Goal: Transaction & Acquisition: Purchase product/service

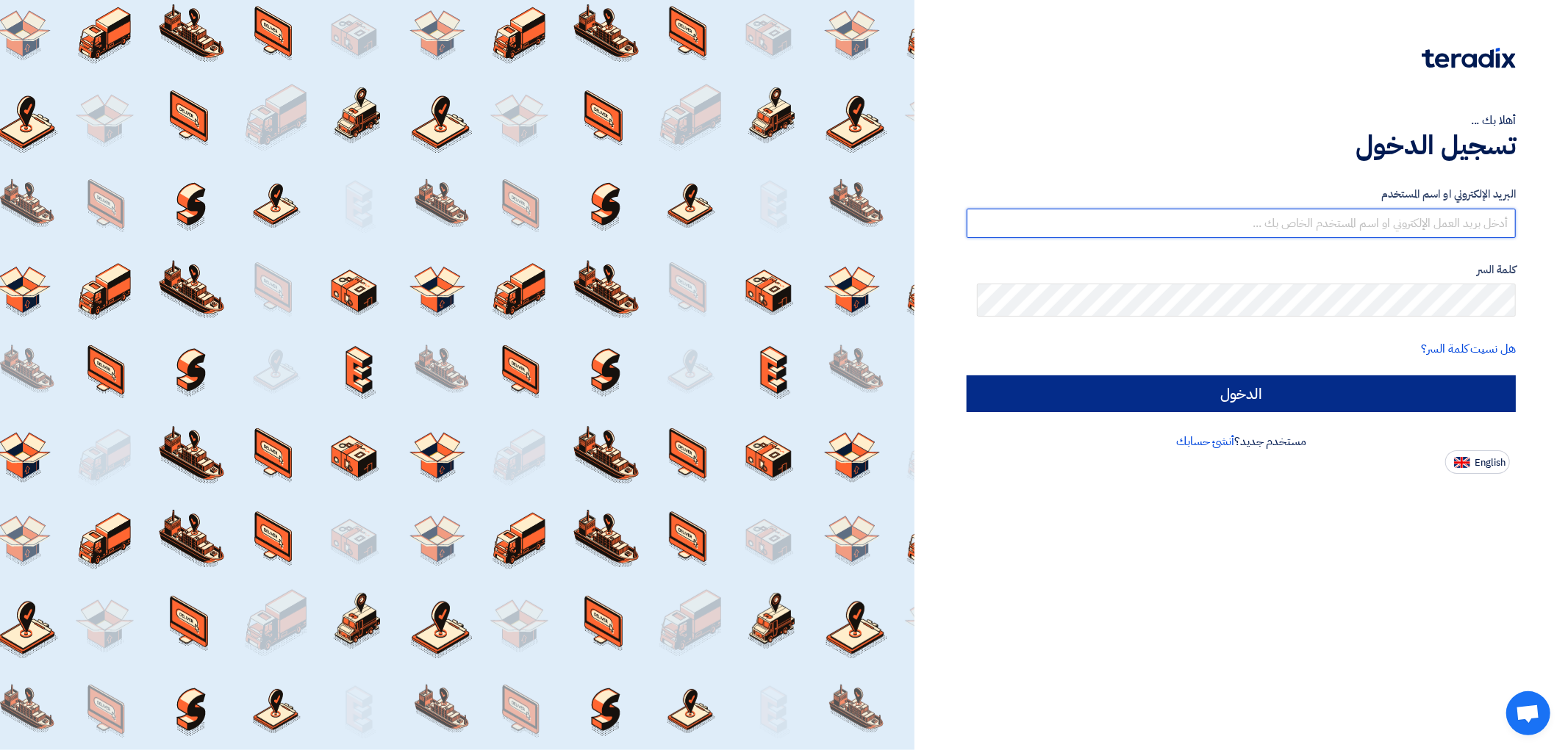
type input "[EMAIL_ADDRESS][DOMAIN_NAME]"
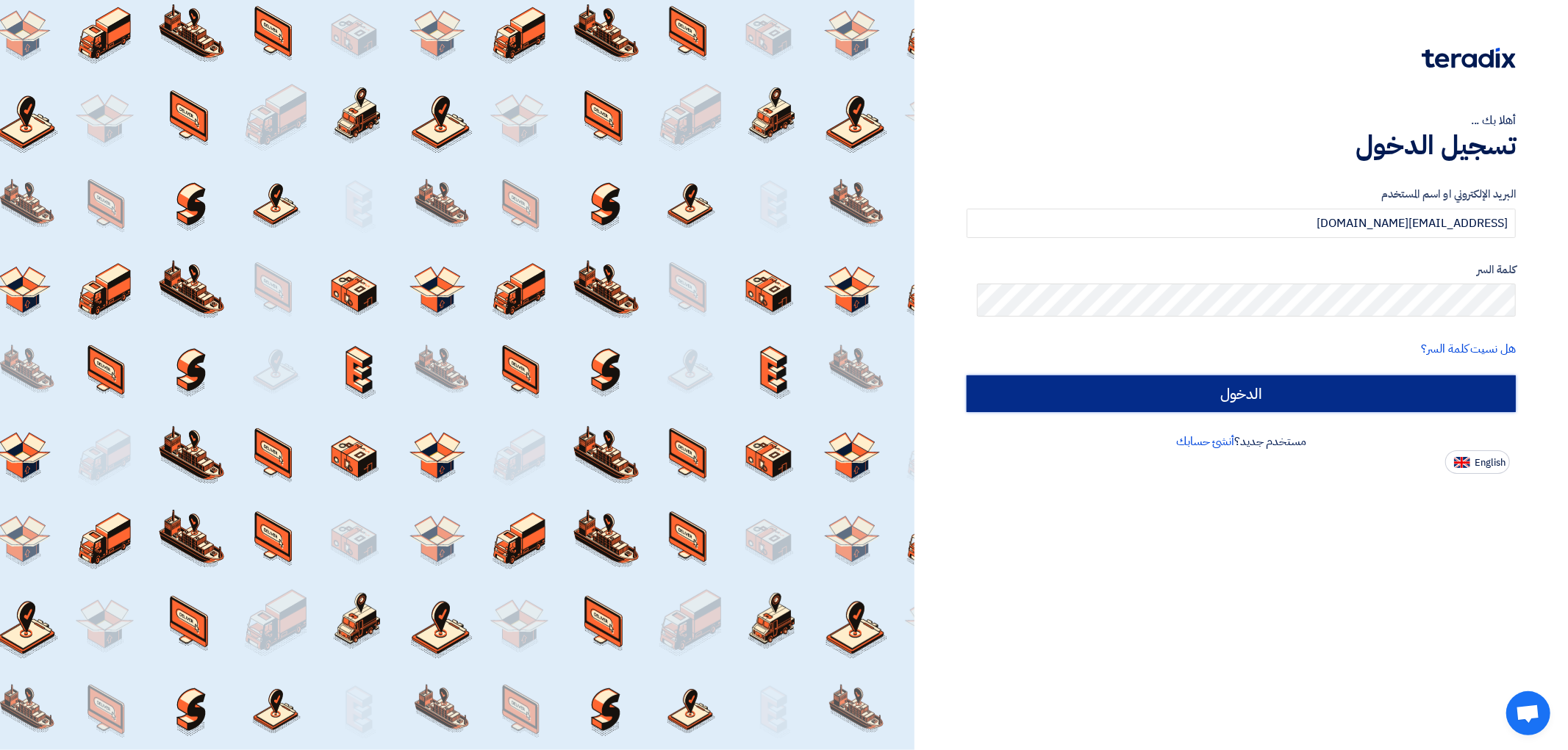
click at [1354, 412] on input "الدخول" at bounding box center [1241, 394] width 550 height 37
type input "Sign in"
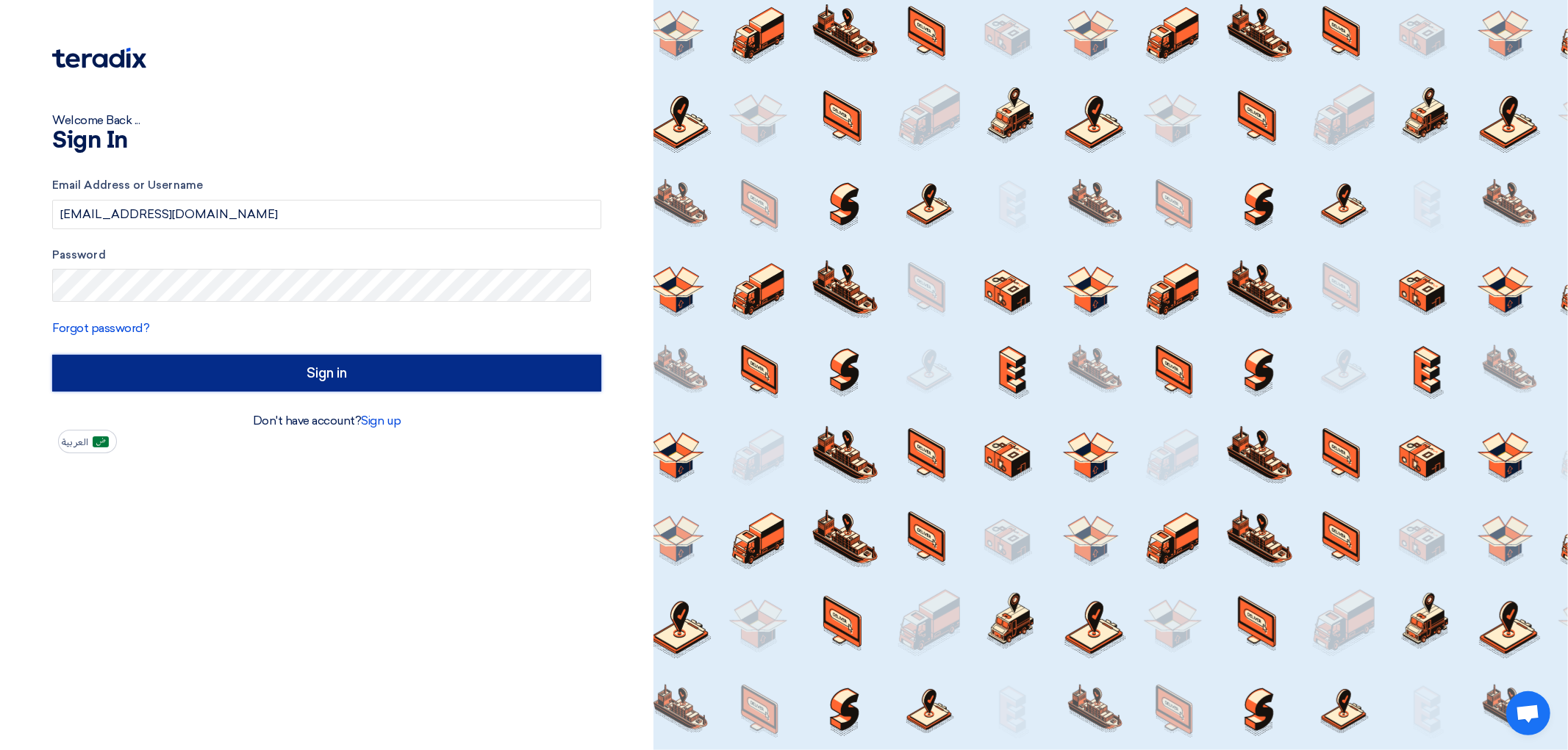
click at [344, 392] on input "Sign in" at bounding box center [327, 372] width 550 height 37
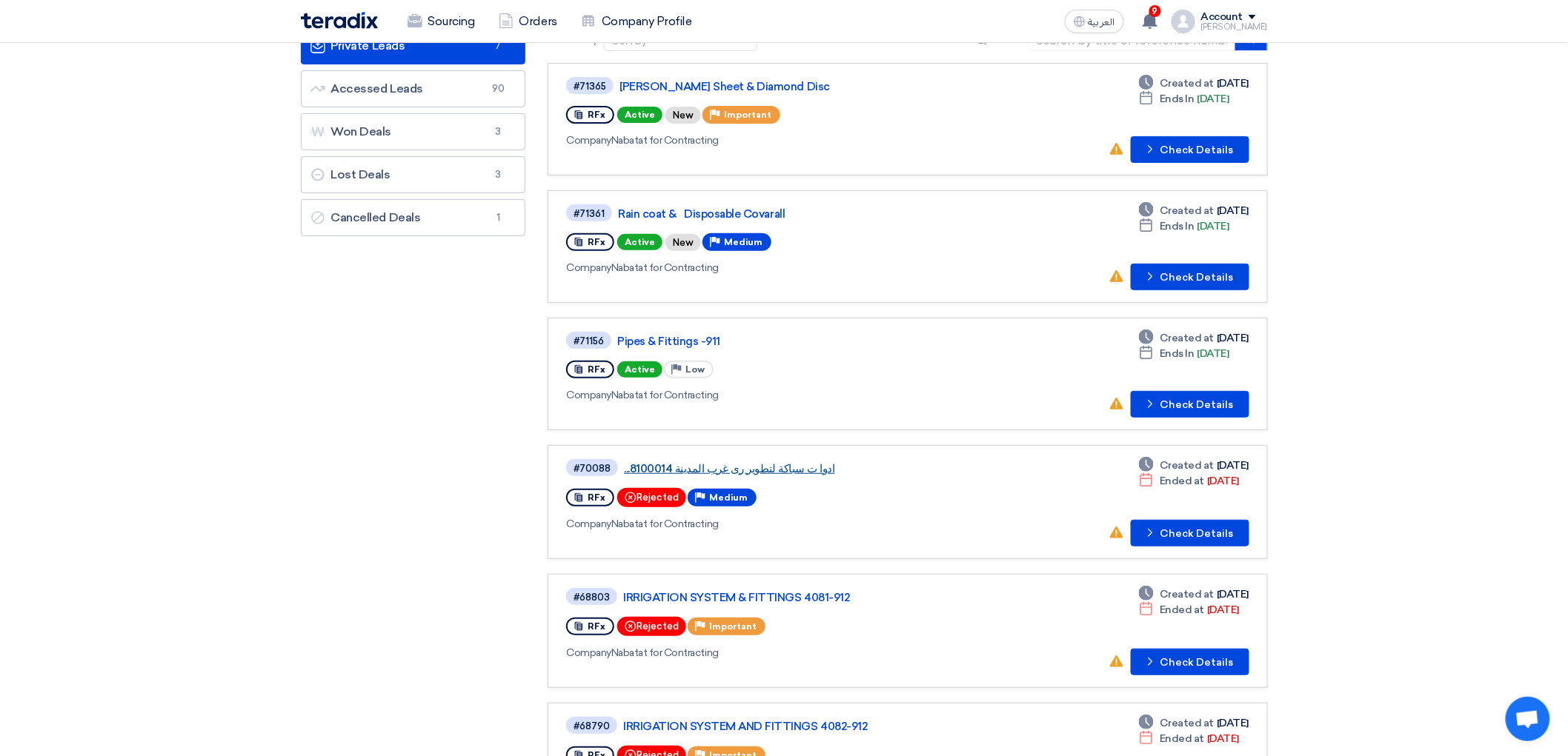
scroll to position [82, 0]
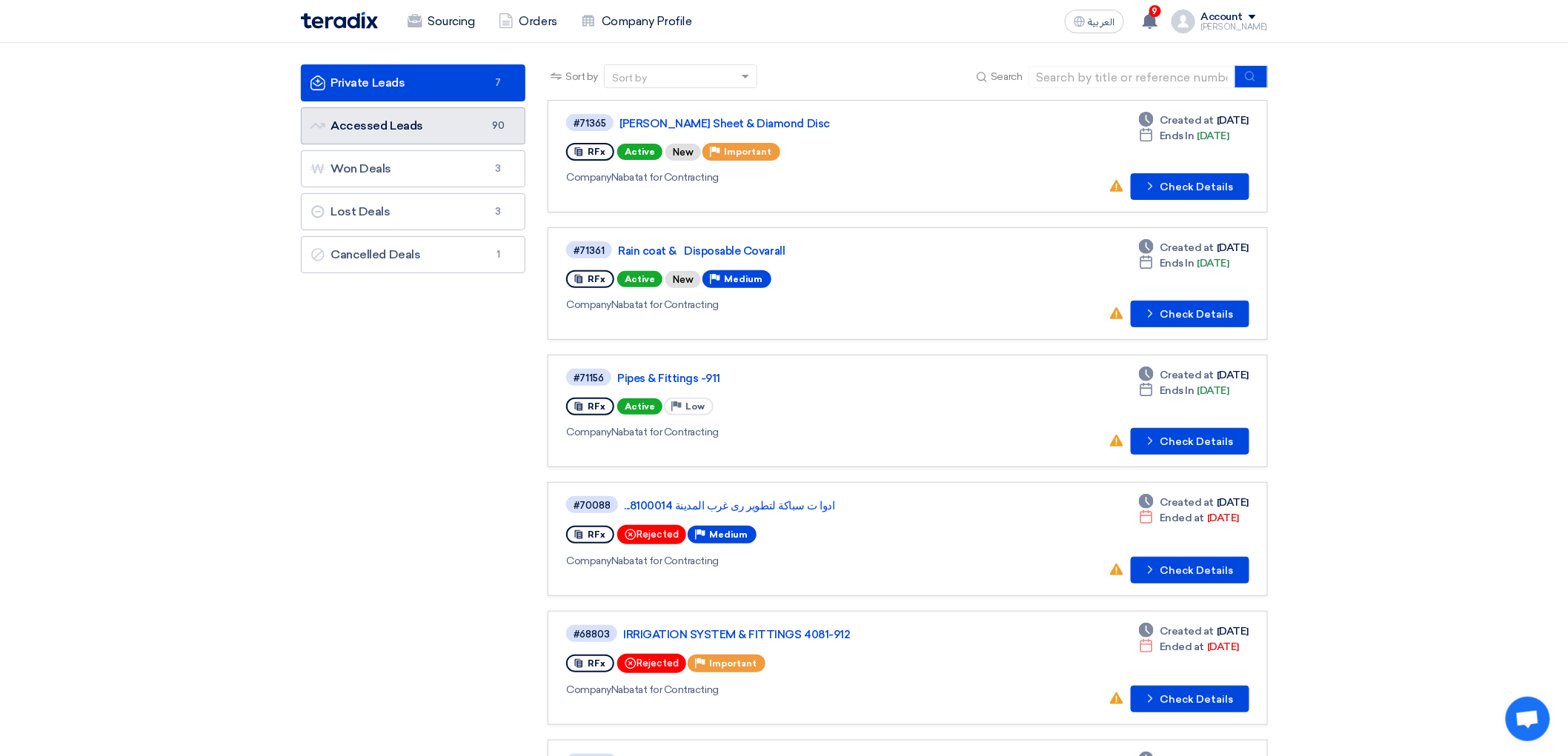
click at [363, 145] on link "Accessed Leads Accessed Leads 90" at bounding box center [413, 125] width 225 height 37
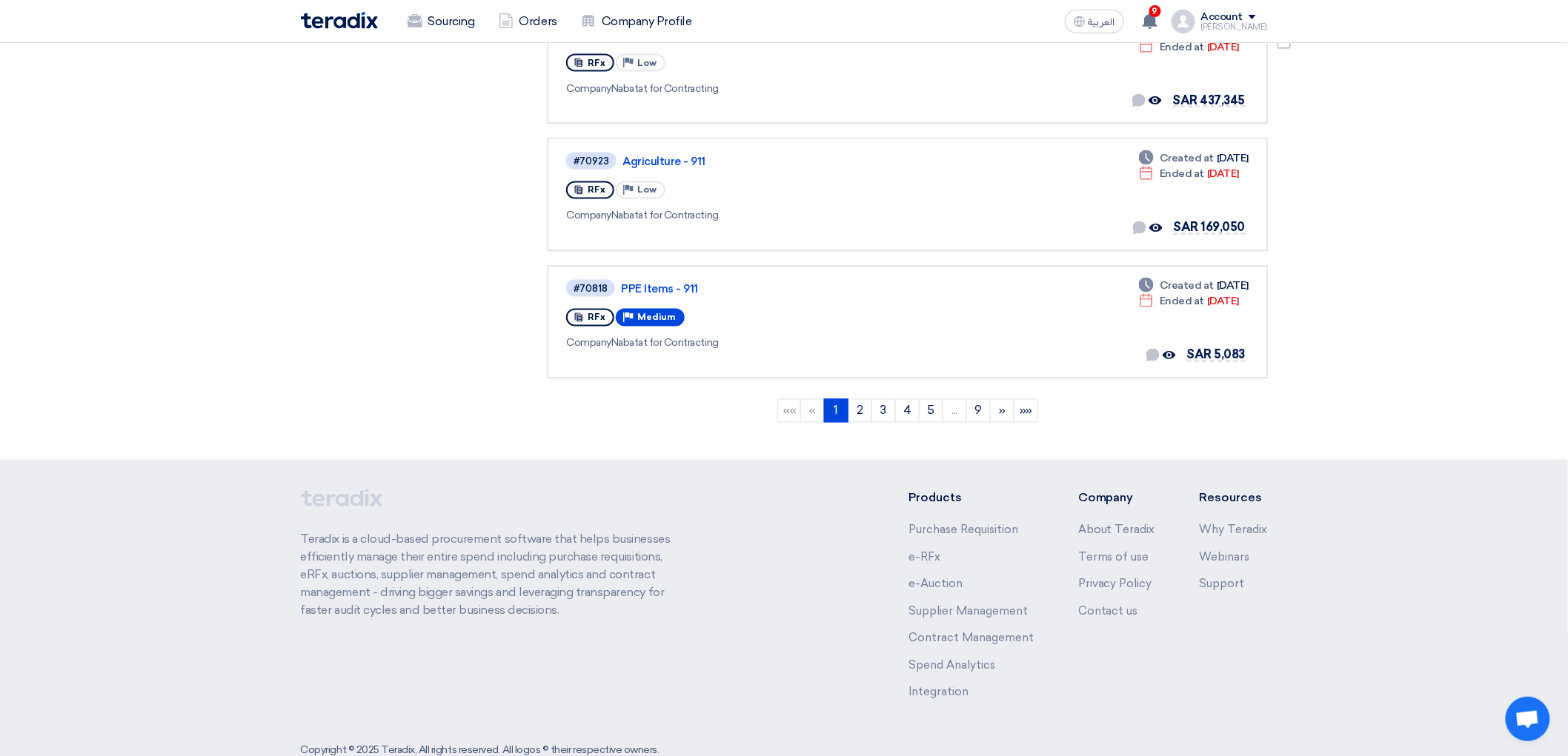
scroll to position [1070, 0]
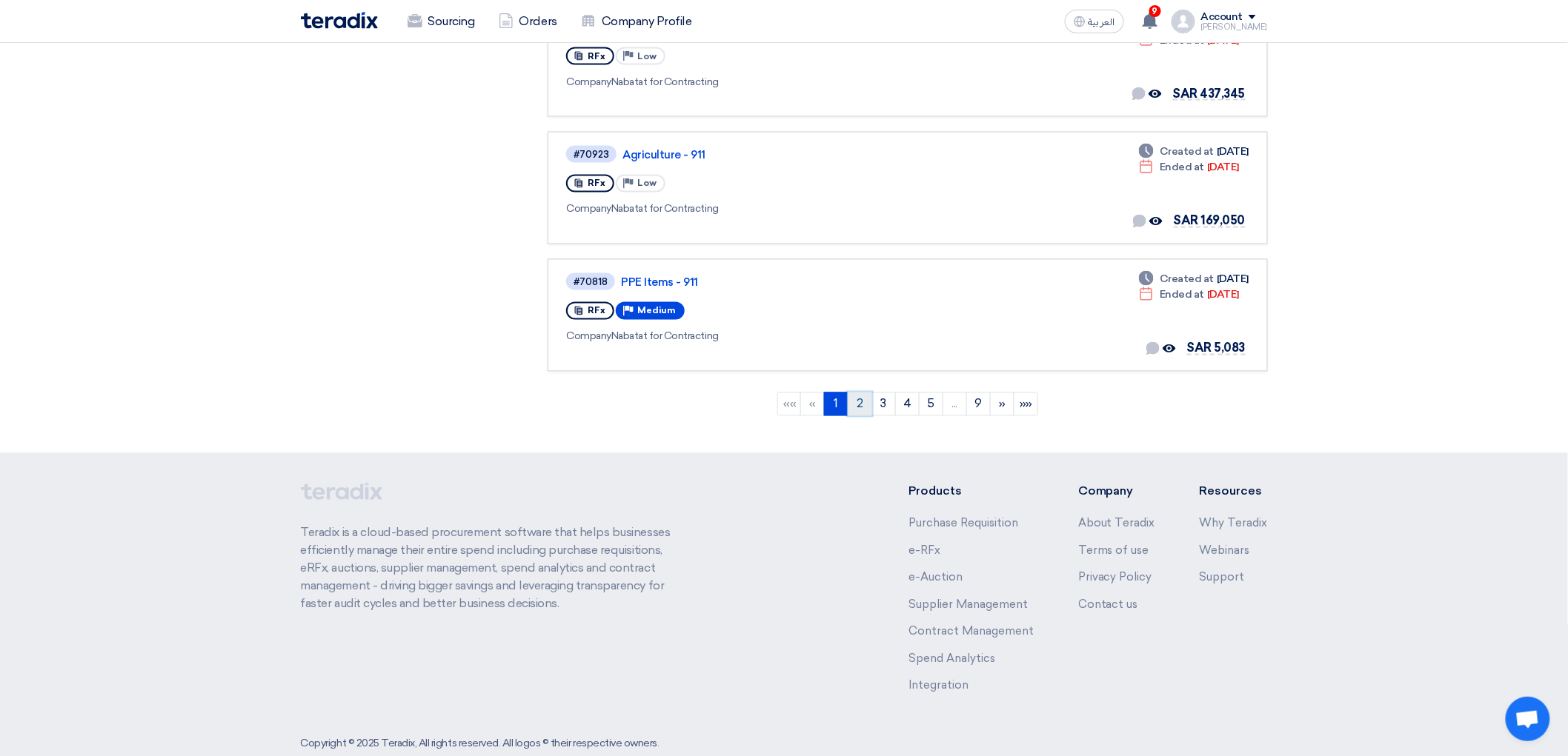
click at [872, 417] on link "2" at bounding box center [860, 405] width 25 height 24
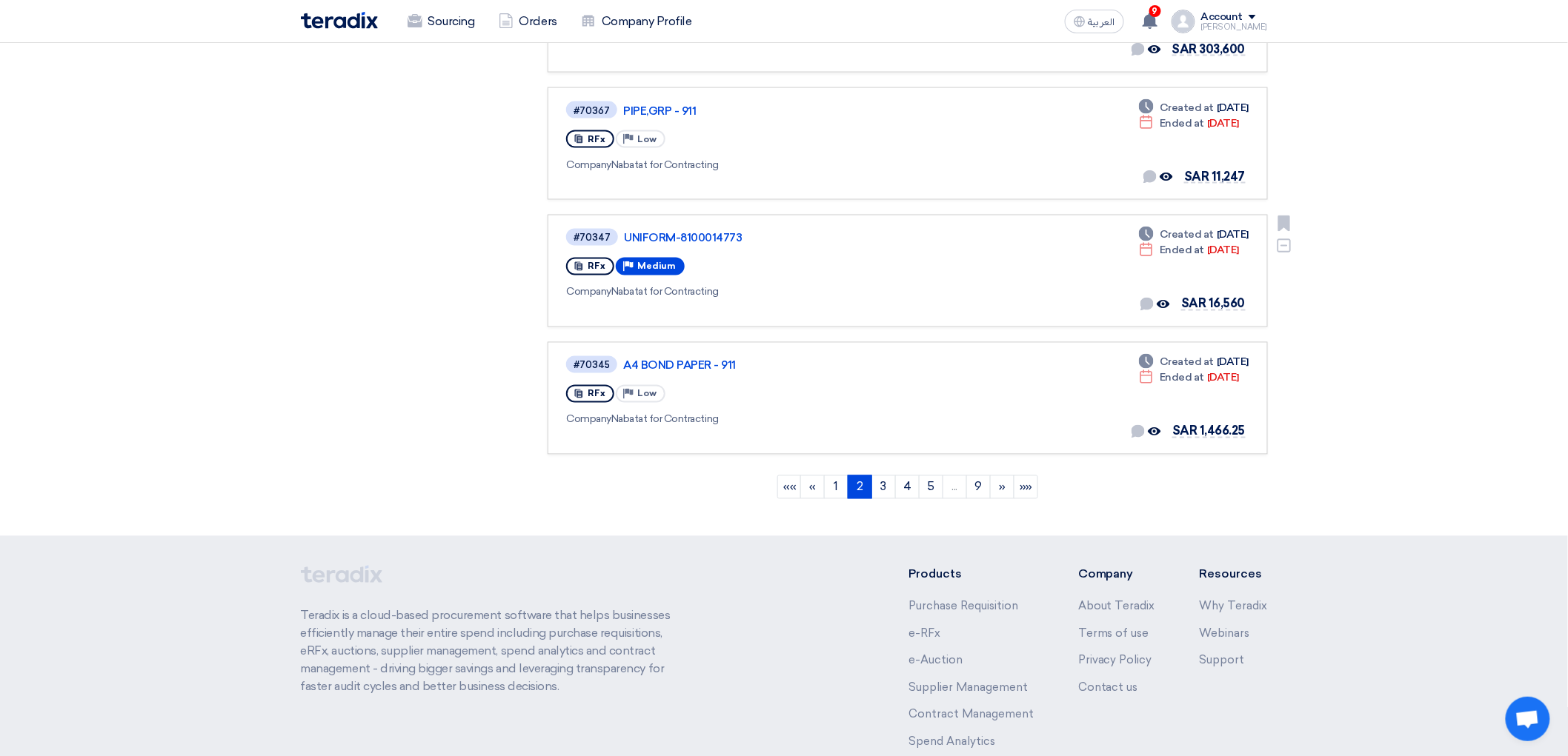
scroll to position [987, 0]
click at [896, 499] on link "3" at bounding box center [883, 487] width 25 height 24
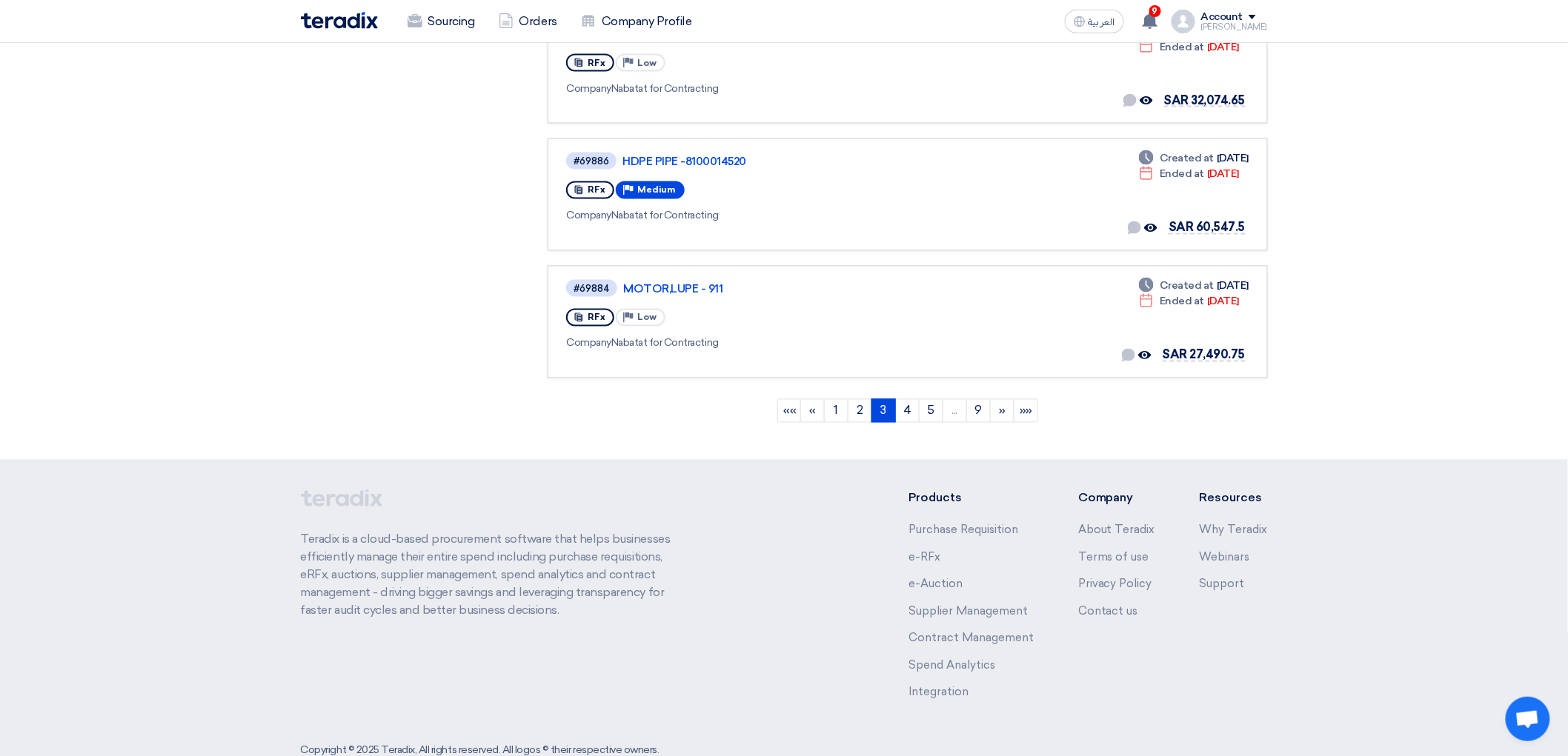
scroll to position [1070, 0]
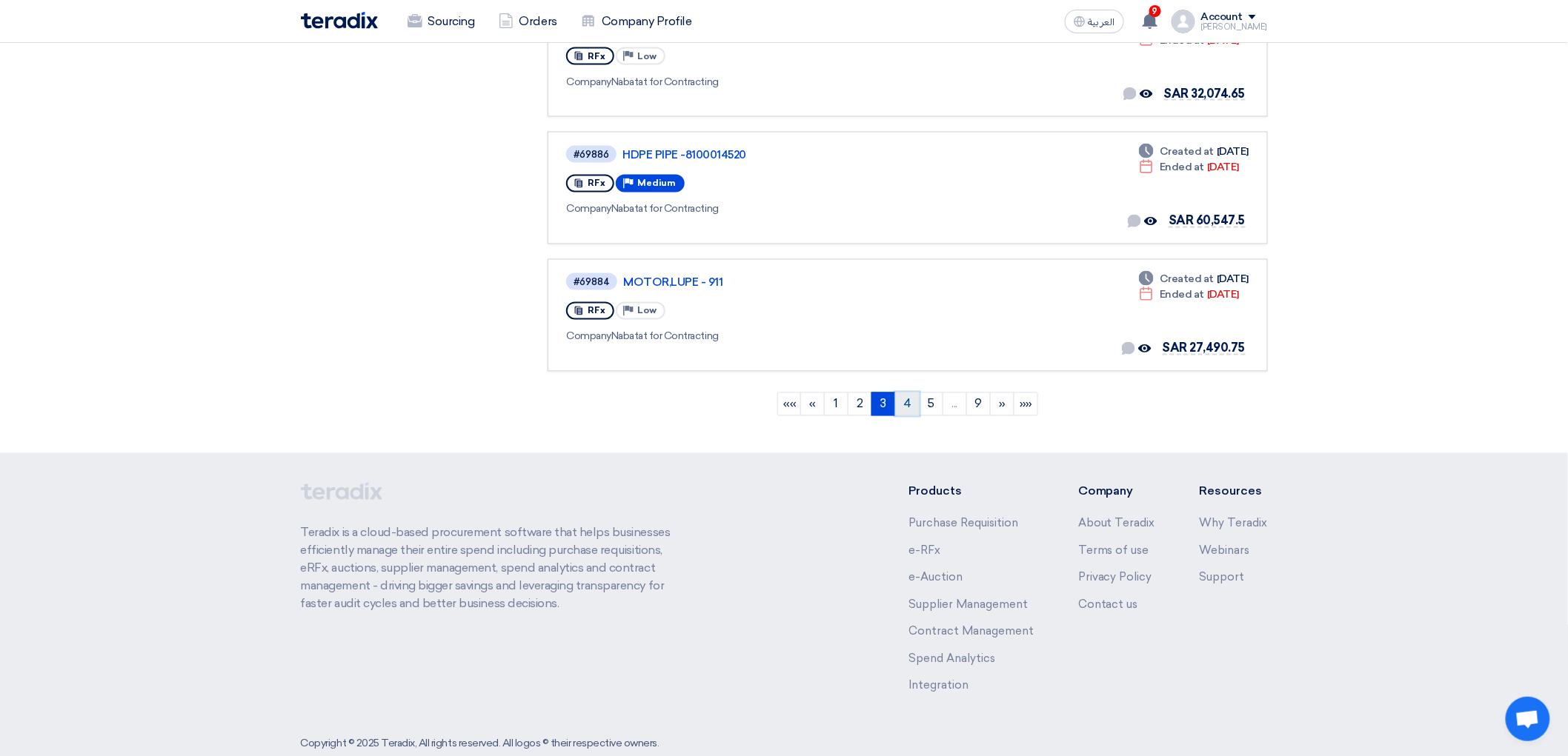
click at [919, 417] on link "4" at bounding box center [907, 405] width 25 height 24
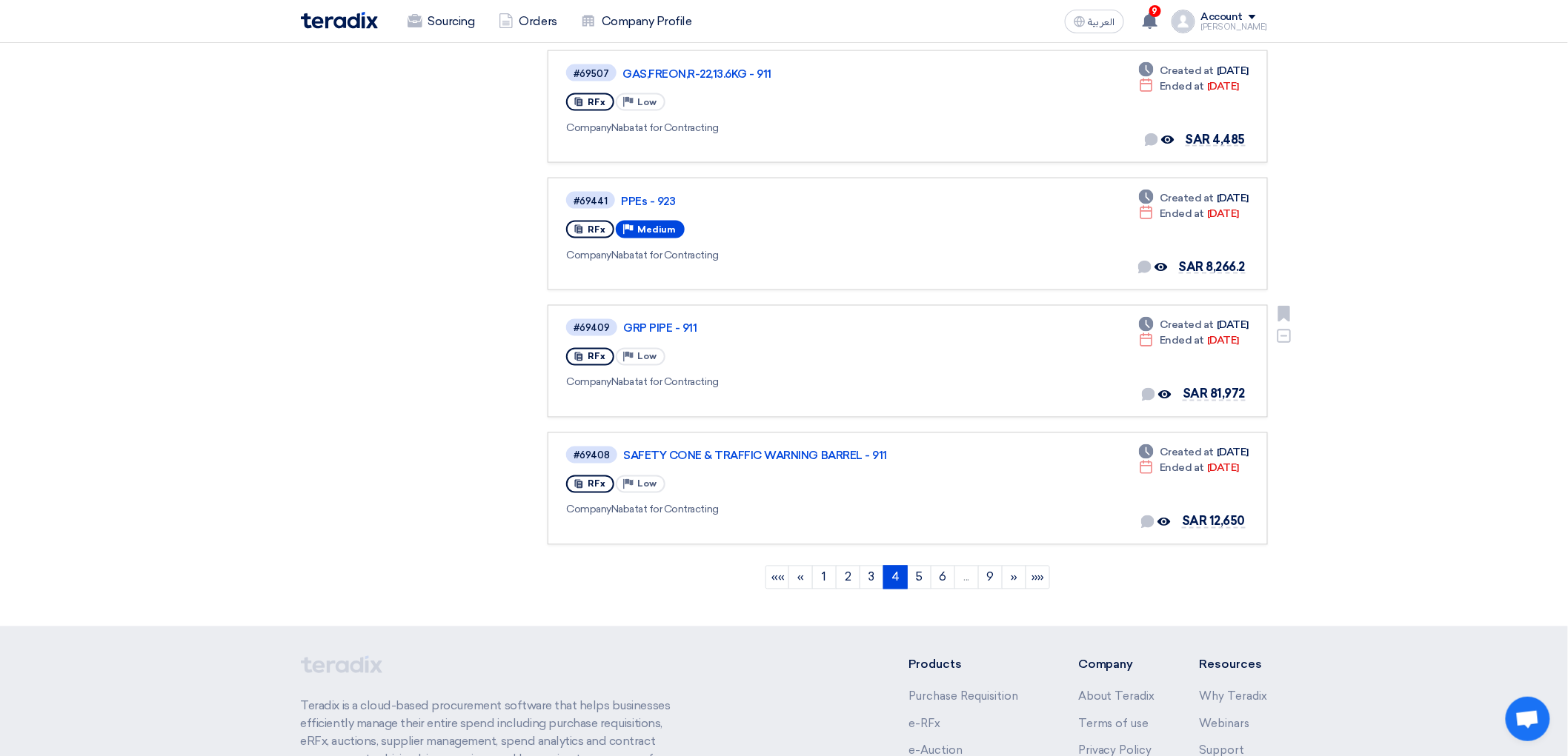
scroll to position [987, 0]
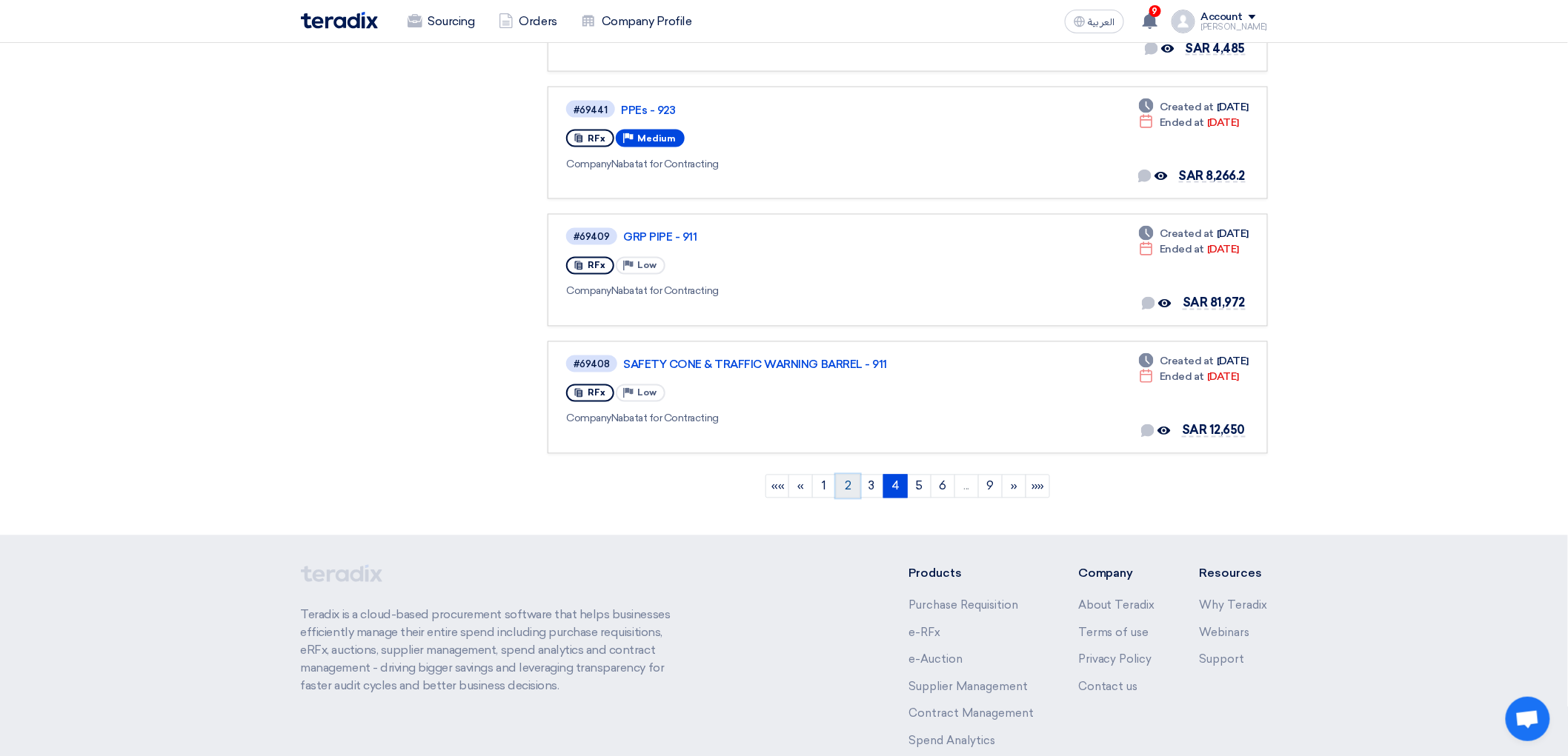
click at [858, 499] on link "2" at bounding box center [848, 487] width 25 height 24
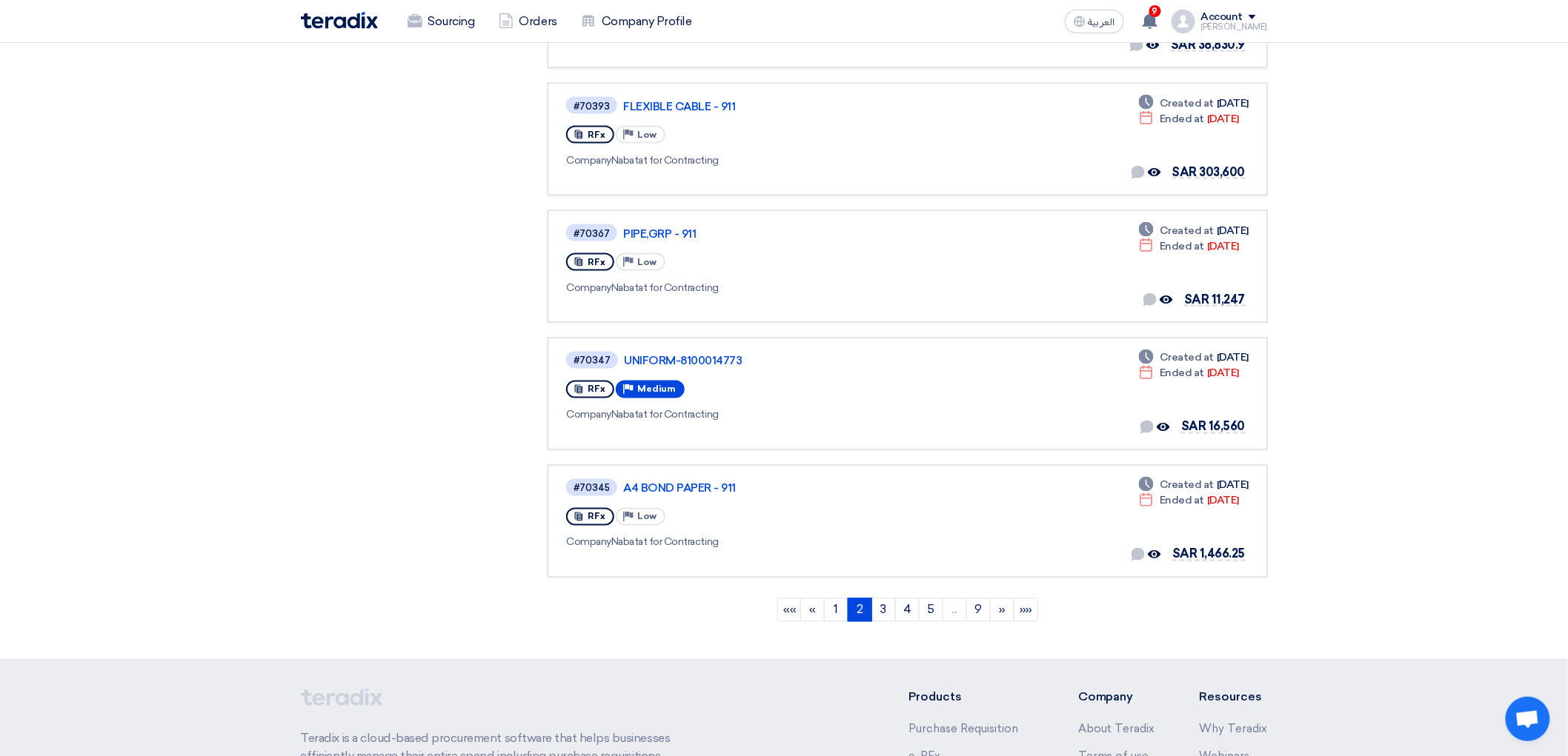
scroll to position [1152, 0]
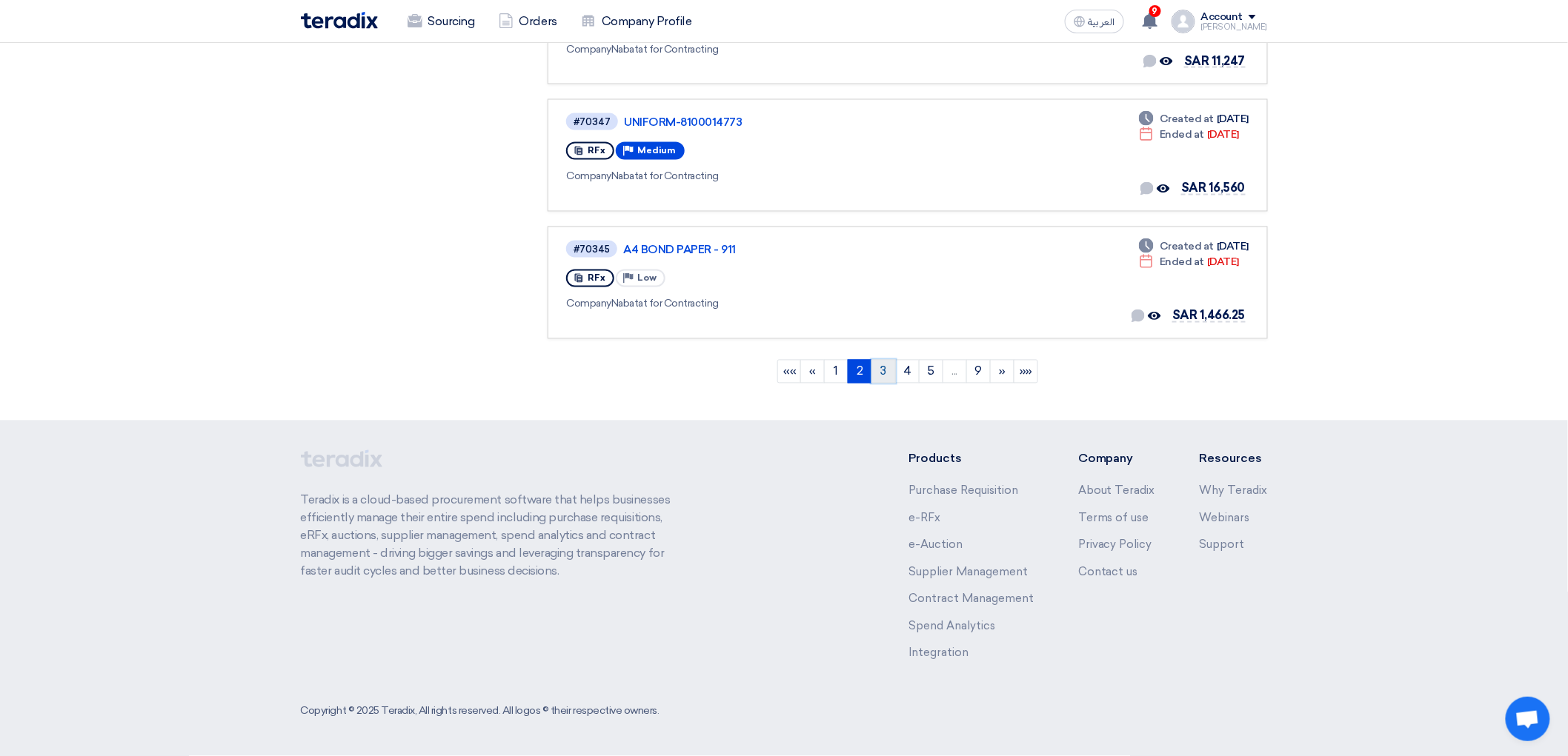
click at [893, 384] on link "3" at bounding box center [883, 372] width 25 height 24
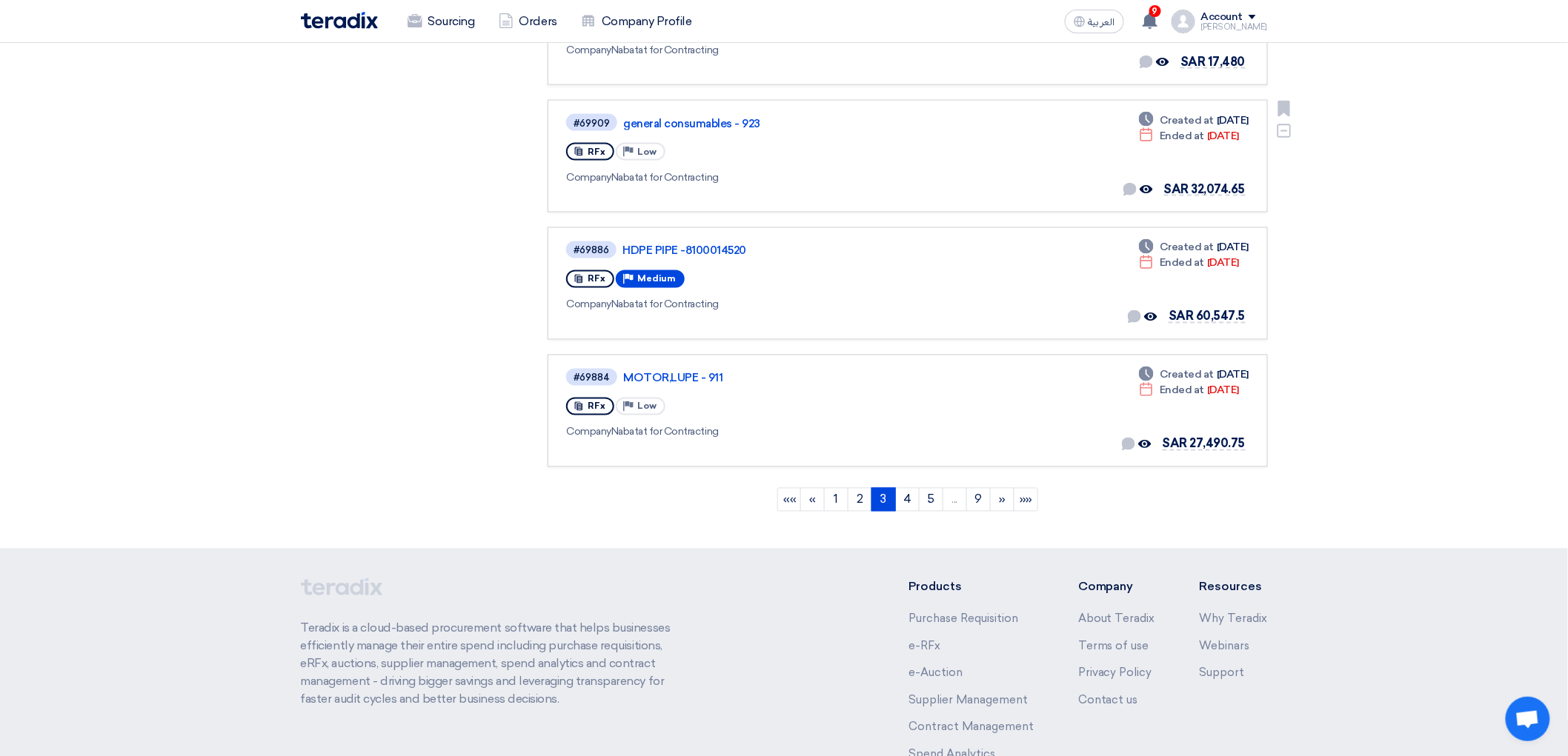
scroll to position [1070, 0]
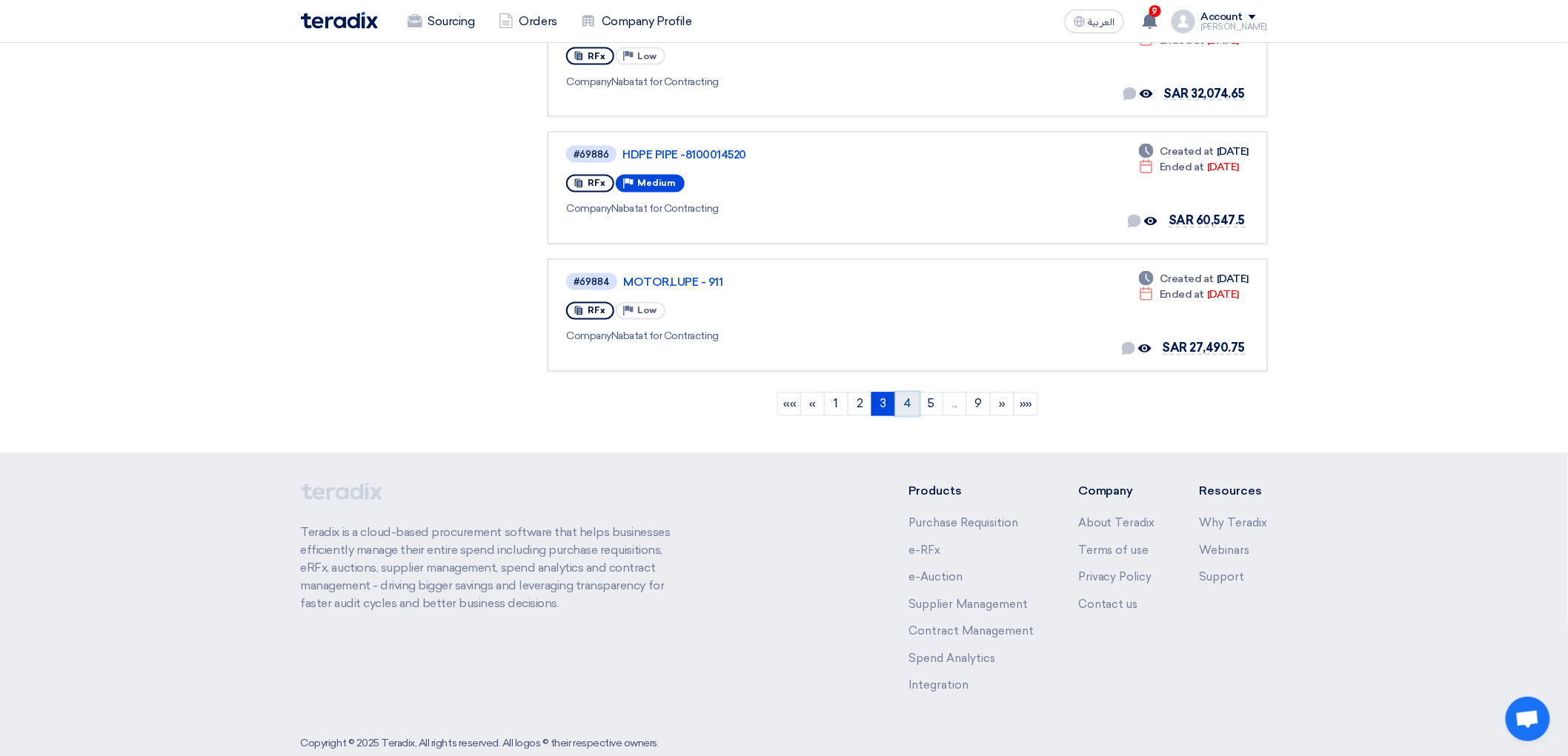
click at [919, 417] on link "4" at bounding box center [907, 405] width 25 height 24
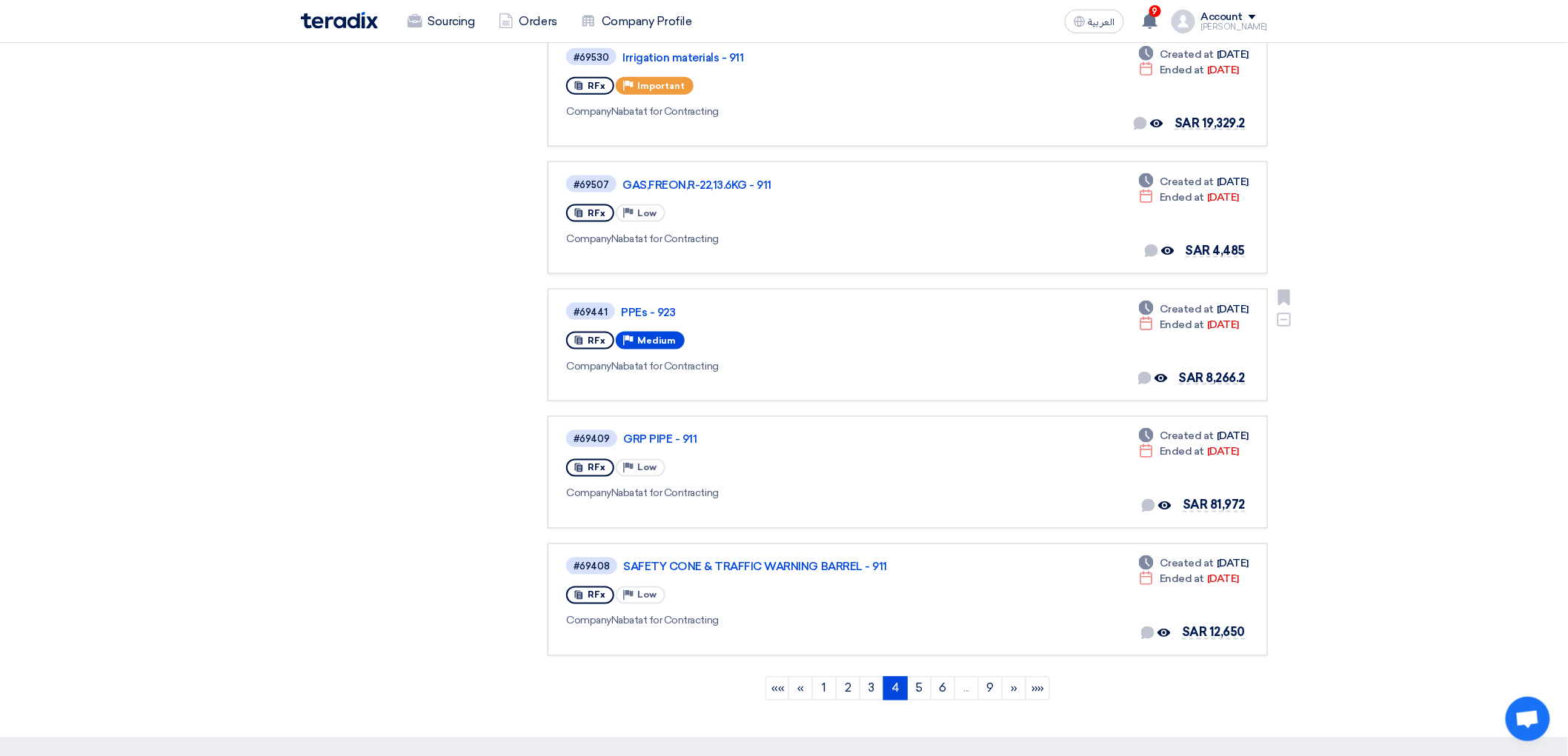
scroll to position [987, 0]
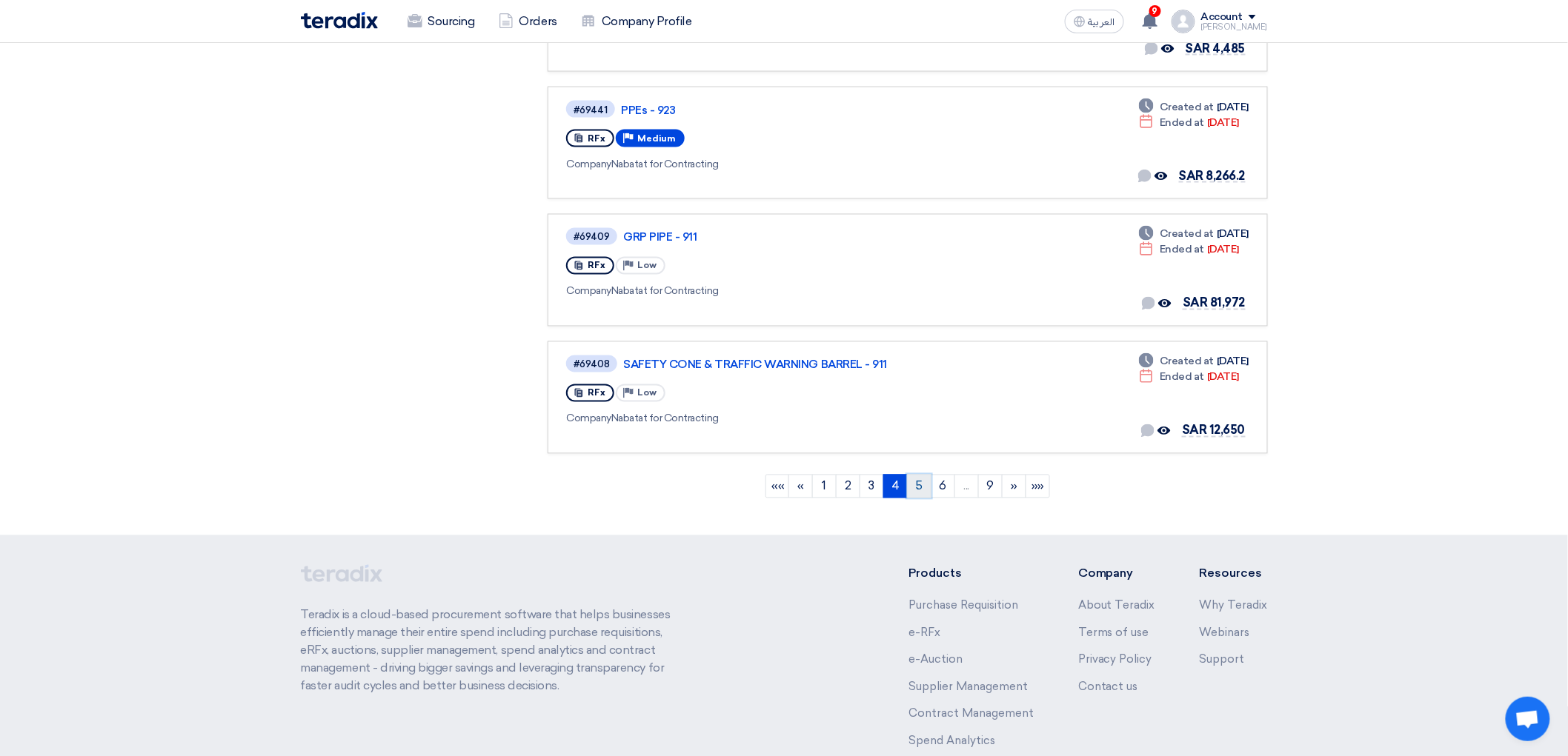
click at [924, 499] on link "5" at bounding box center [919, 487] width 25 height 24
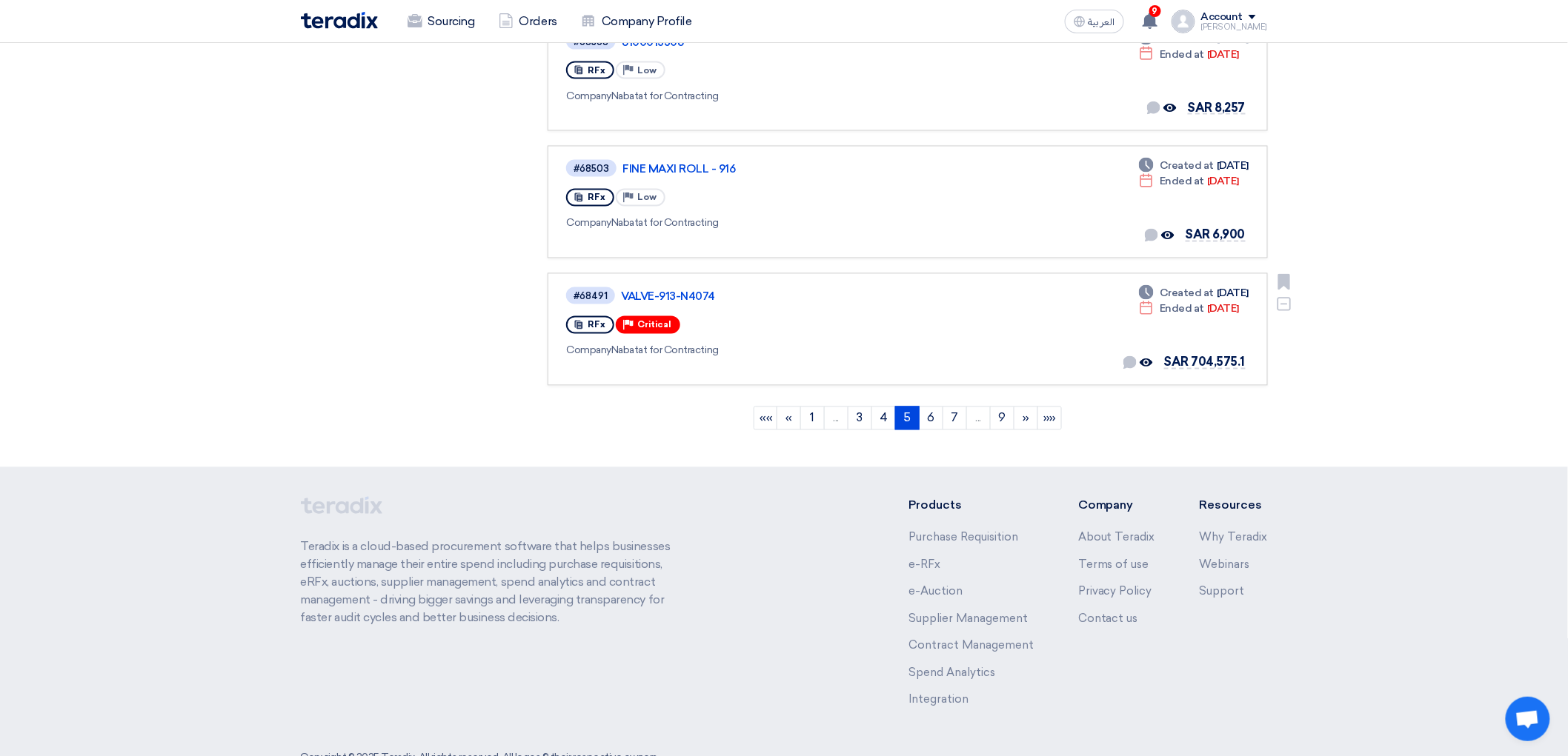
scroll to position [1070, 0]
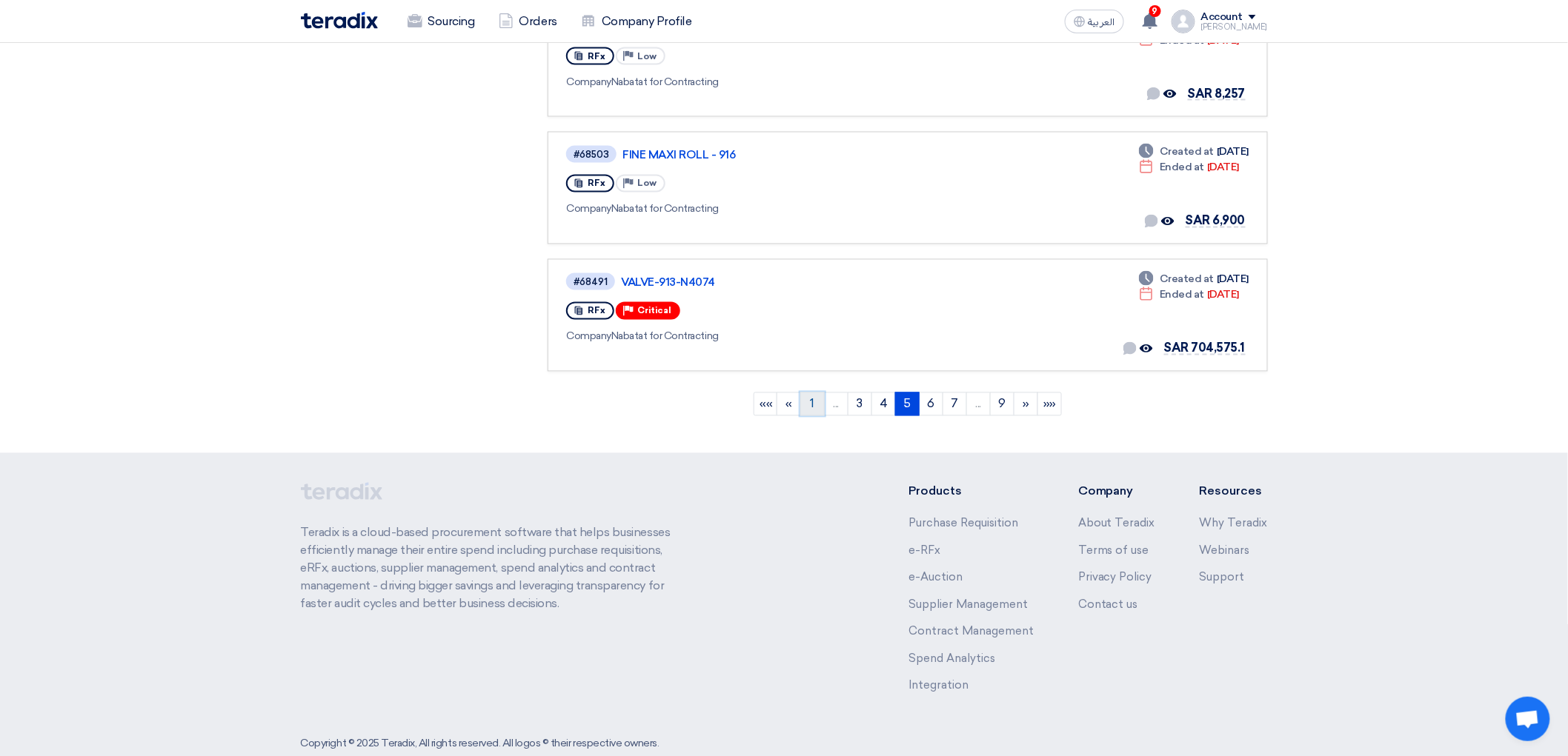
click at [815, 417] on link "1" at bounding box center [812, 405] width 25 height 24
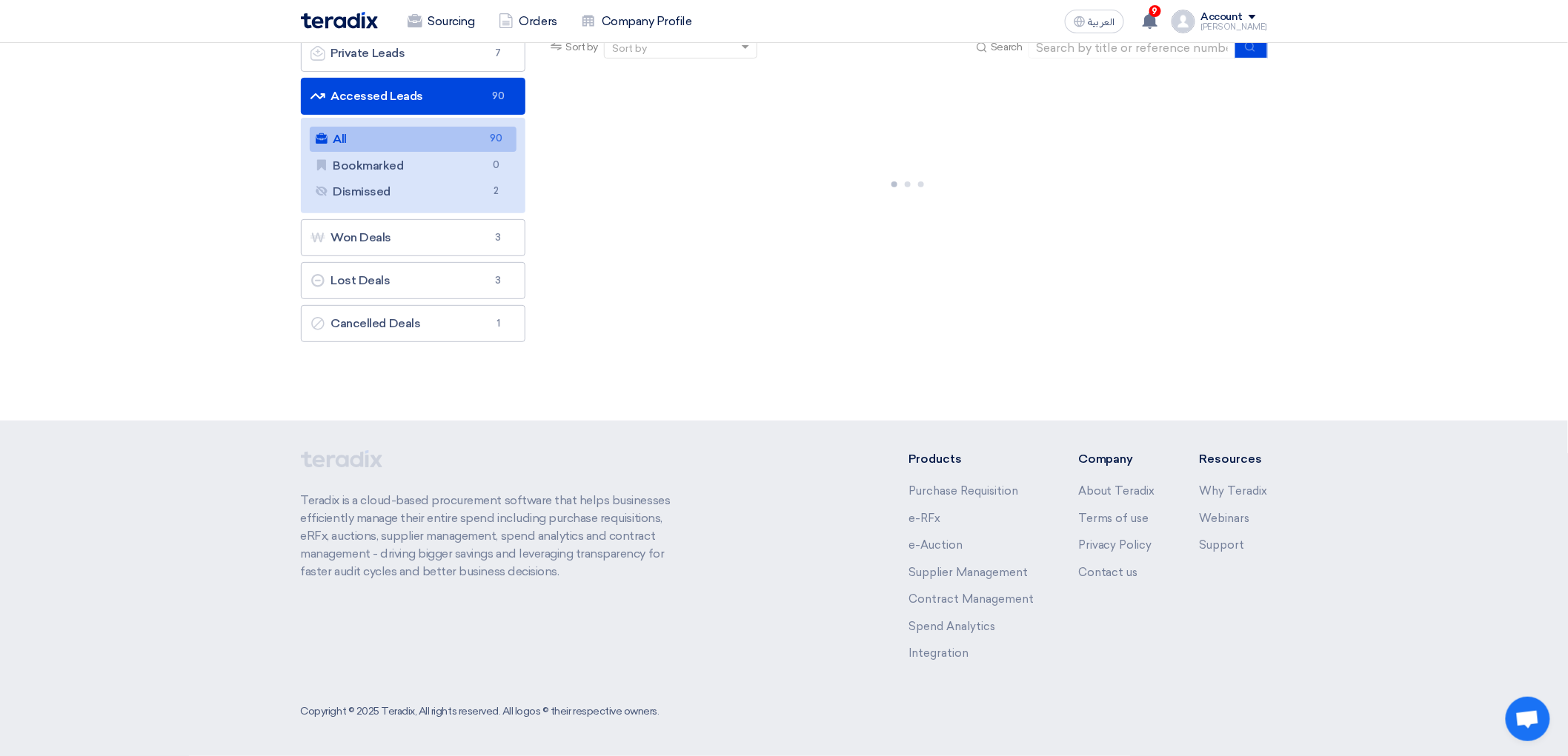
scroll to position [0, 0]
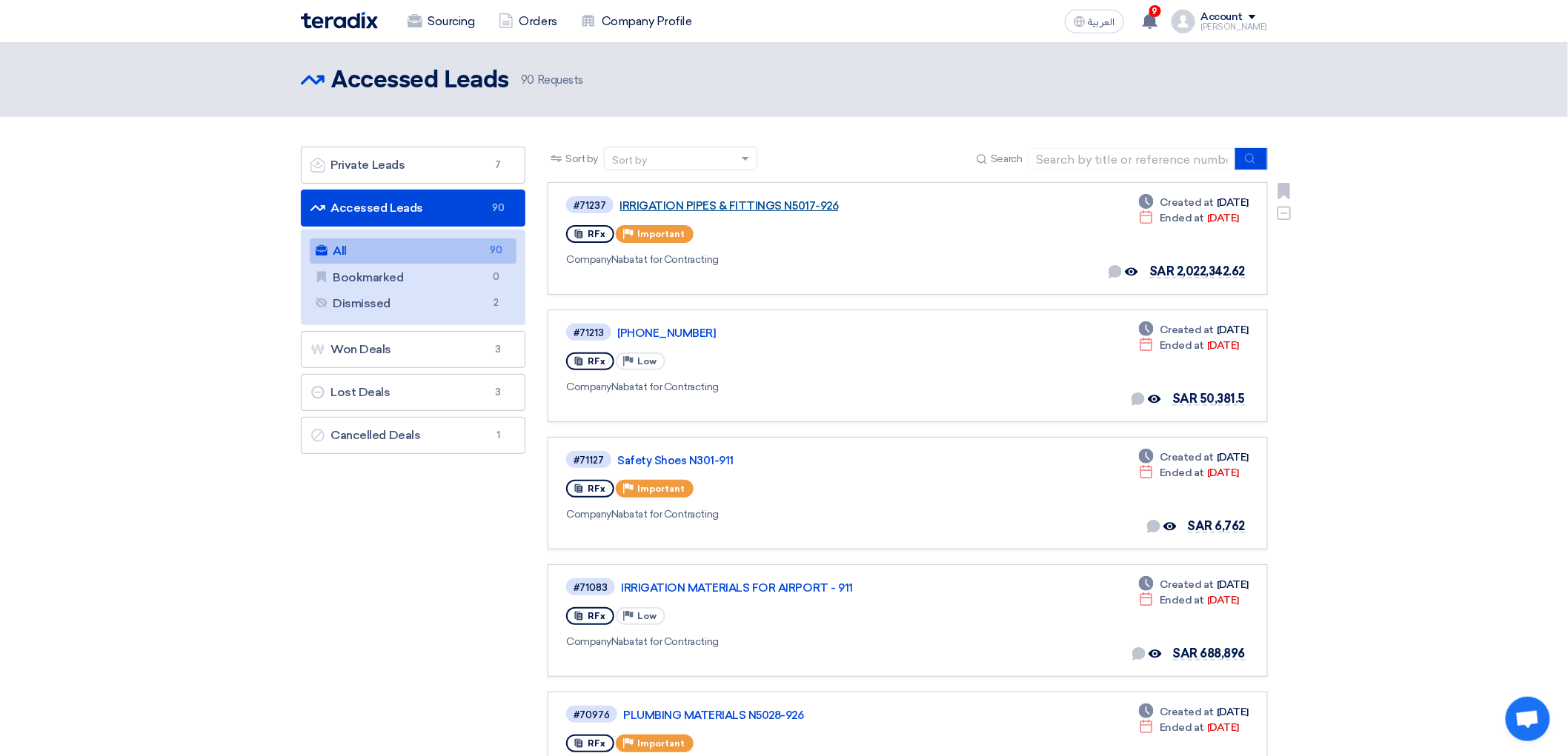
click at [783, 213] on link "IRRIGATION PIPES & FITTINGS N5017-926" at bounding box center [804, 206] width 370 height 14
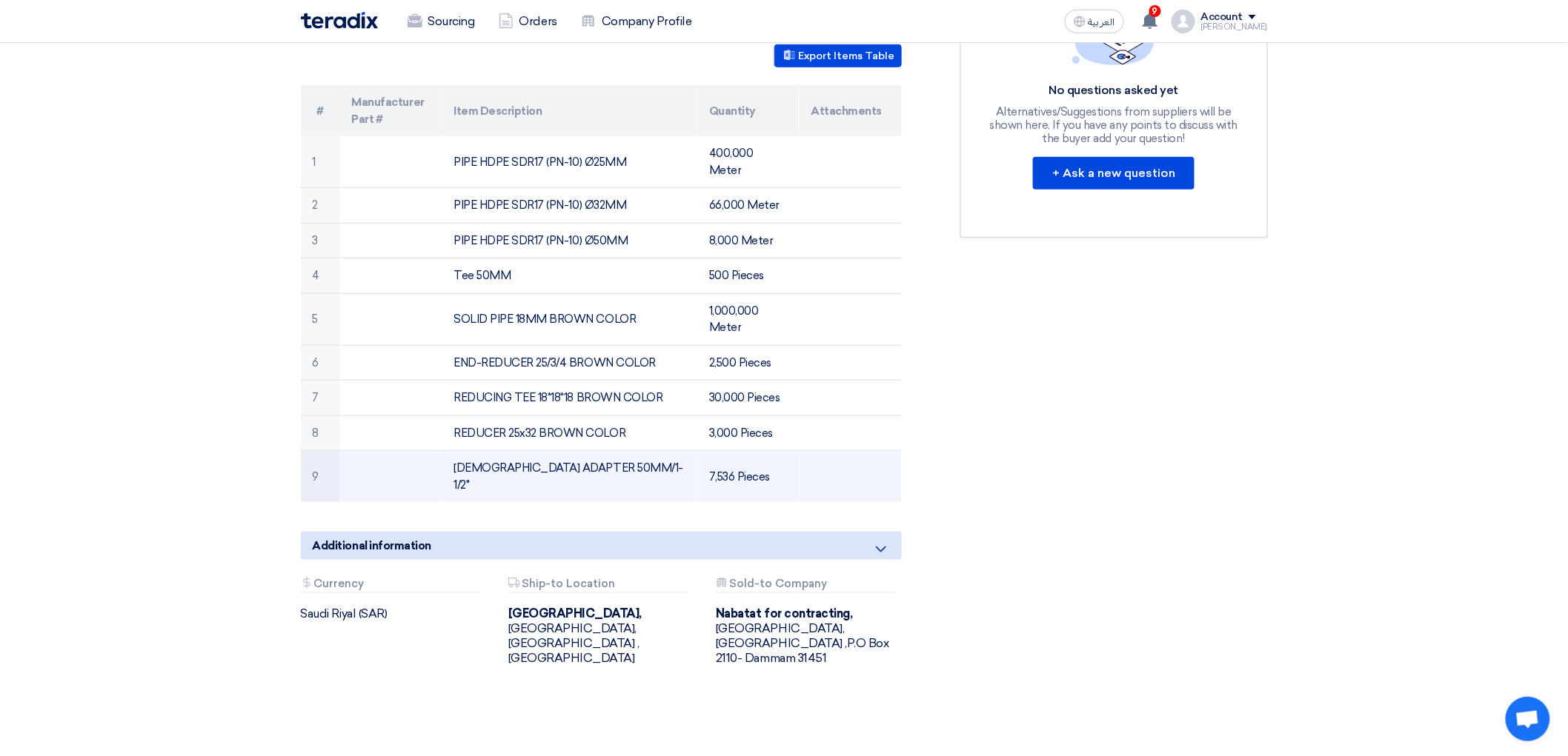
scroll to position [411, 0]
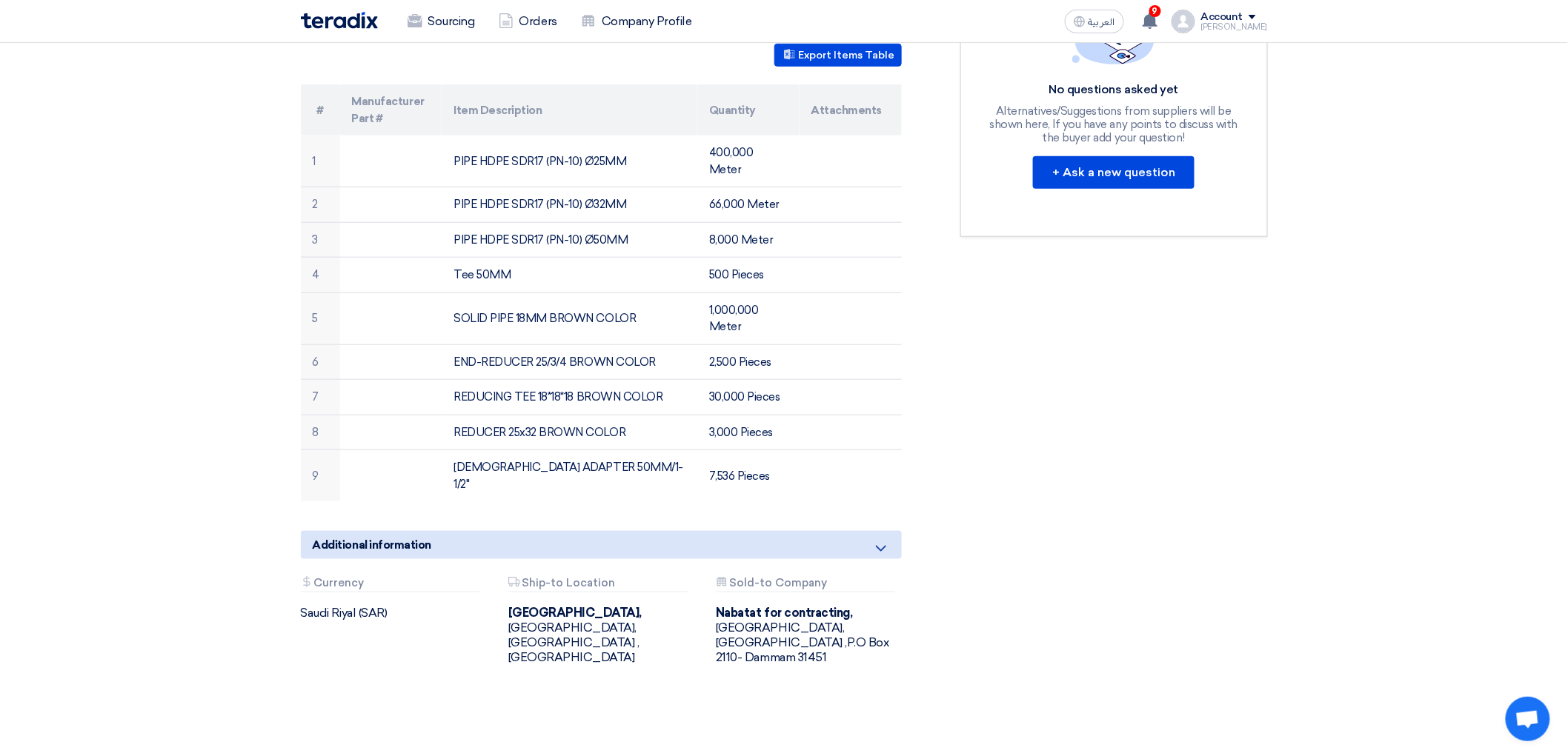
click at [890, 558] on icon at bounding box center [880, 549] width 18 height 18
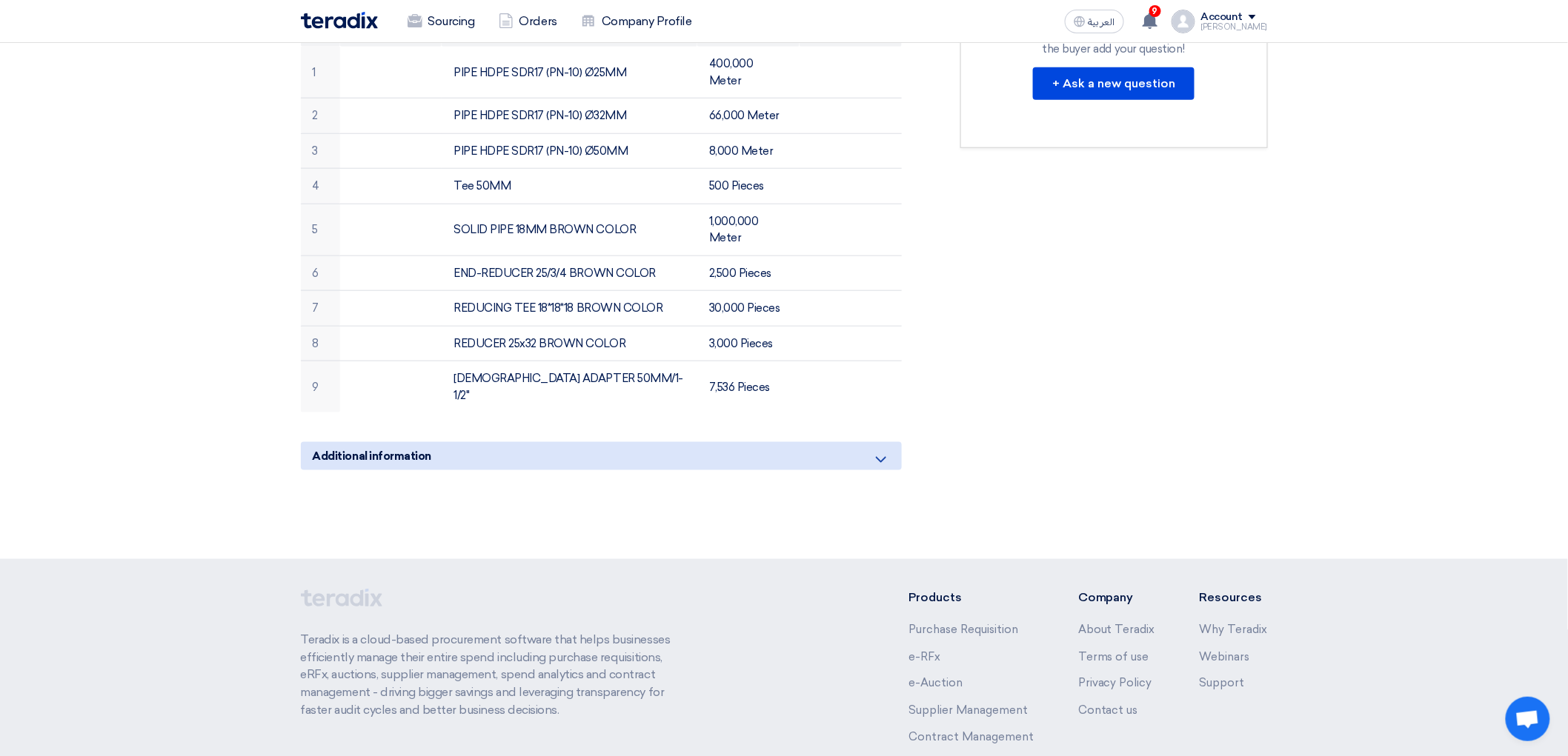
scroll to position [575, 0]
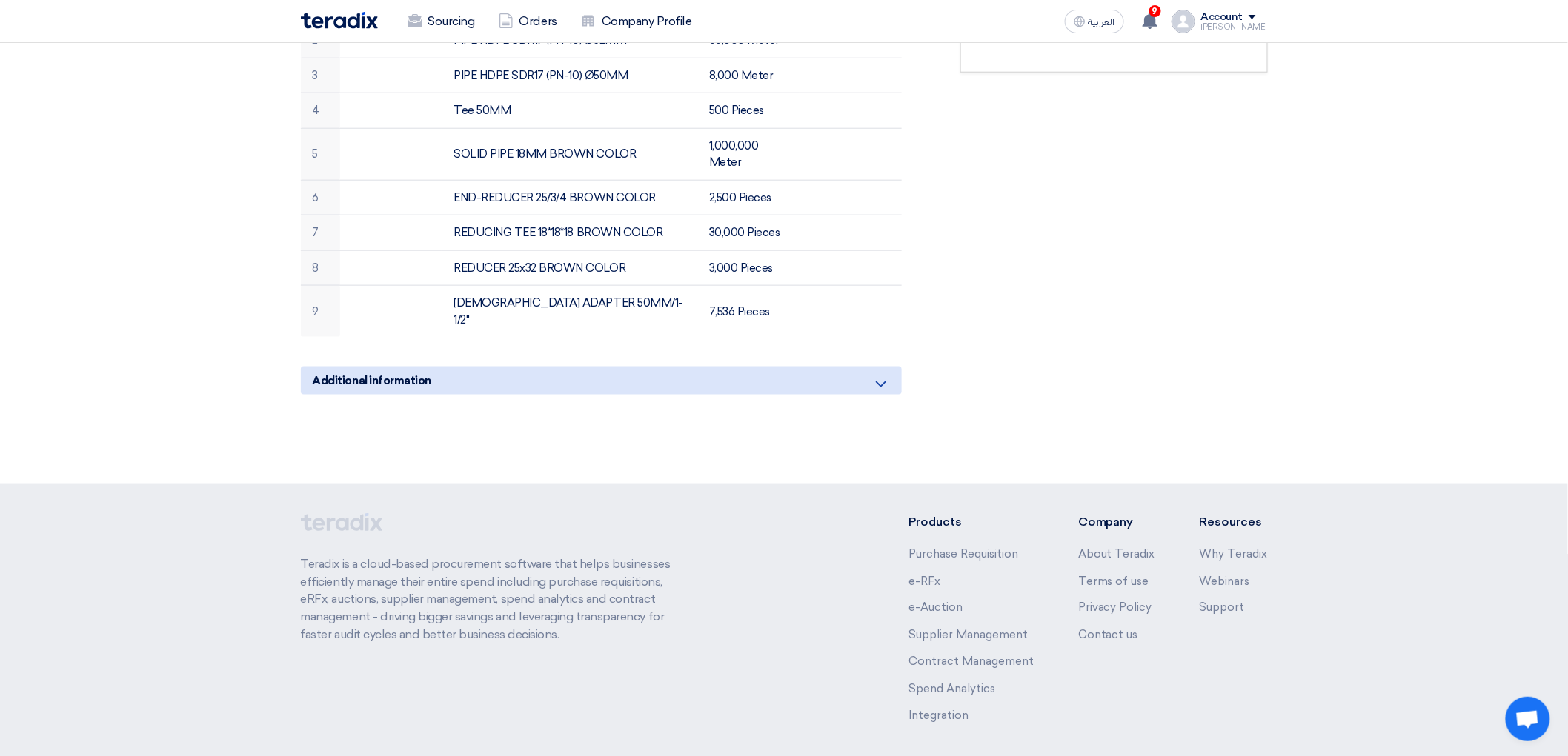
click at [890, 393] on icon at bounding box center [880, 384] width 18 height 18
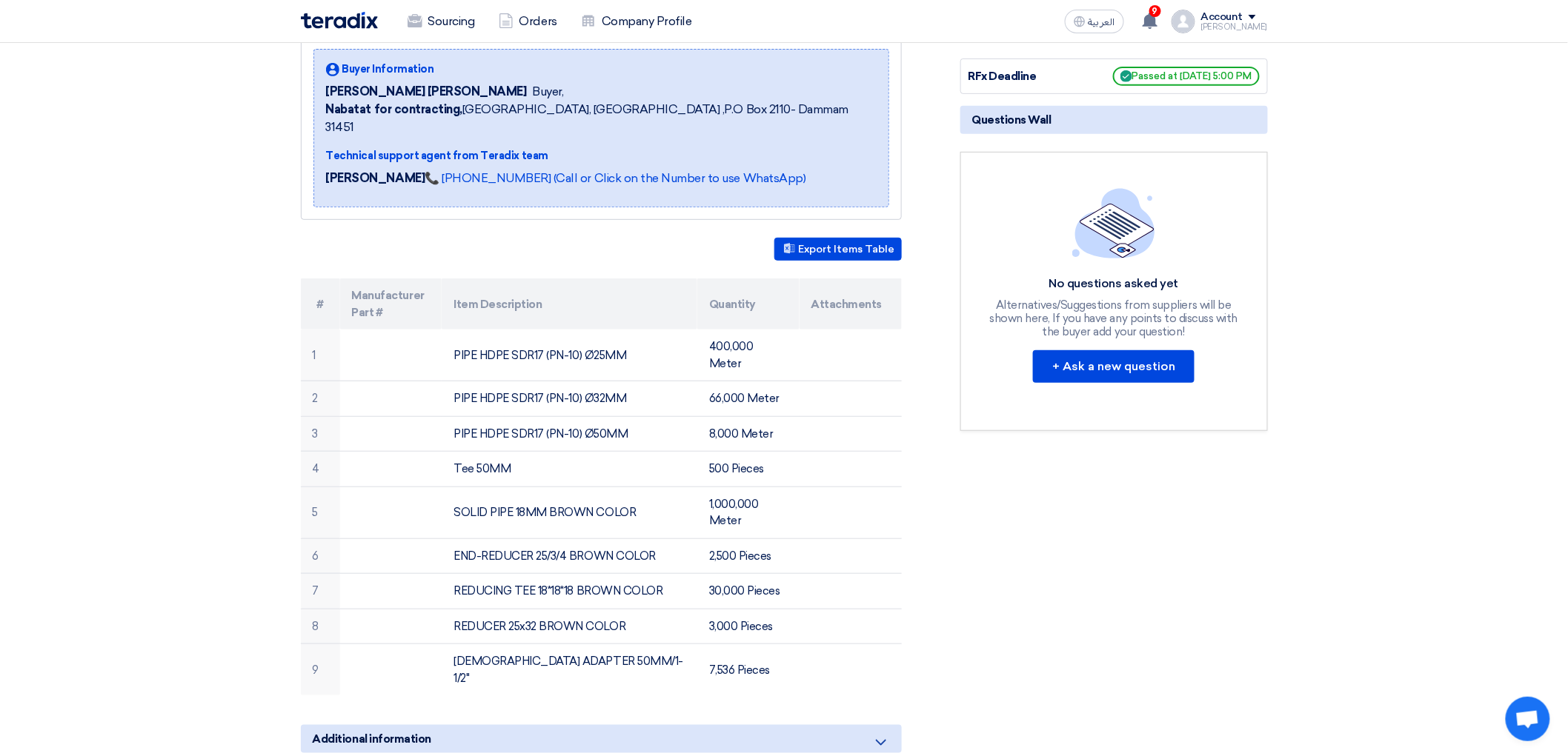
scroll to position [0, 0]
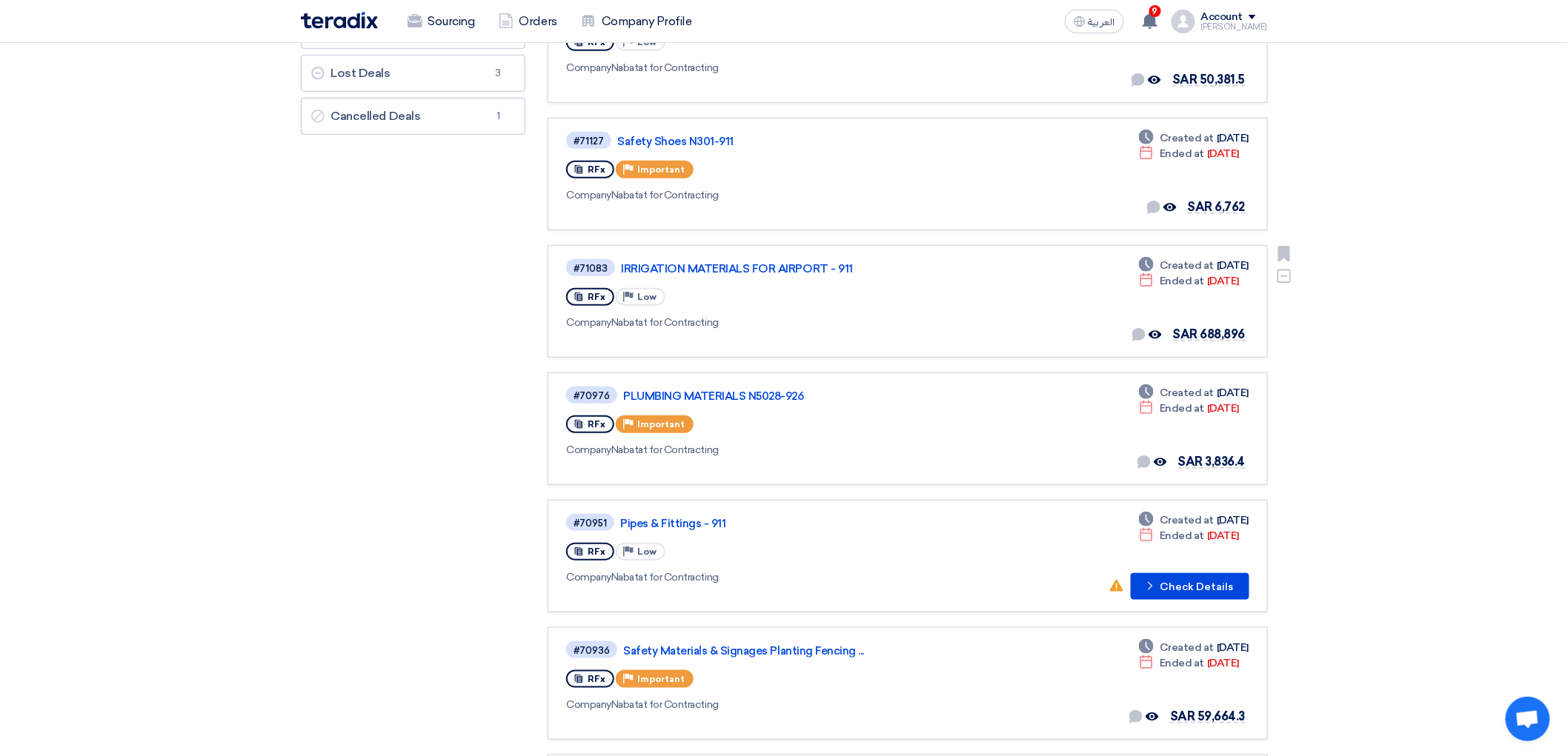
scroll to position [329, 0]
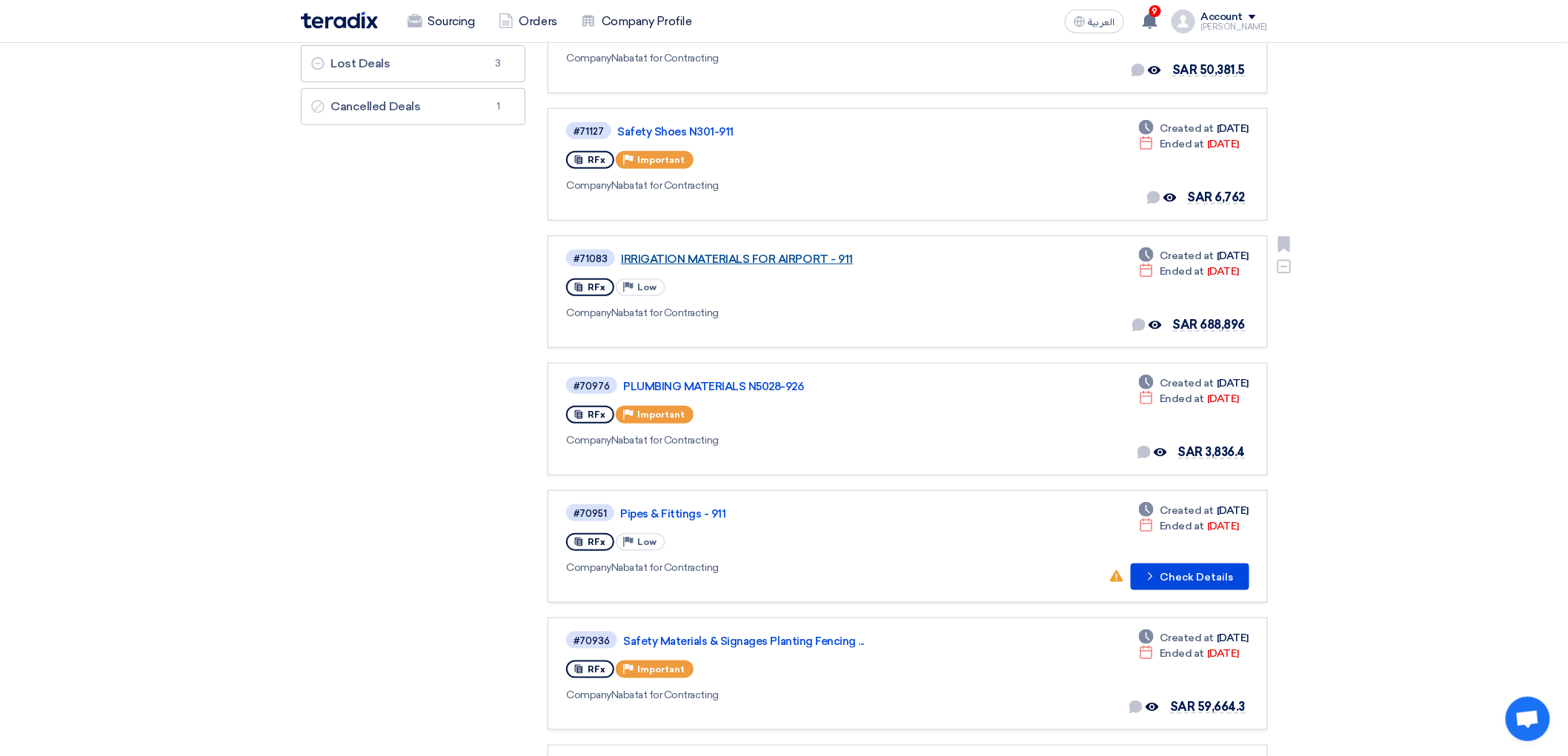
click at [797, 266] on link "IRRIGATION MATERIALS FOR AIRPORT - 911" at bounding box center [806, 260] width 370 height 14
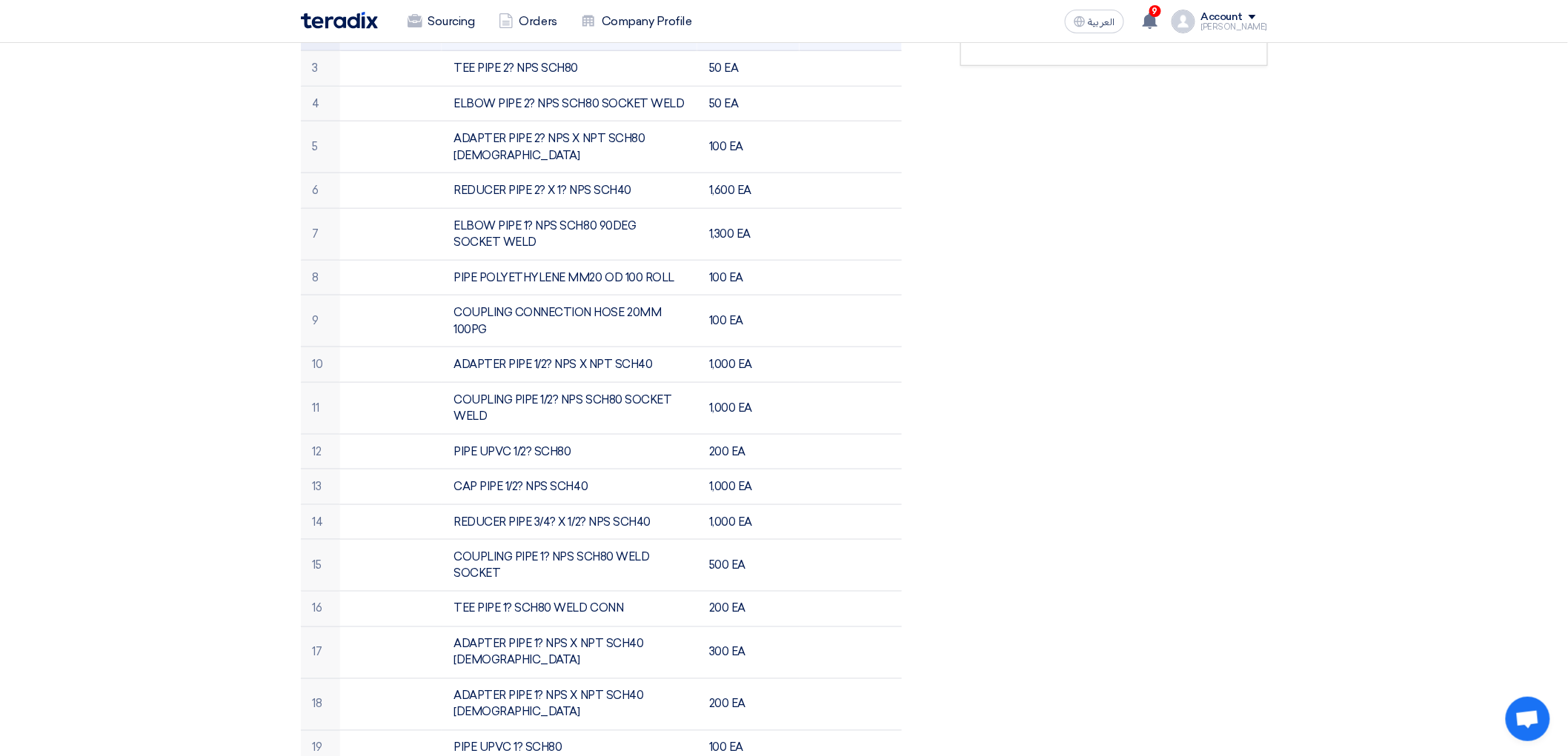
scroll to position [364, 0]
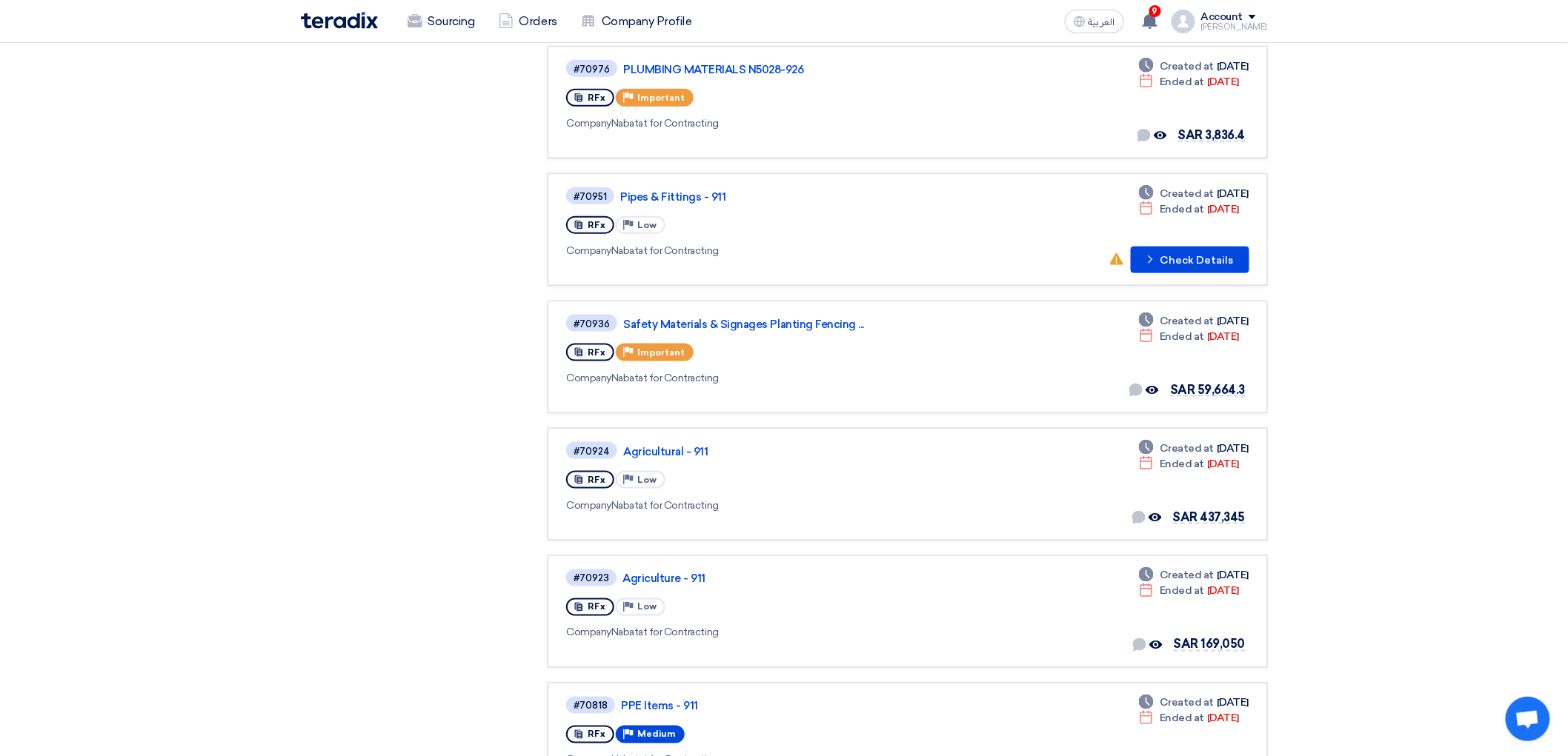
scroll to position [741, 0]
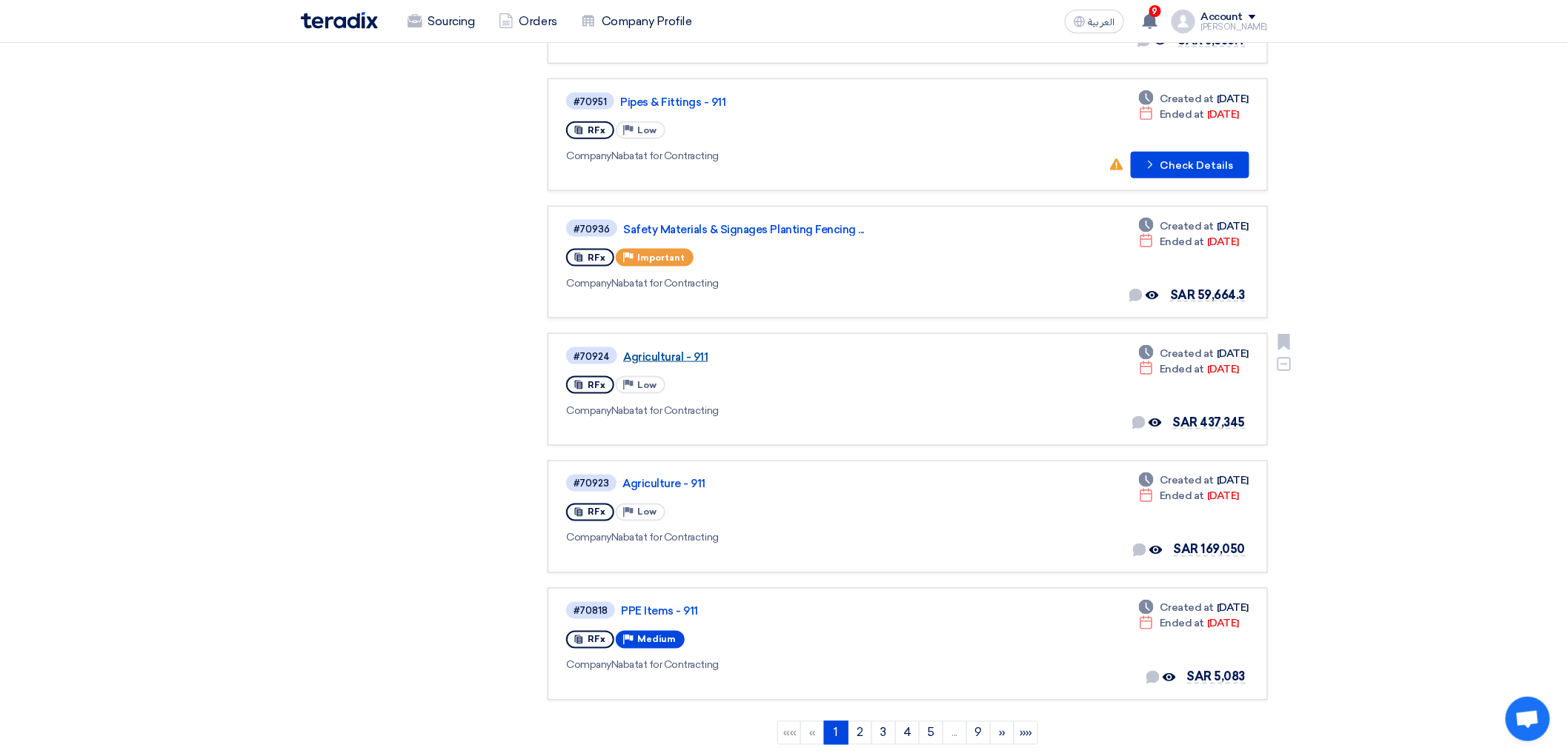
click at [680, 363] on link "Agricultural - 911" at bounding box center [808, 357] width 370 height 14
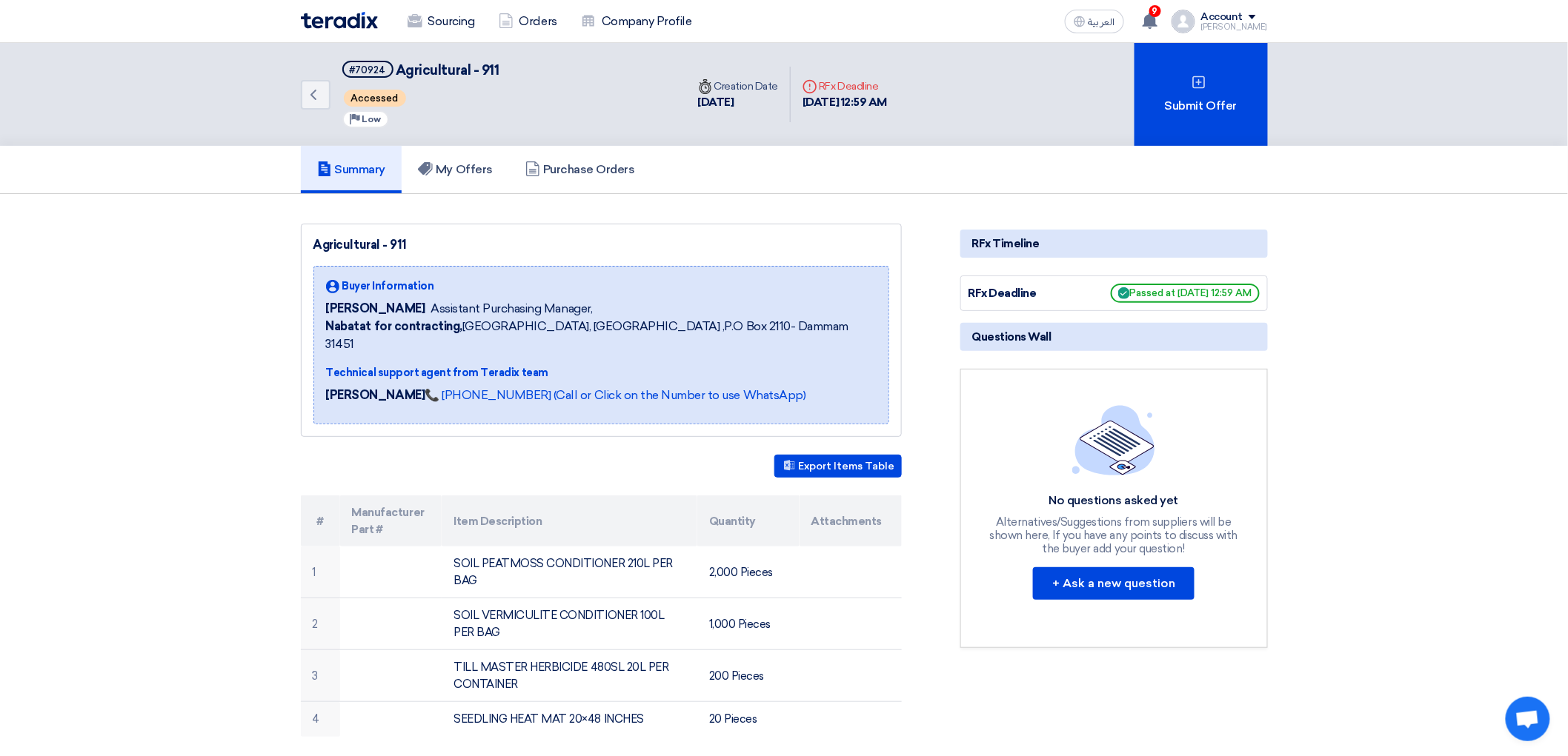
scroll to position [165, 0]
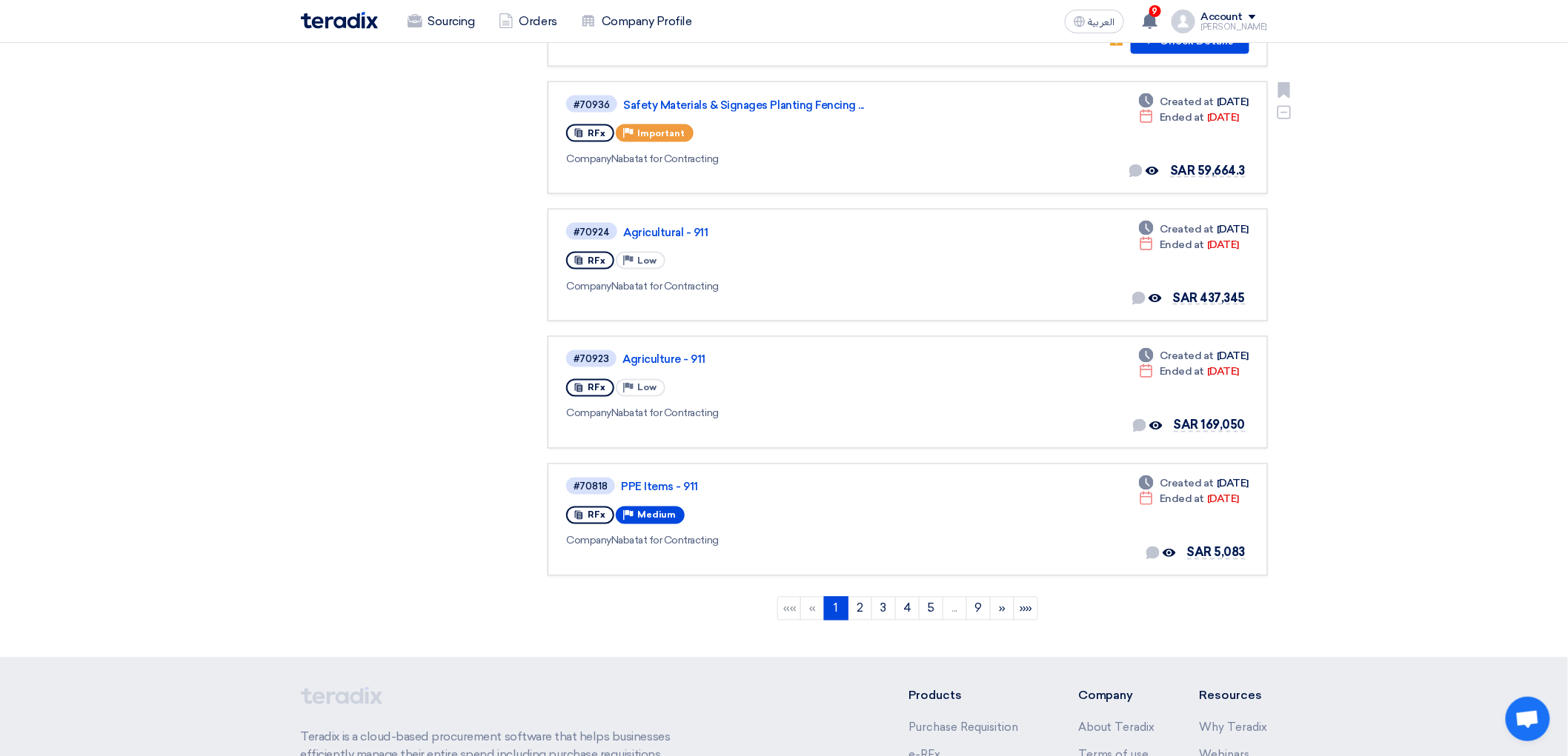
scroll to position [1070, 0]
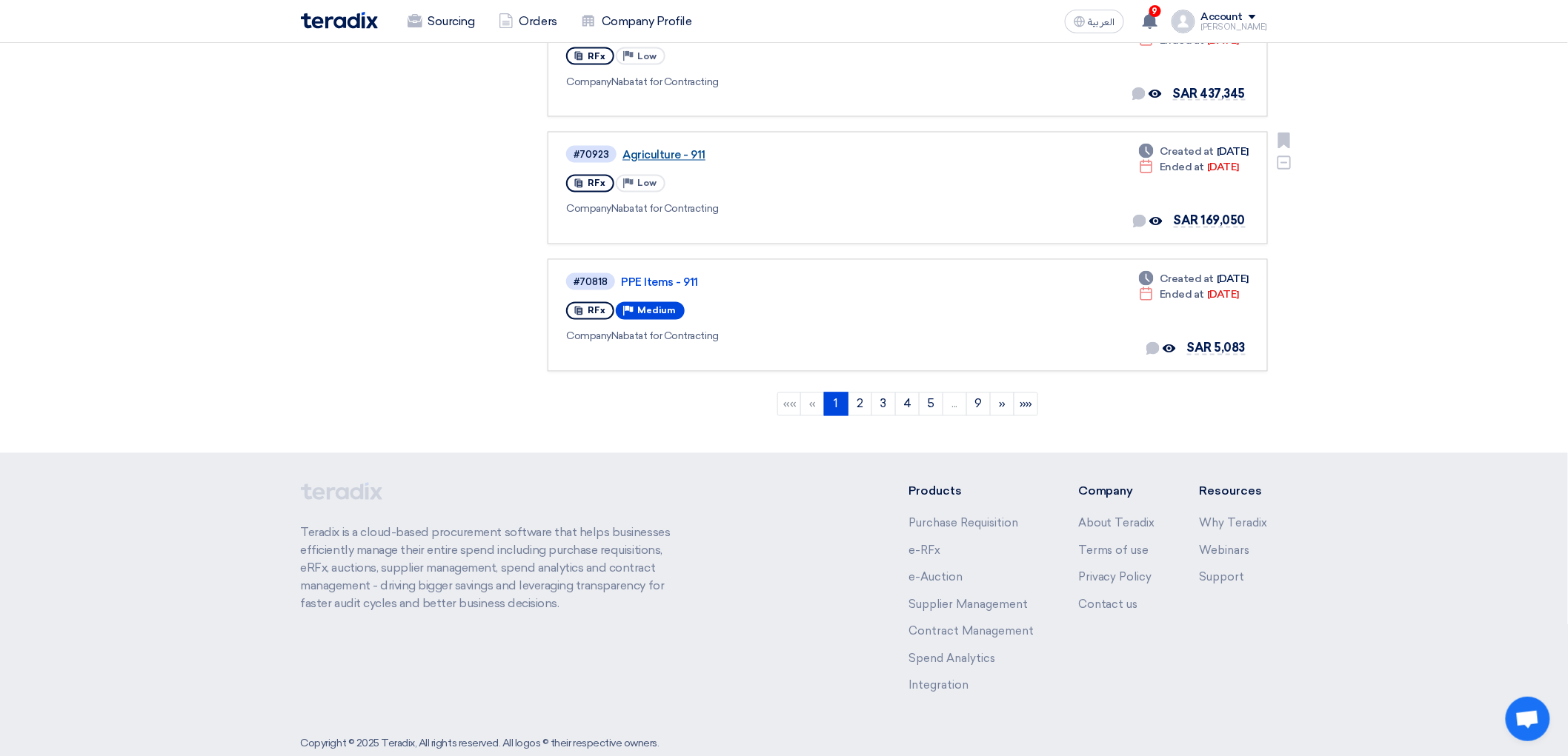
click at [690, 162] on link "Agriculture - 911" at bounding box center [808, 156] width 370 height 14
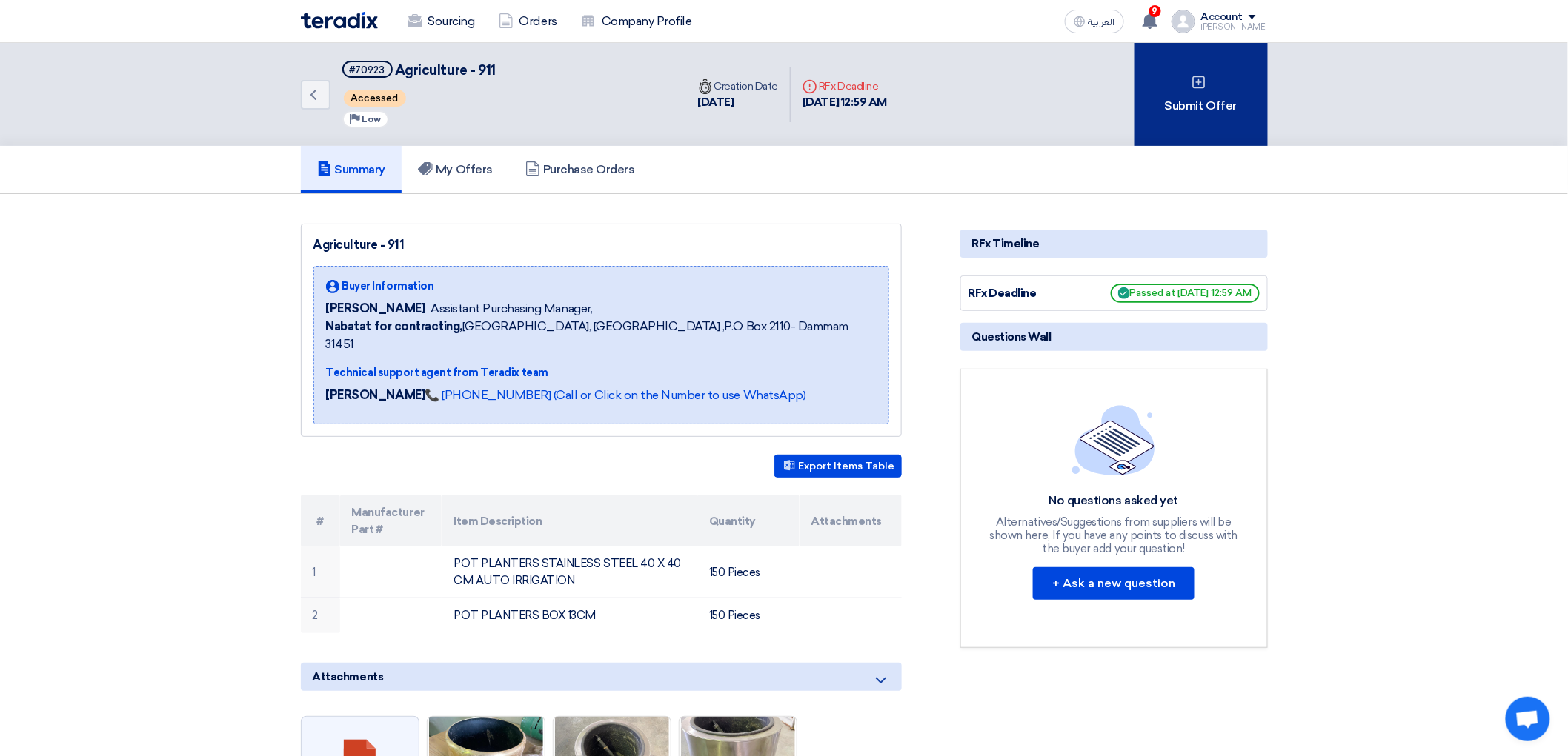
click at [1268, 90] on div "Submit Offer" at bounding box center [1201, 94] width 134 height 103
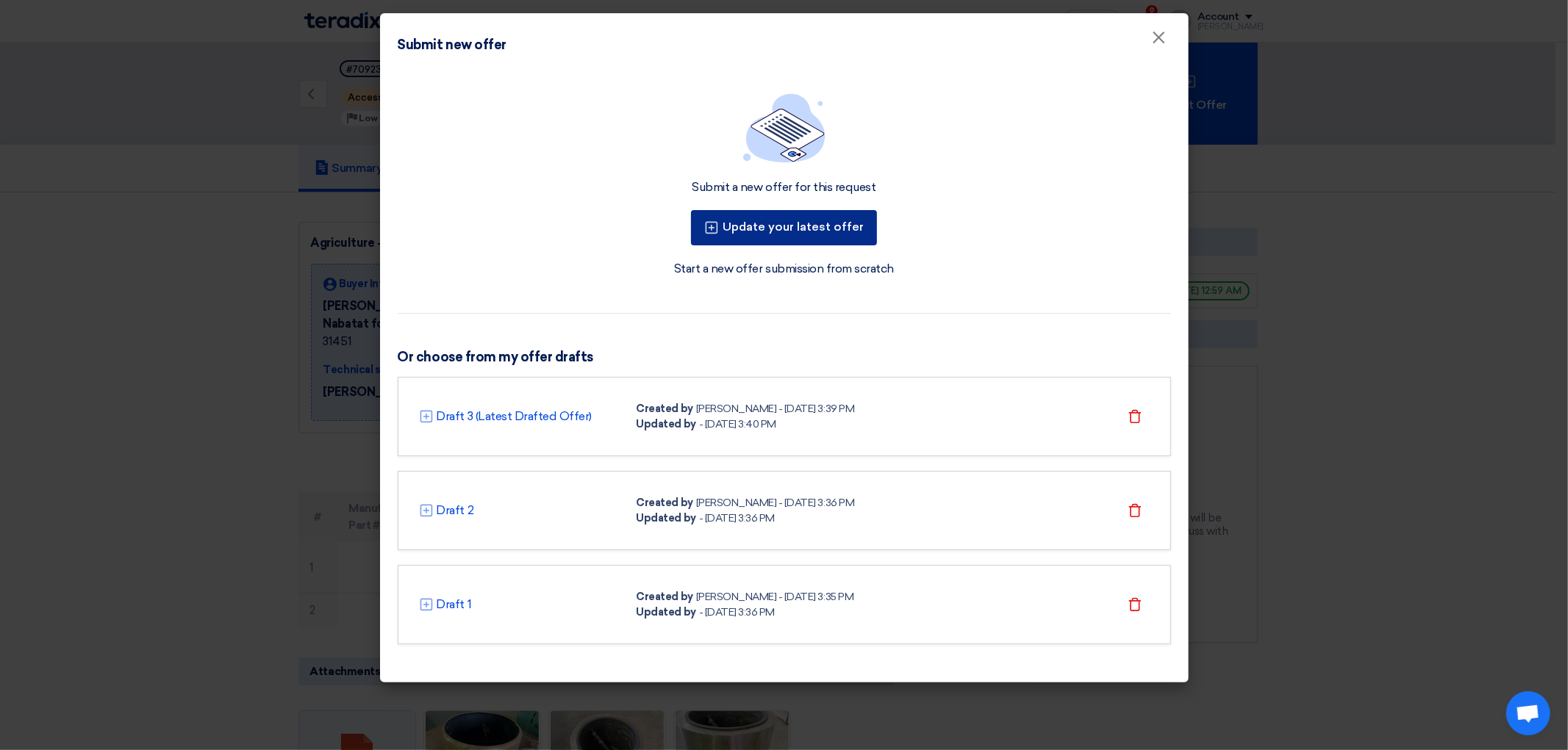
click at [827, 246] on button "Update your latest offer" at bounding box center [784, 227] width 186 height 35
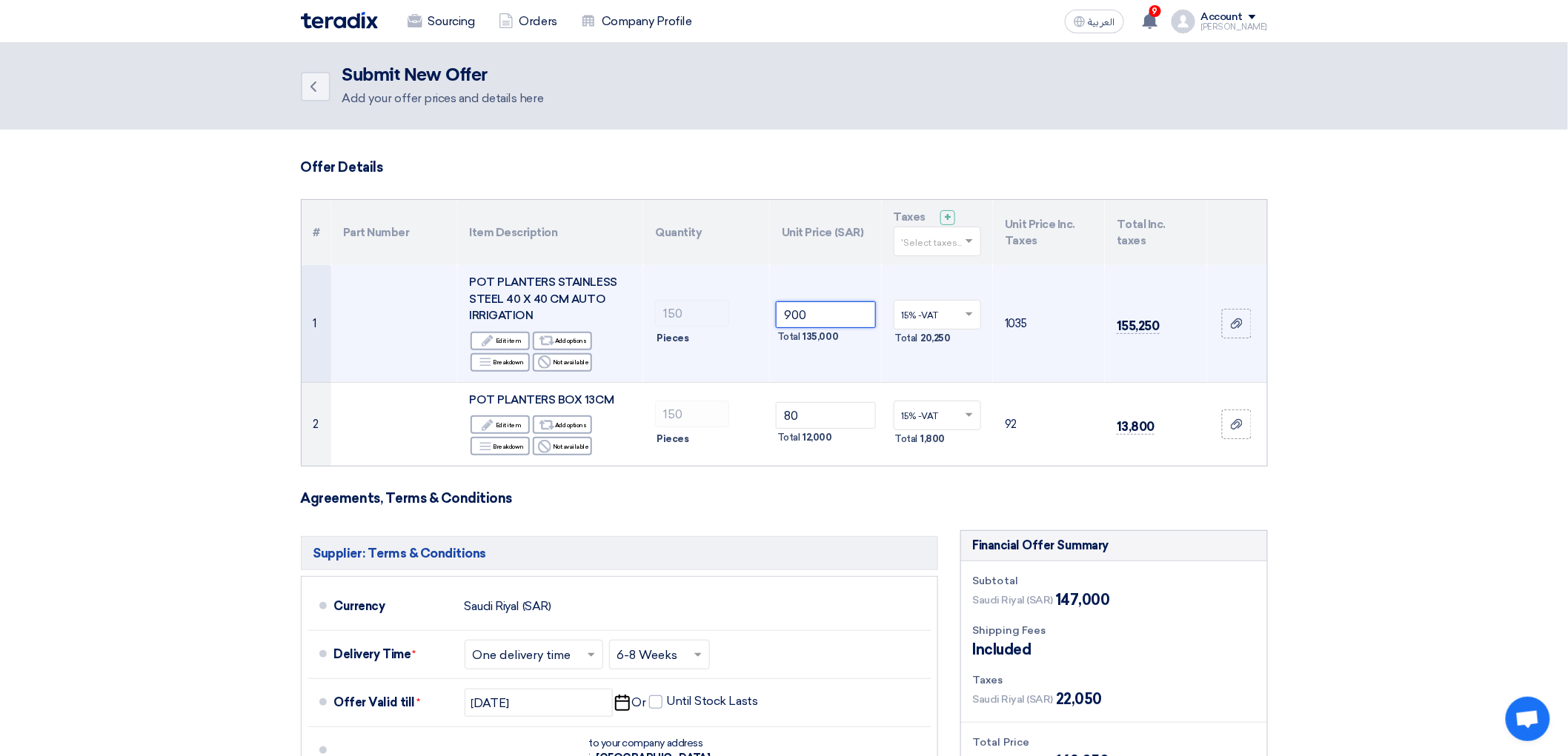
click at [675, 353] on tr "1 POT PLANTERS STAINLESS STEEL 40 X 40 CM AUTO IRRIGATION Edit Edit item Altern…" at bounding box center [784, 323] width 965 height 117
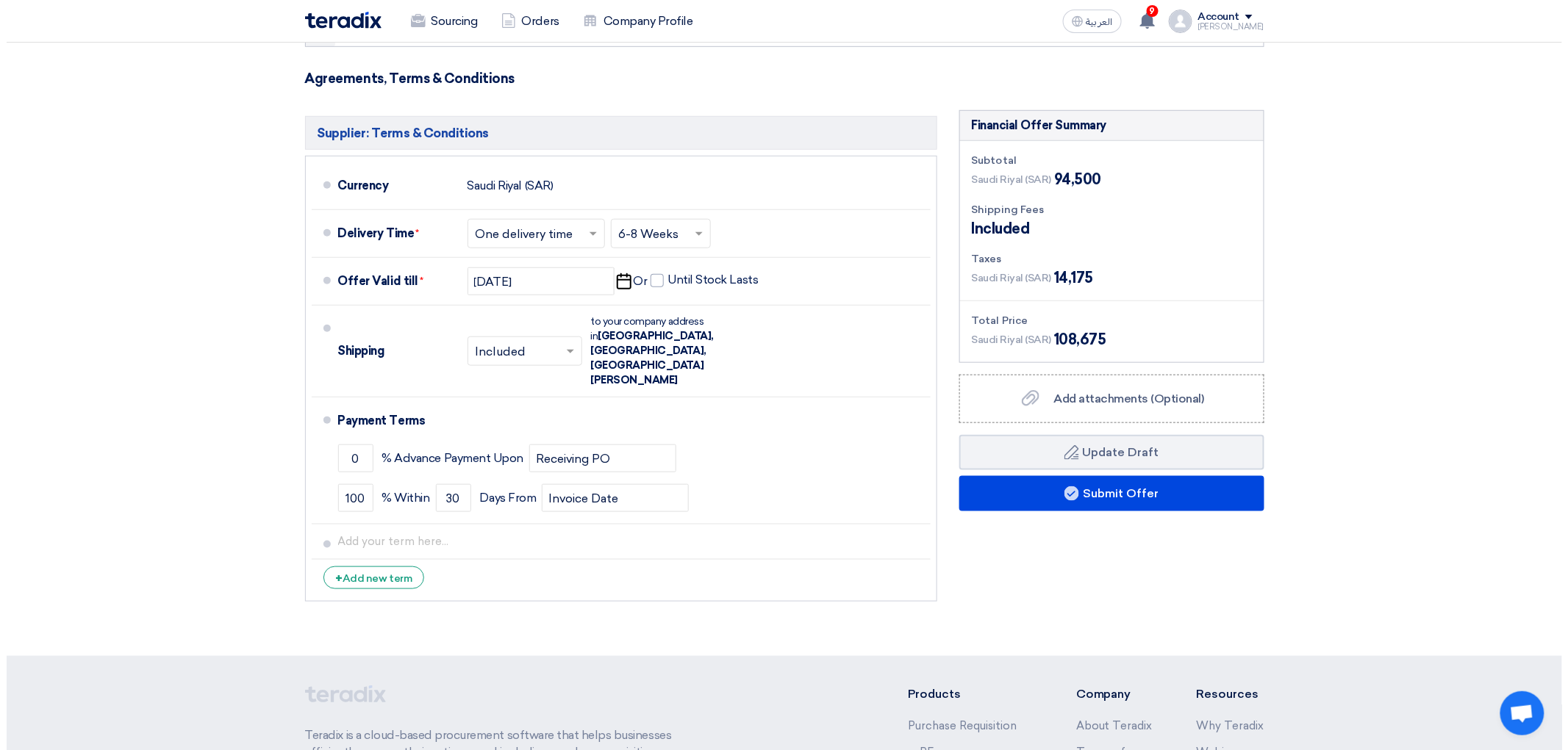
scroll to position [490, 0]
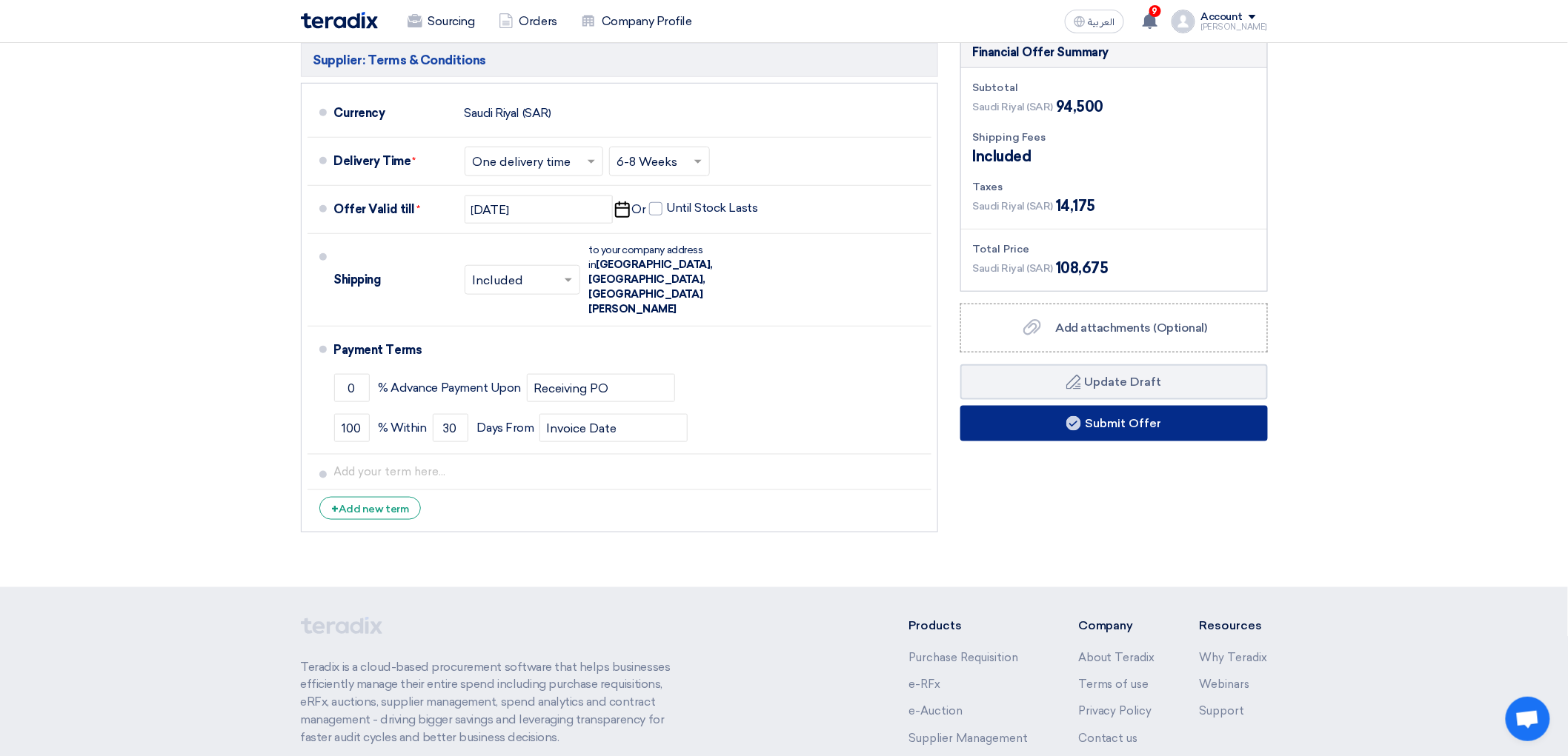
type input "550"
click at [1099, 441] on button "Submit Offer" at bounding box center [1114, 423] width 308 height 35
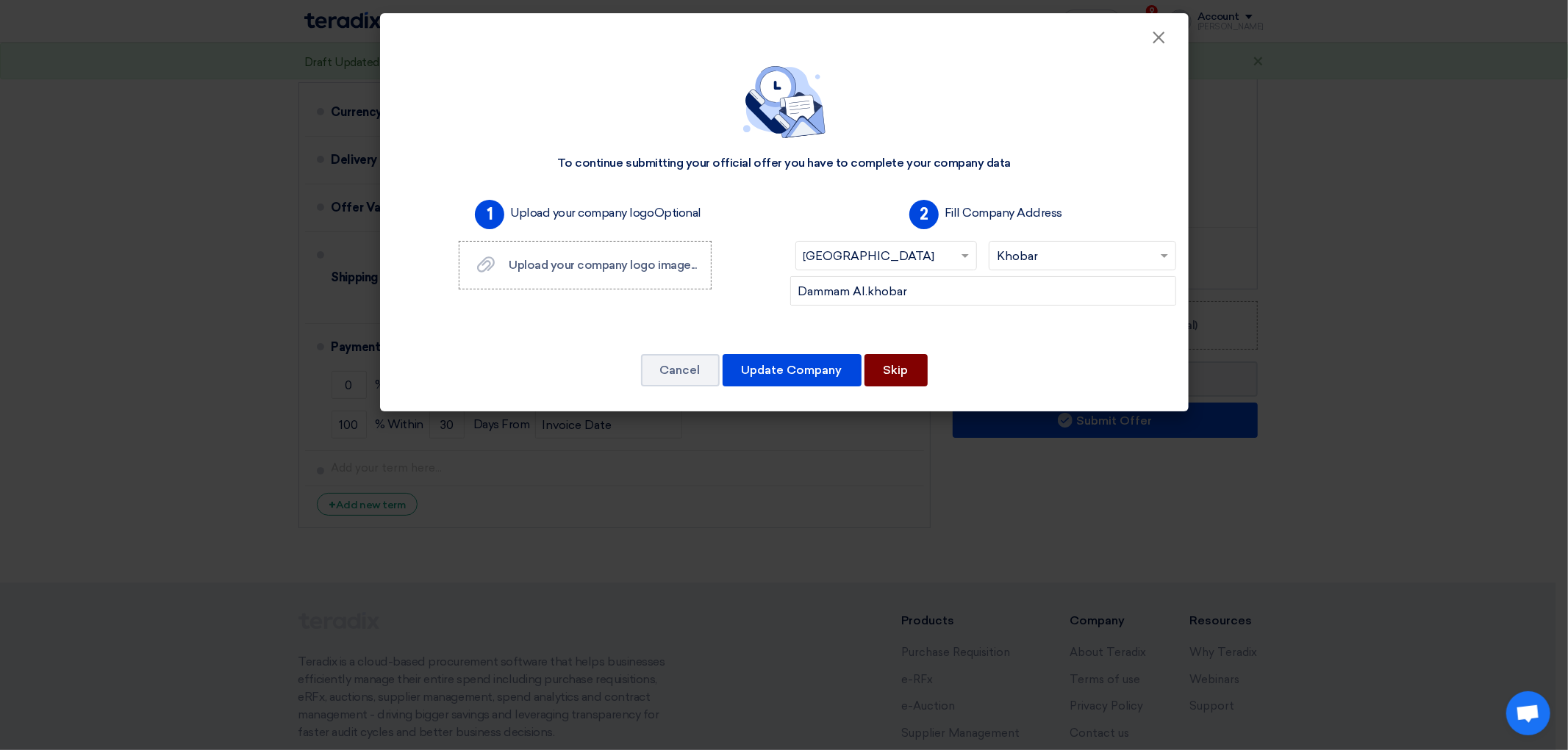
click at [886, 387] on button "Skip" at bounding box center [896, 371] width 63 height 32
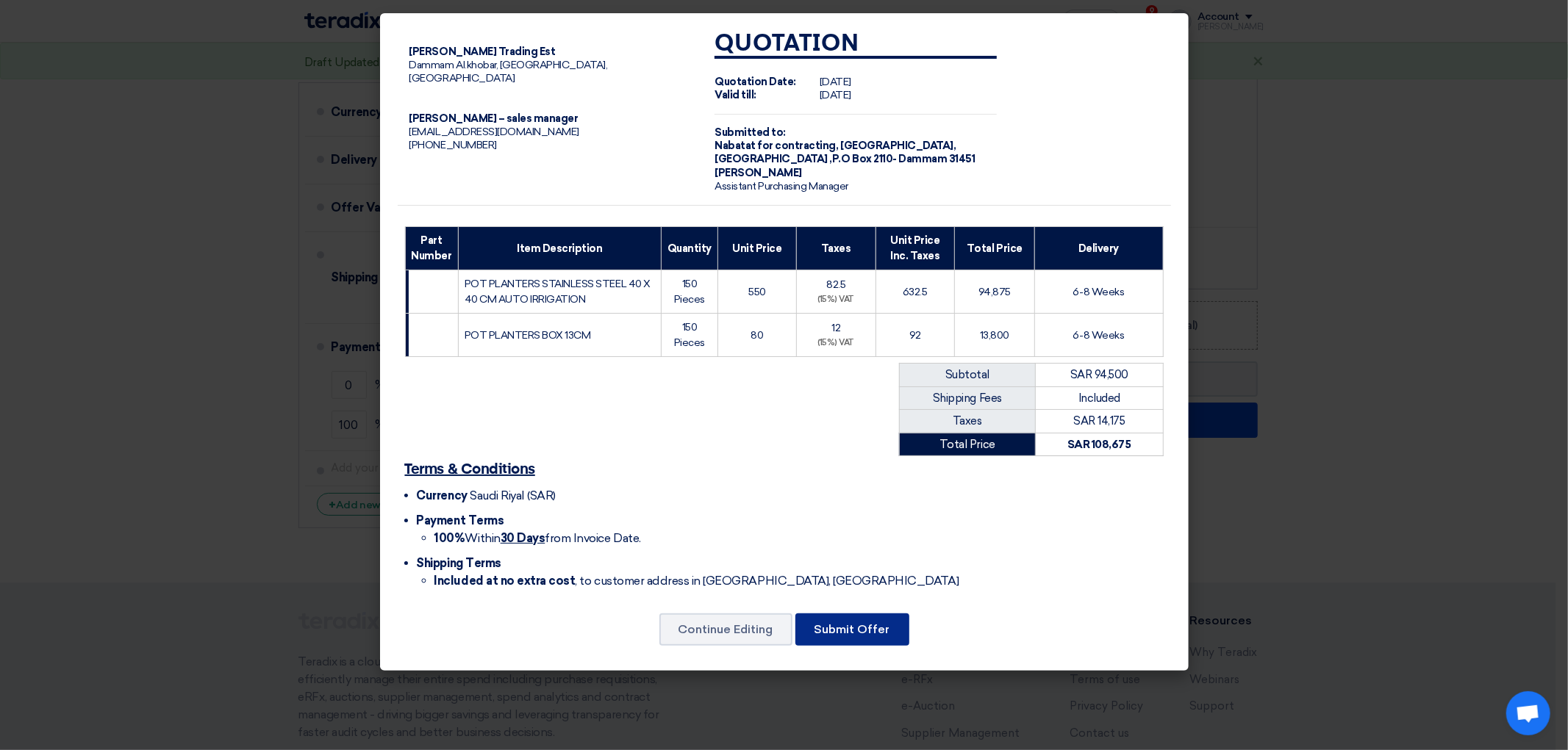
click at [870, 646] on button "Submit Offer" at bounding box center [852, 630] width 114 height 32
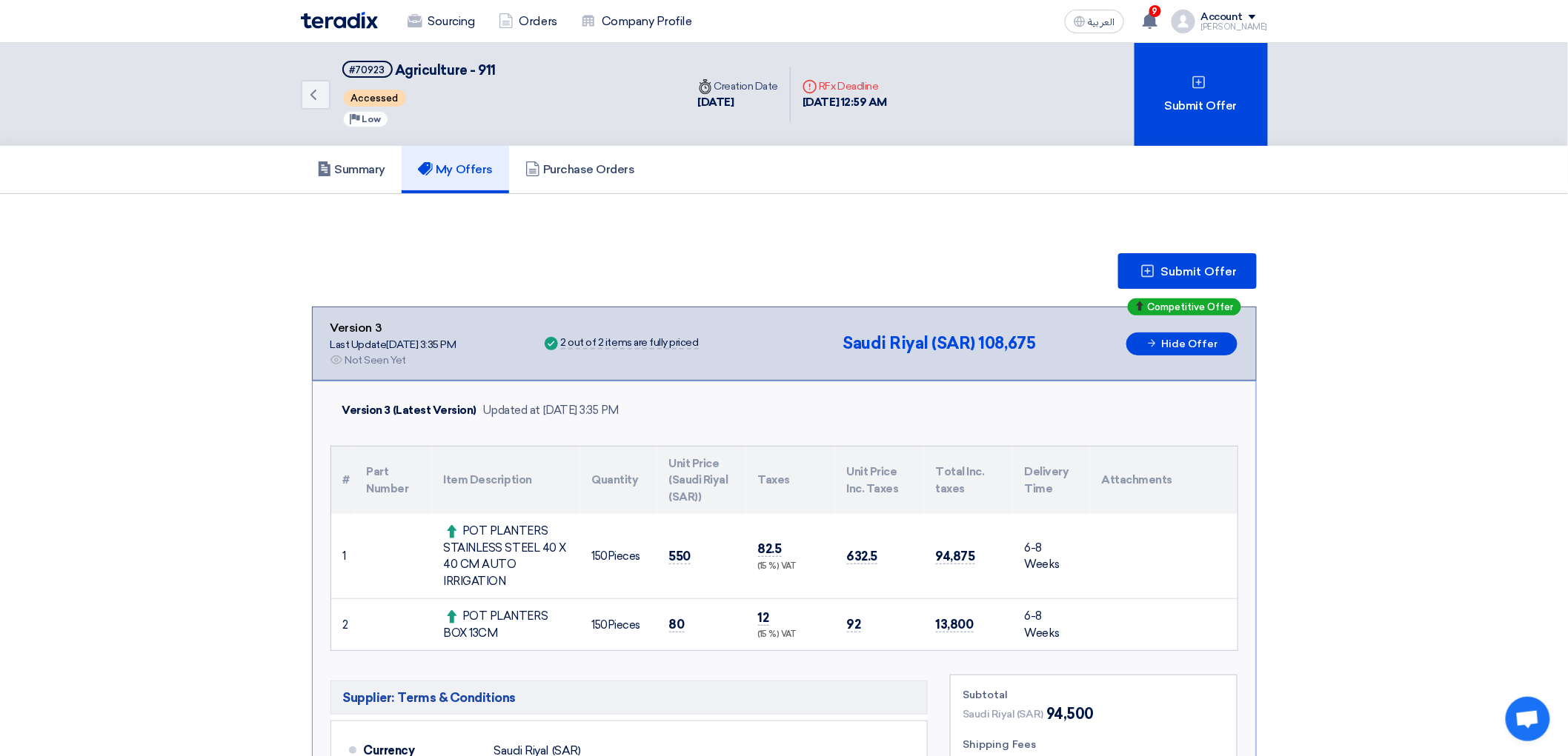
click at [301, 20] on img at bounding box center [339, 21] width 77 height 17
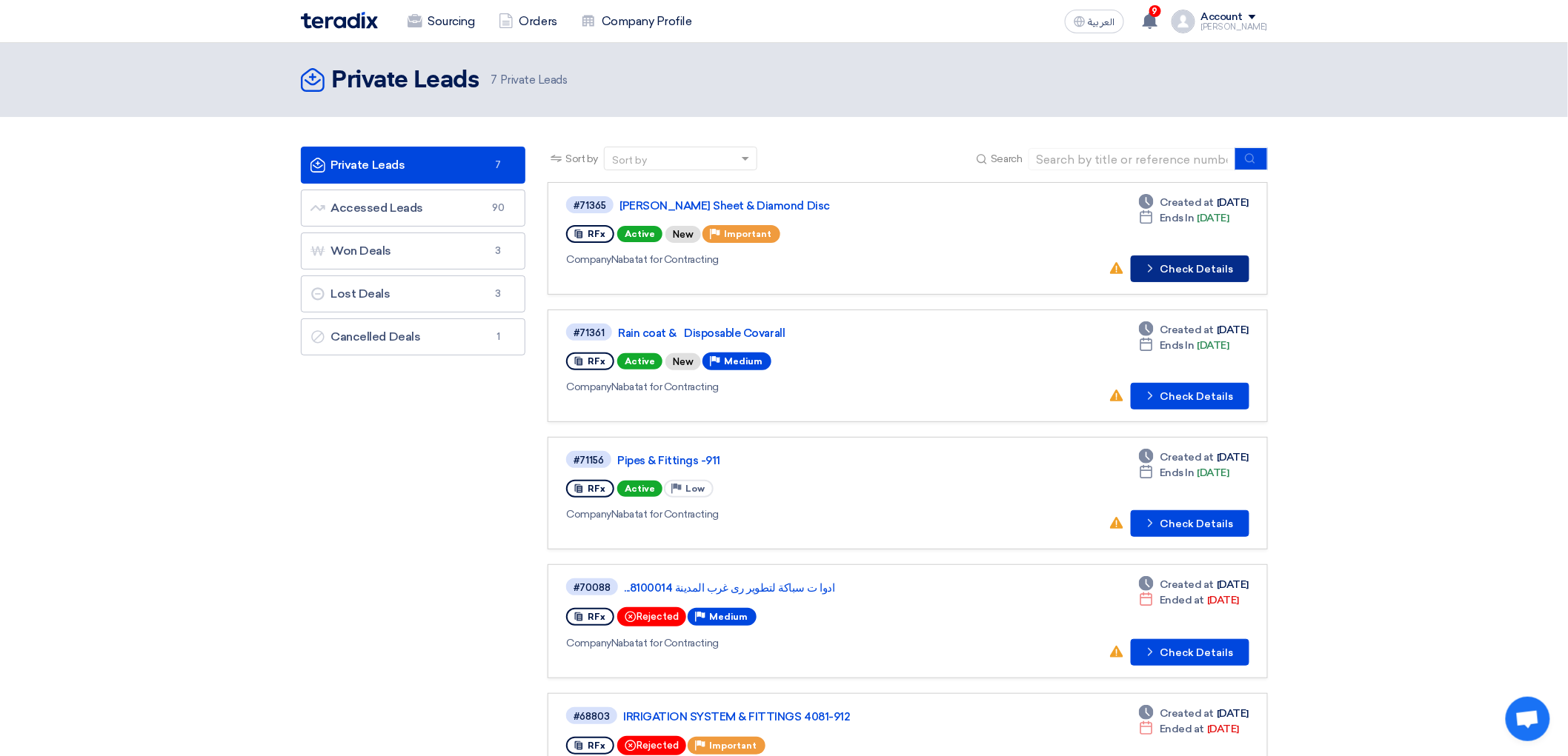
click at [1157, 275] on icon "Check details" at bounding box center [1150, 268] width 14 height 14
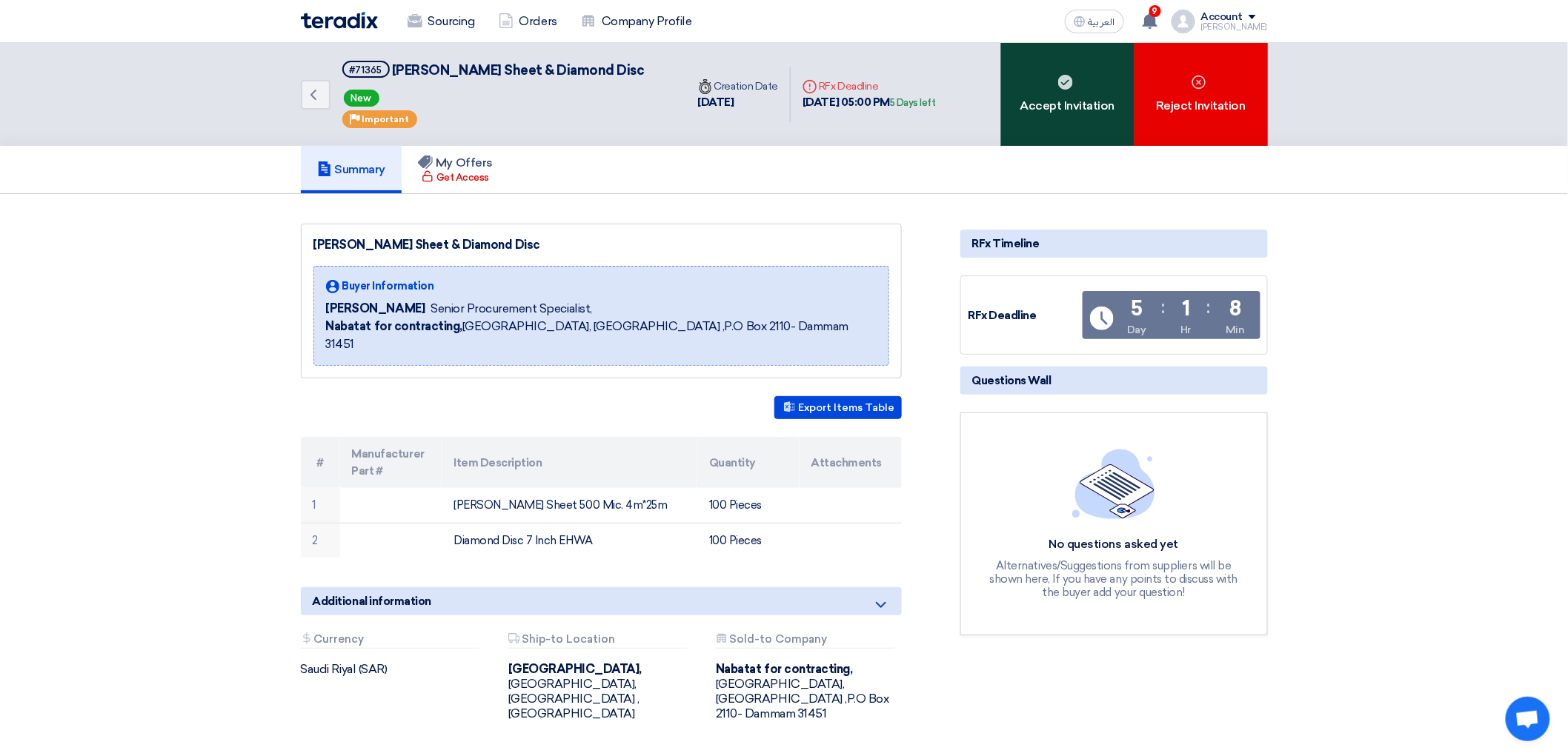
click at [1082, 134] on div "Accept Invitation" at bounding box center [1067, 94] width 134 height 103
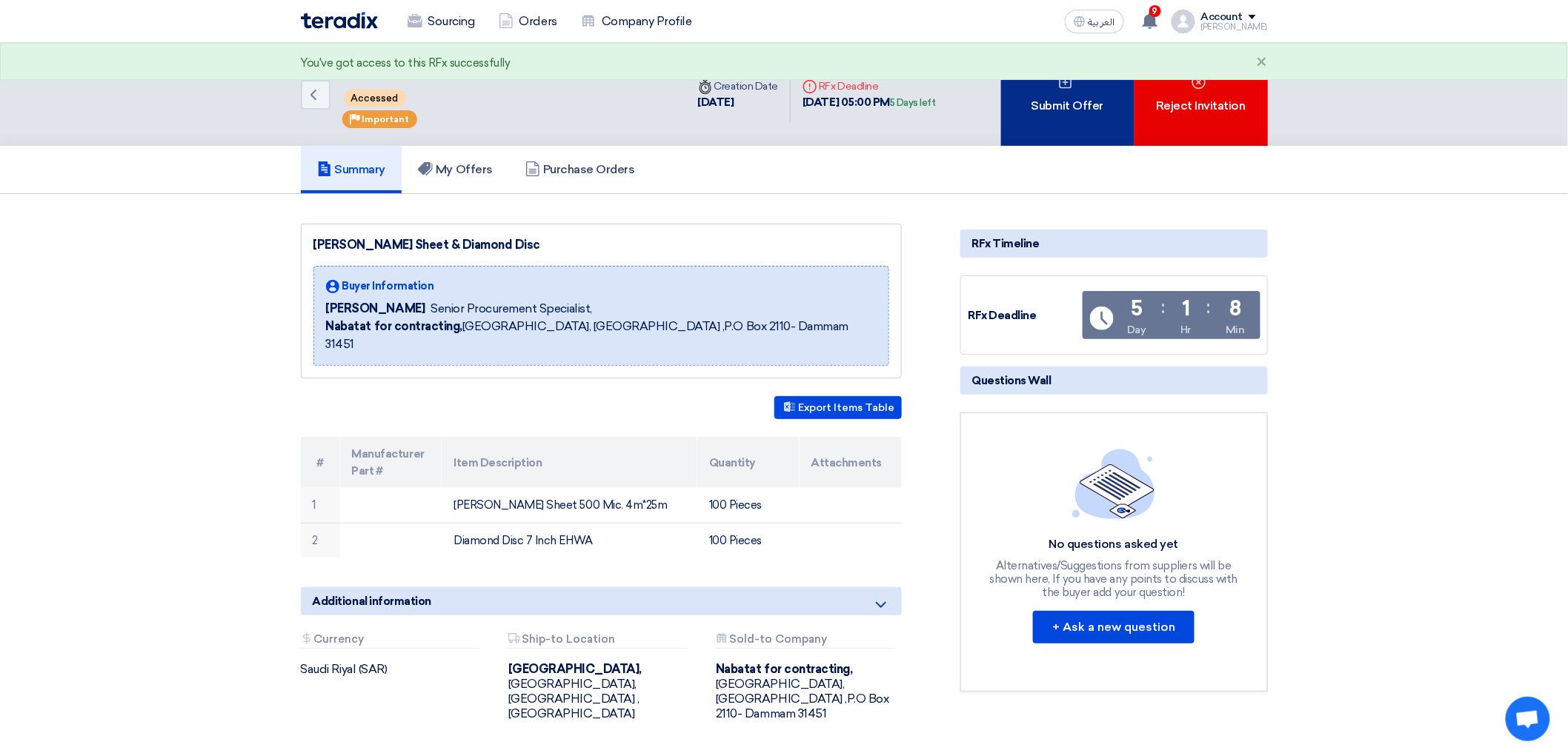
click at [1104, 142] on div "Submit Offer" at bounding box center [1067, 94] width 134 height 103
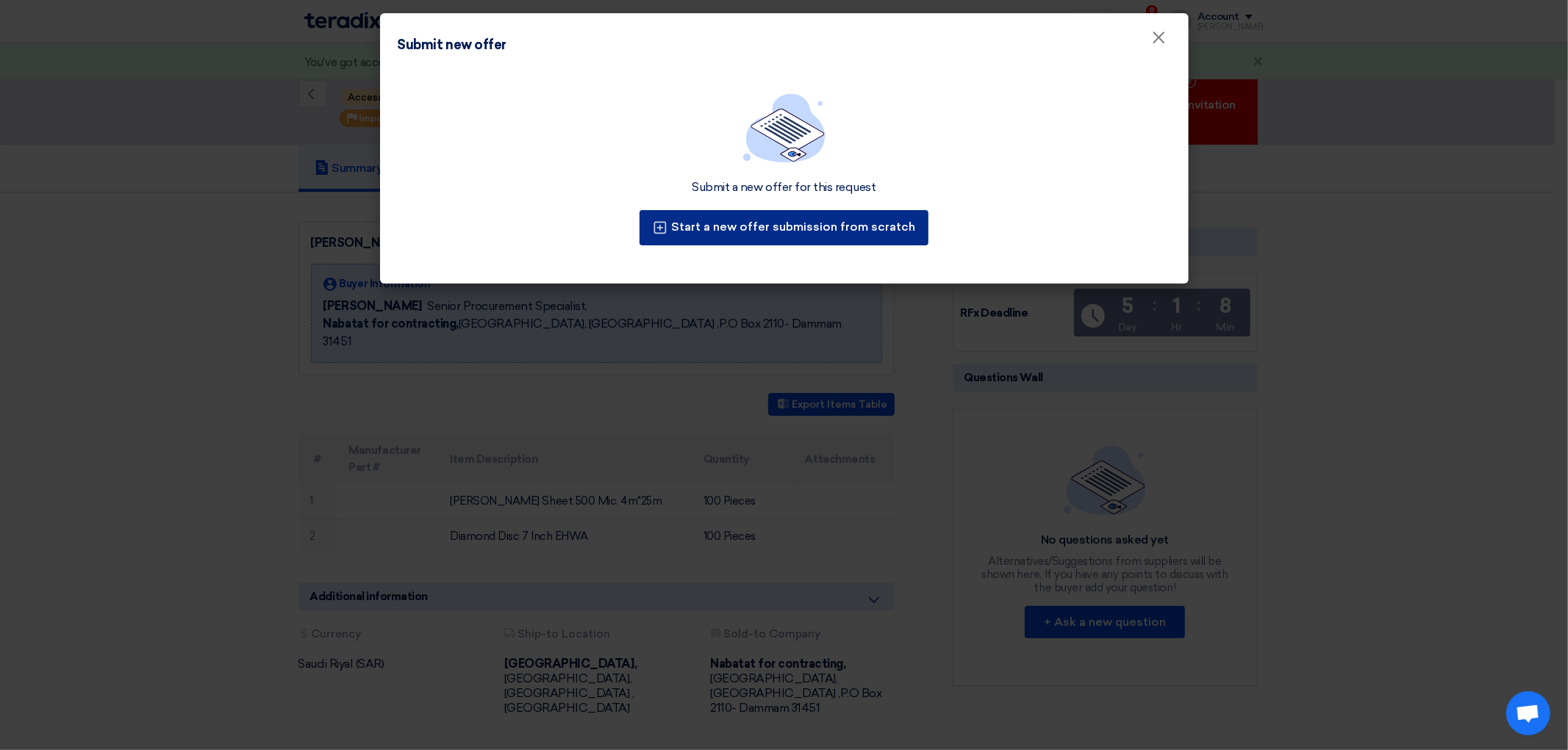
click at [858, 246] on button "Start a new offer submission from scratch" at bounding box center [784, 227] width 289 height 35
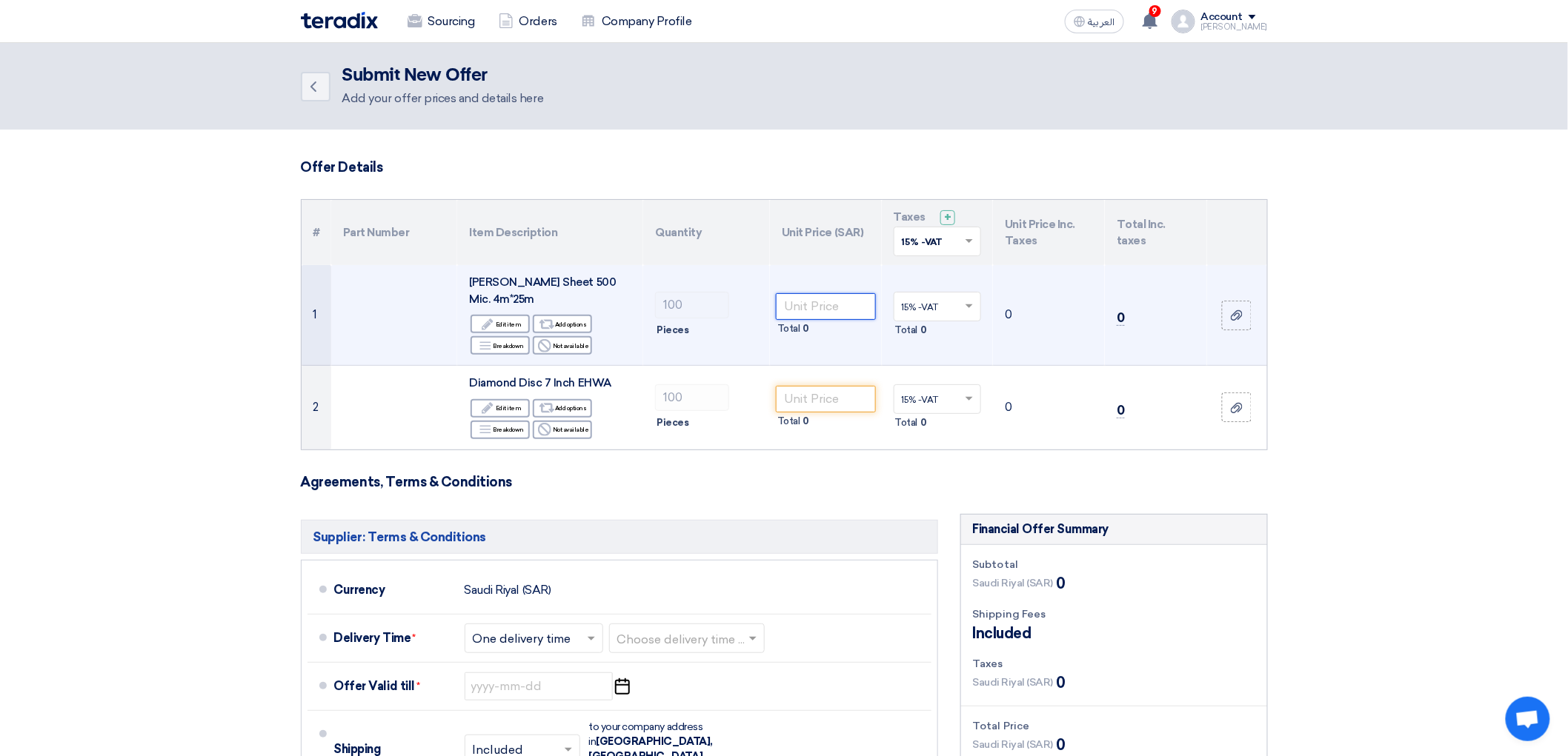
click at [836, 320] on input "number" at bounding box center [826, 306] width 100 height 27
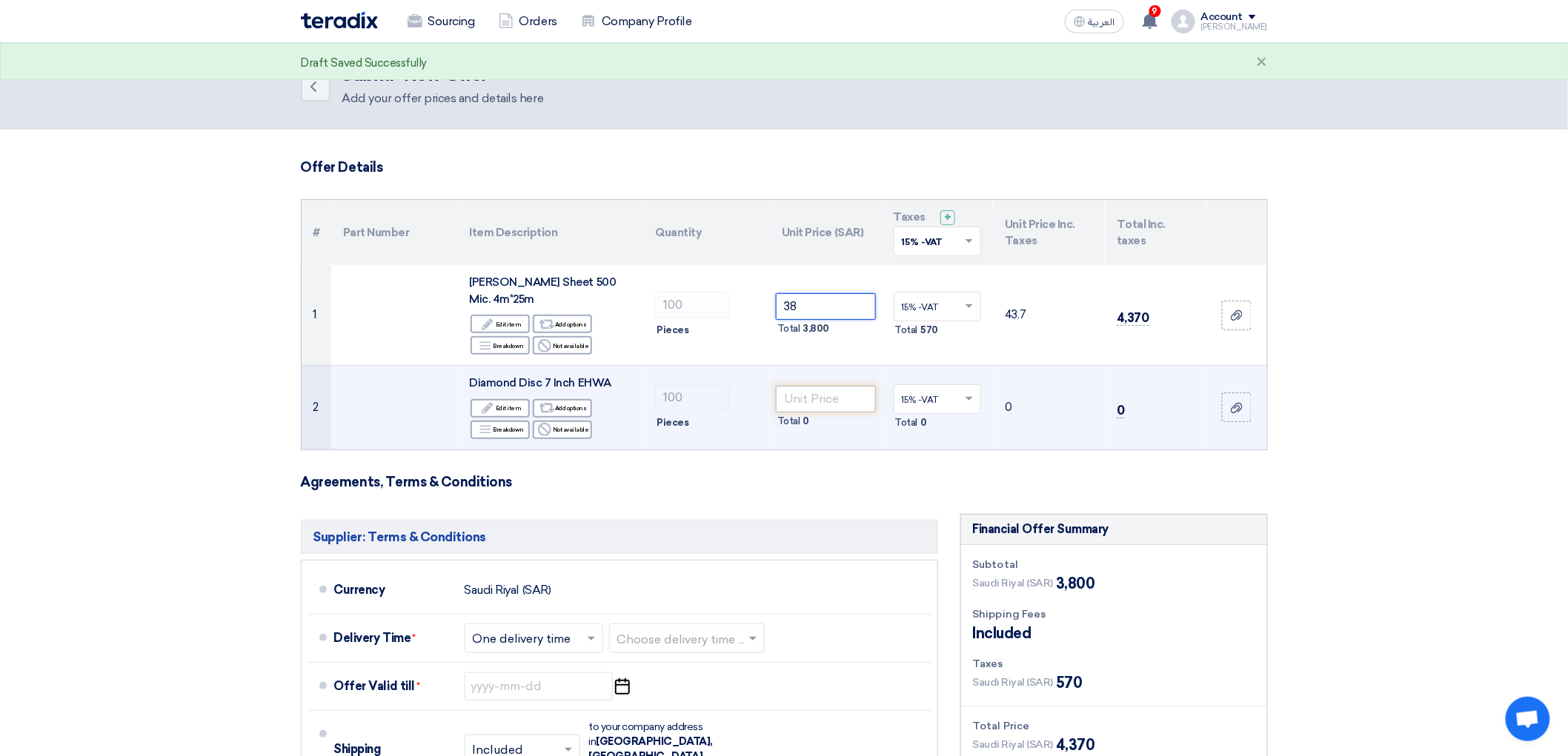
type input "38"
click at [826, 412] on input "number" at bounding box center [826, 399] width 100 height 27
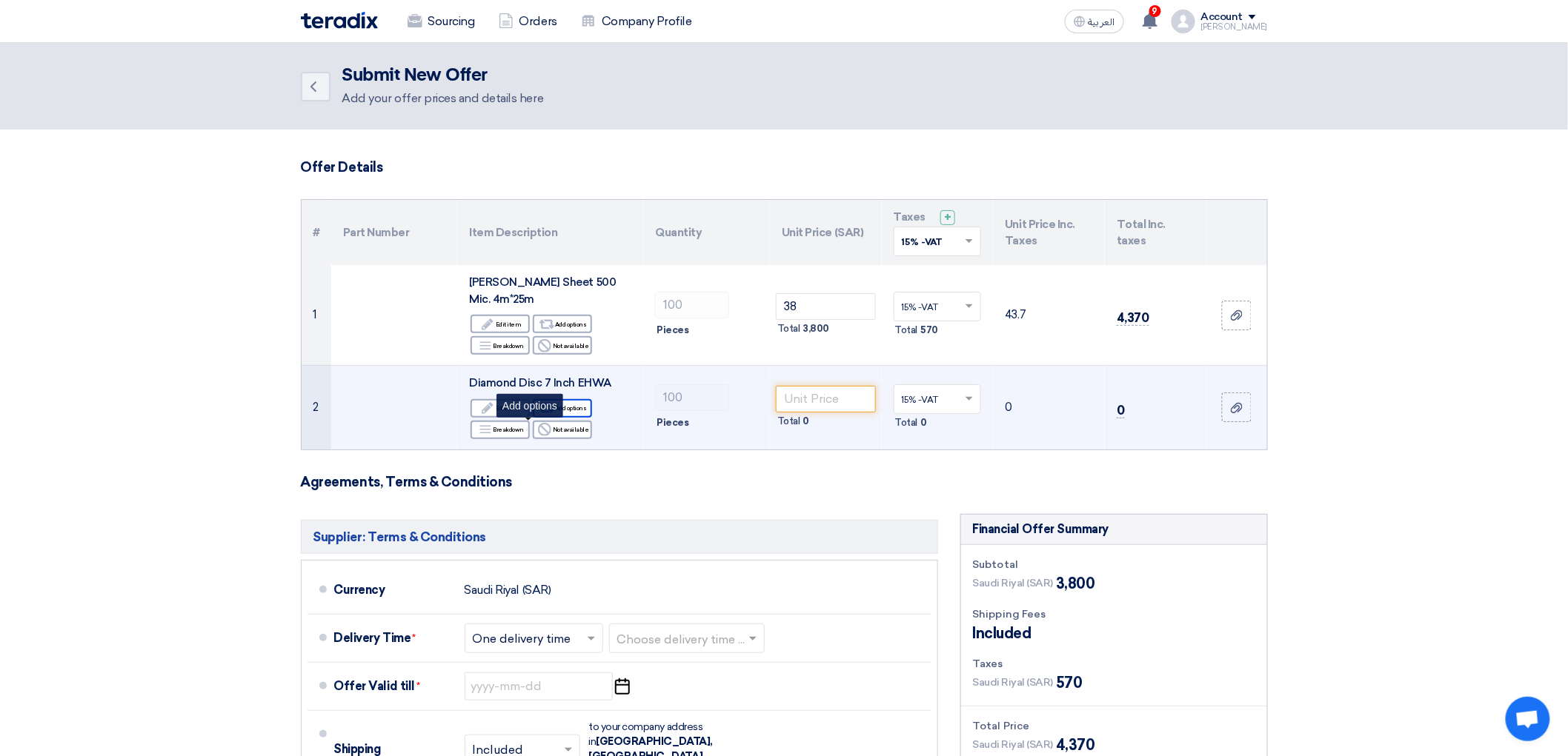
click at [539, 417] on icon "Alternative" at bounding box center [547, 409] width 15 height 15
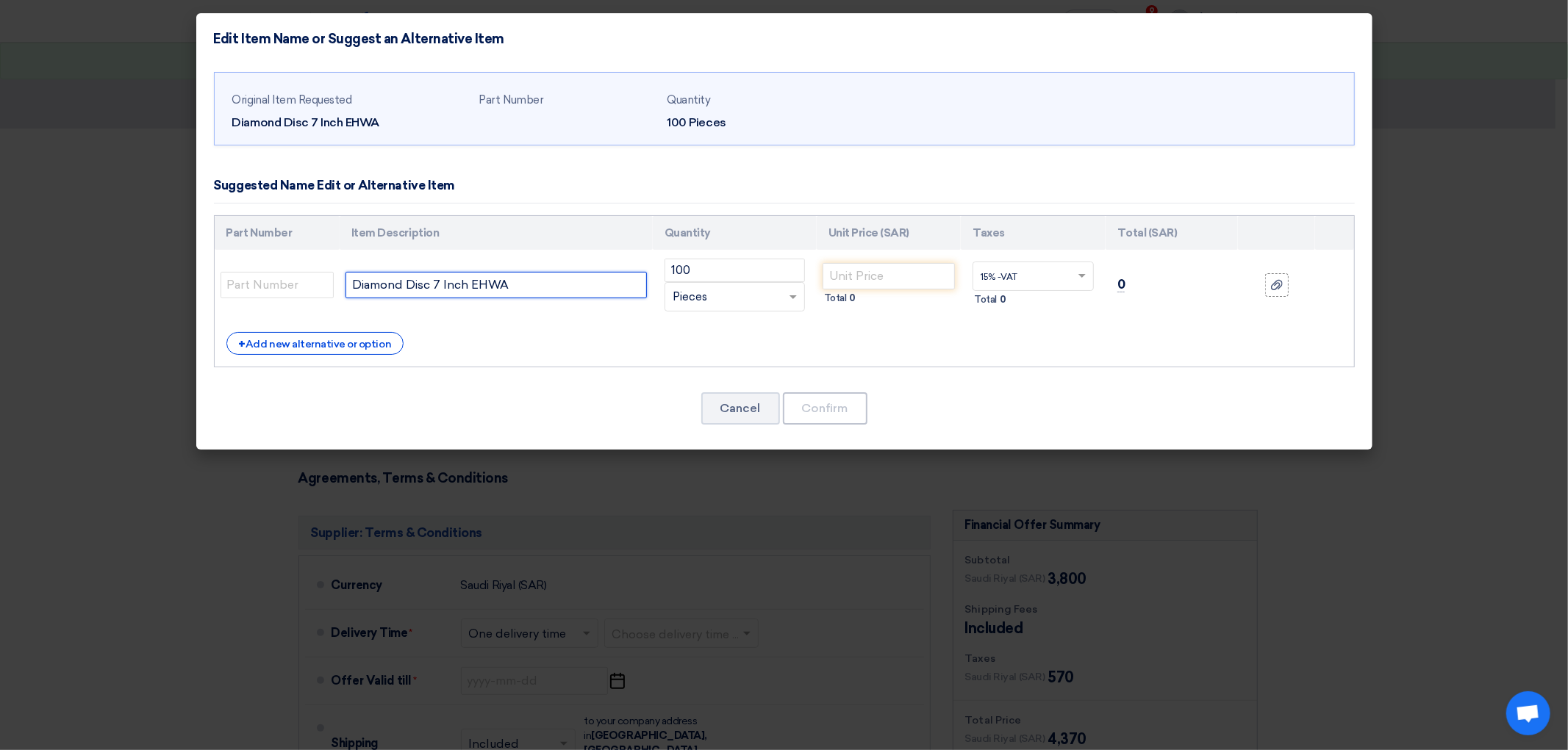
click at [392, 298] on input "Diamond Disc 7 Inch EHWA" at bounding box center [496, 285] width 301 height 26
click at [519, 298] on input "Diamond Disc 9 Inch EHWA" at bounding box center [496, 285] width 301 height 26
drag, startPoint x: 519, startPoint y: 317, endPoint x: 493, endPoint y: 317, distance: 26.0
click at [493, 298] on input "Diamond Disc 9 Inch EHWA" at bounding box center [496, 285] width 301 height 26
type input "Diamond Disc 9 Inch"
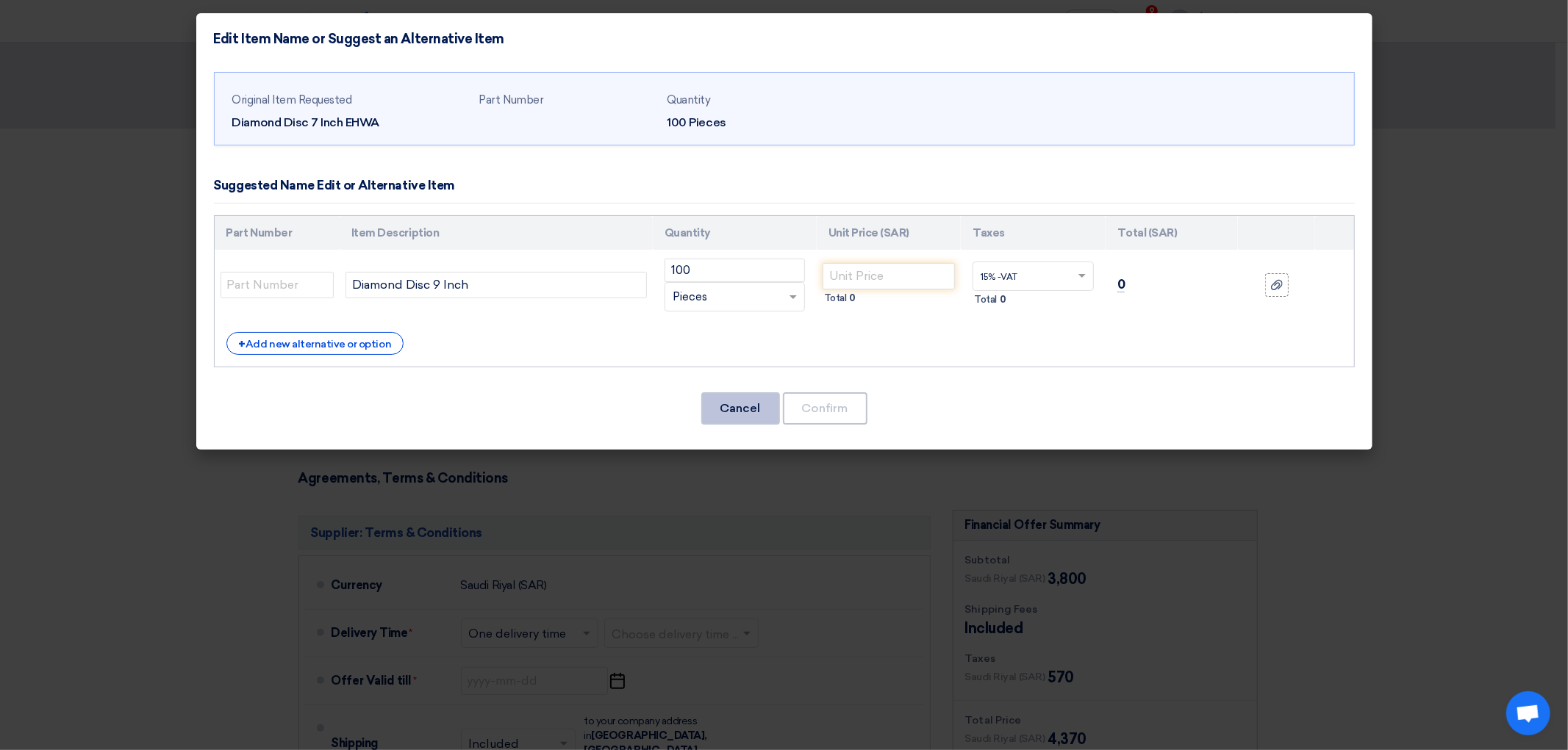
click at [711, 424] on button "Cancel" at bounding box center [740, 408] width 78 height 32
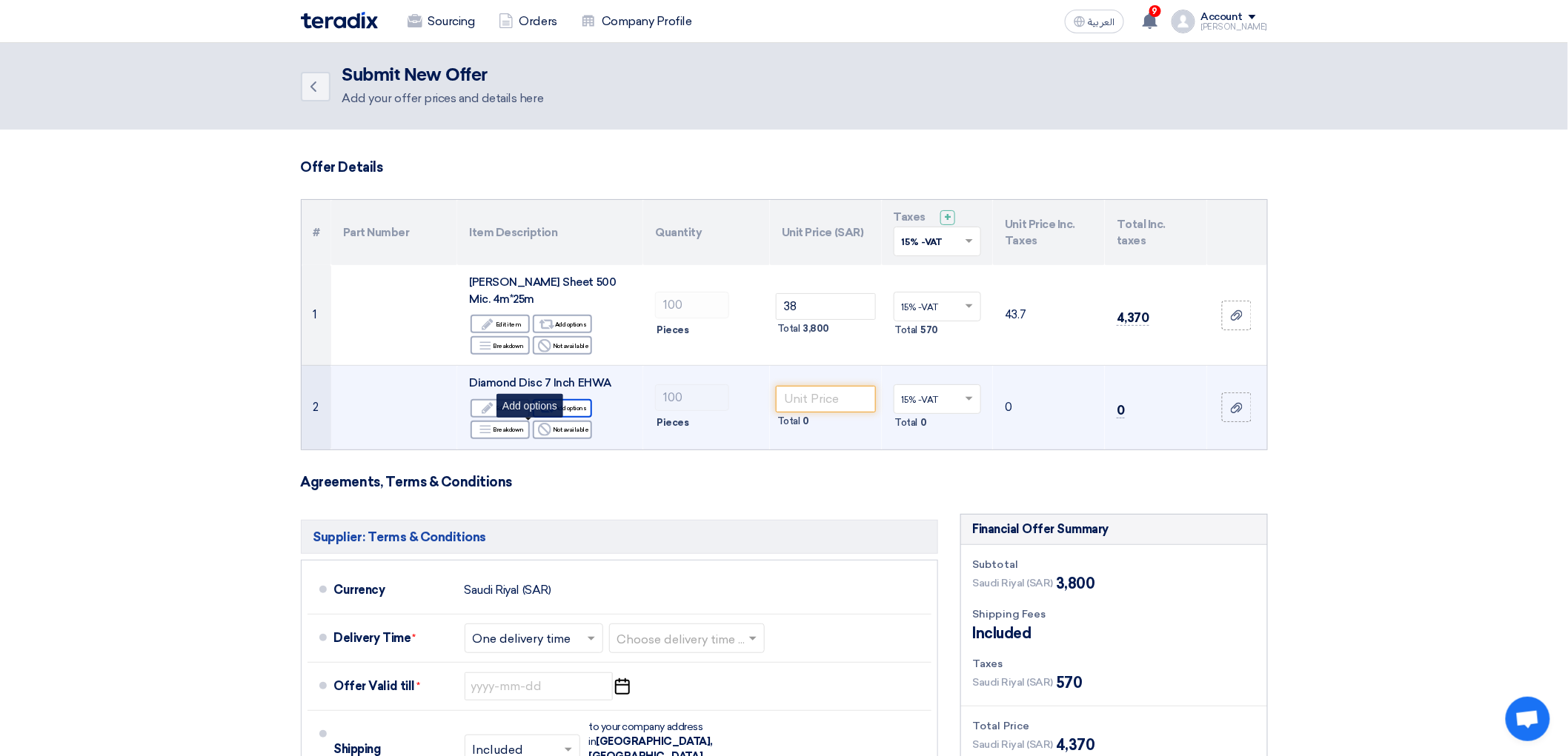
click at [539, 417] on icon "Alternative" at bounding box center [547, 409] width 15 height 15
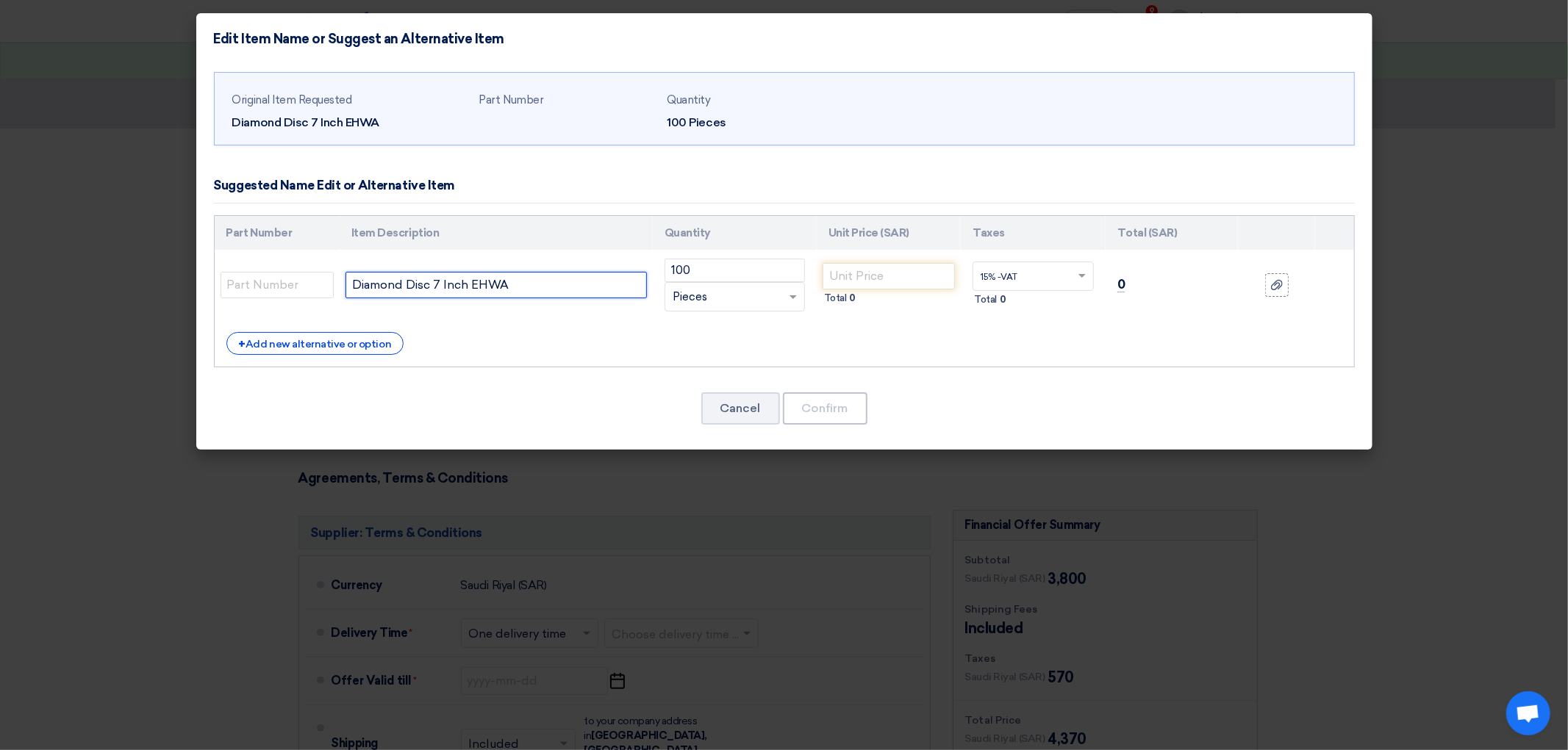
click at [394, 298] on input "Diamond Disc 7 Inch EHWA" at bounding box center [496, 285] width 301 height 26
drag, startPoint x: 501, startPoint y: 323, endPoint x: 489, endPoint y: 325, distance: 12.2
click at [489, 298] on input "Diamond Disc 9 Inch EHWA" at bounding box center [496, 285] width 301 height 26
type input "Diamond Disc 9 Inch EHWA / [GEOGRAPHIC_DATA]"
click at [920, 289] on input "number" at bounding box center [889, 276] width 133 height 26
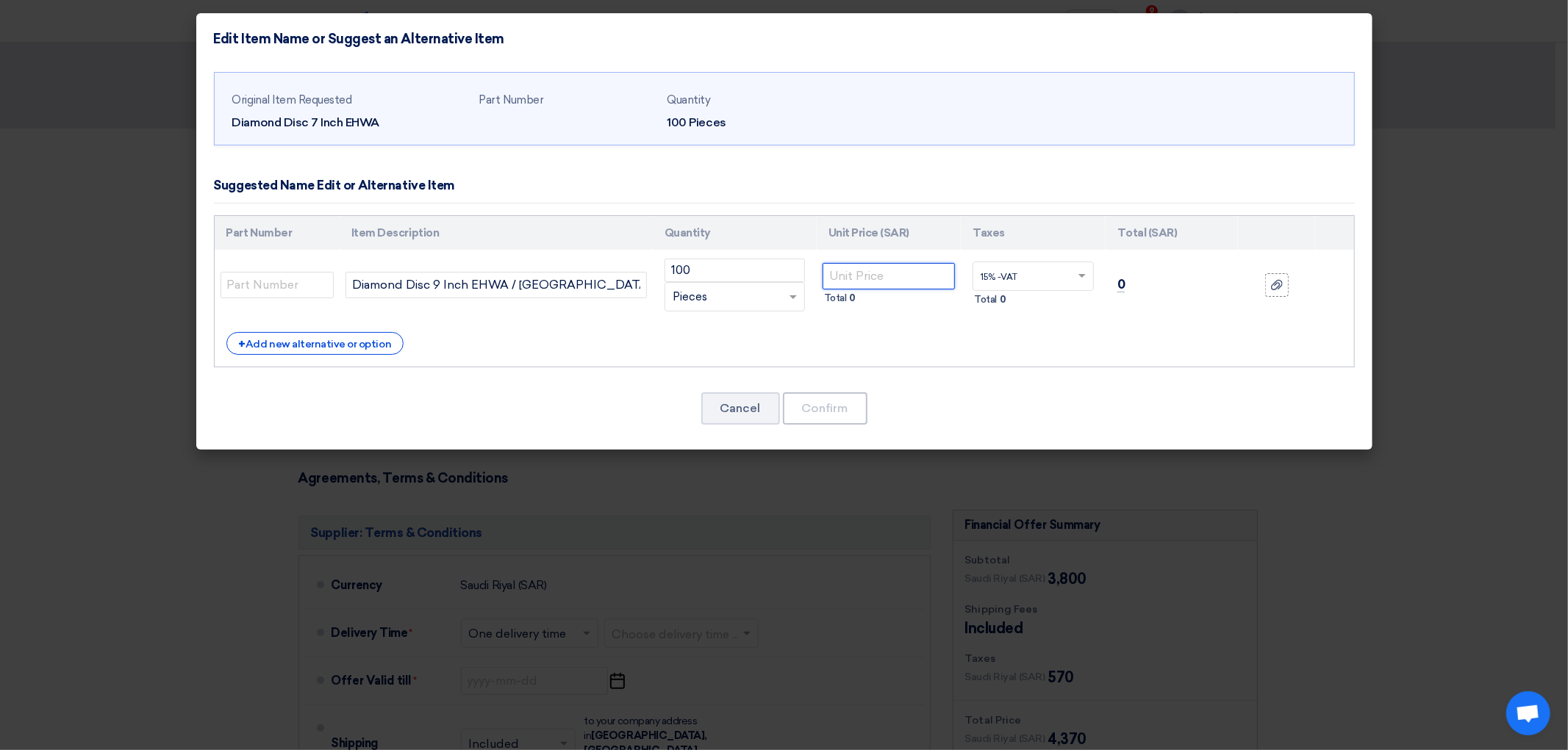
click at [921, 289] on input "number" at bounding box center [889, 276] width 133 height 26
type input "115"
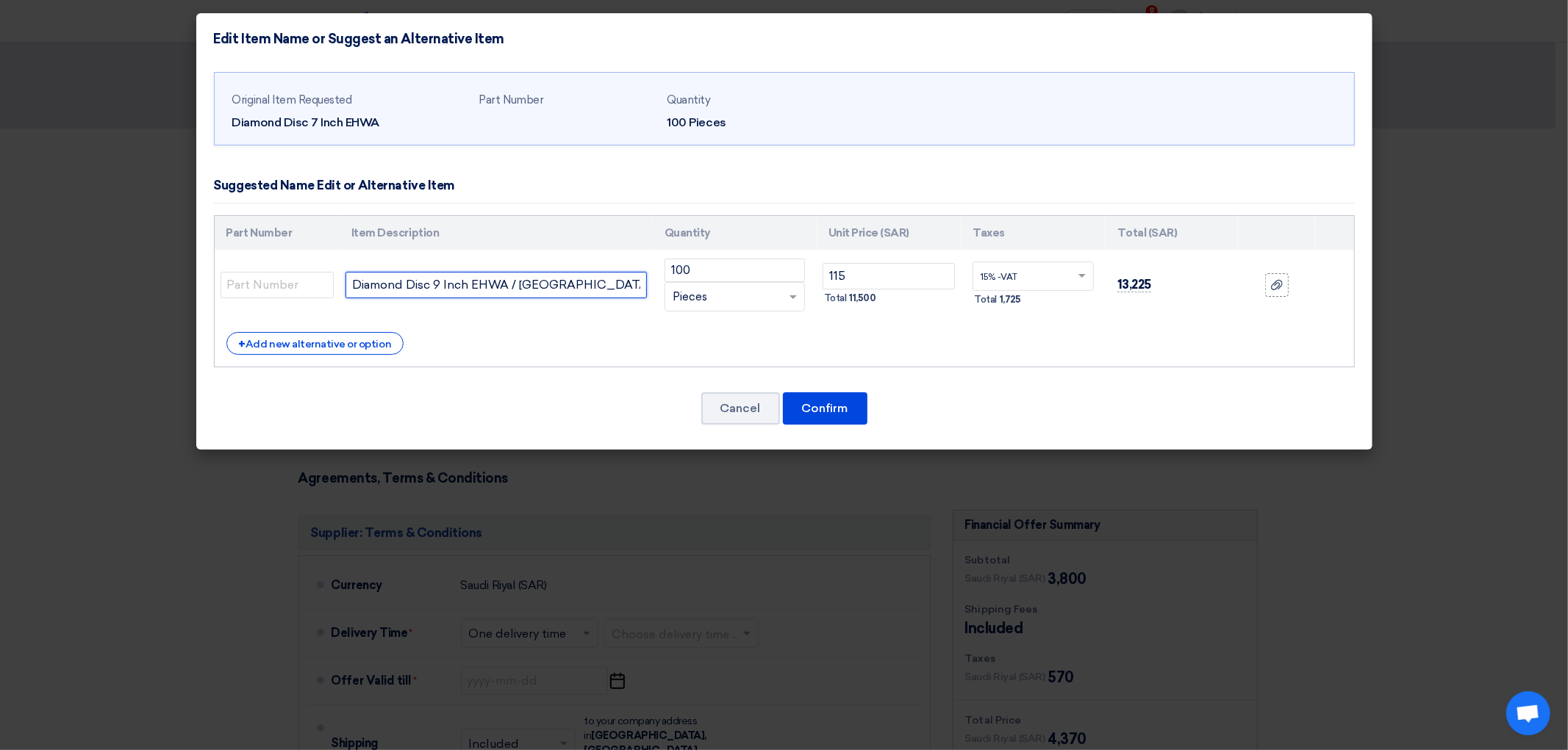
click at [605, 298] on input "Diamond Disc 9 Inch EHWA / [GEOGRAPHIC_DATA]" at bounding box center [496, 285] width 301 height 26
click at [586, 298] on input "Diamond Disc 9 Inch EHWA / GERMANY [PERSON_NAME]" at bounding box center [496, 285] width 301 height 26
type input "Diamond Disc 9 Inch EHWA / [GEOGRAPHIC_DATA] [PERSON_NAME] [PERSON_NAME]"
click at [829, 424] on button "Confirm" at bounding box center [824, 408] width 84 height 32
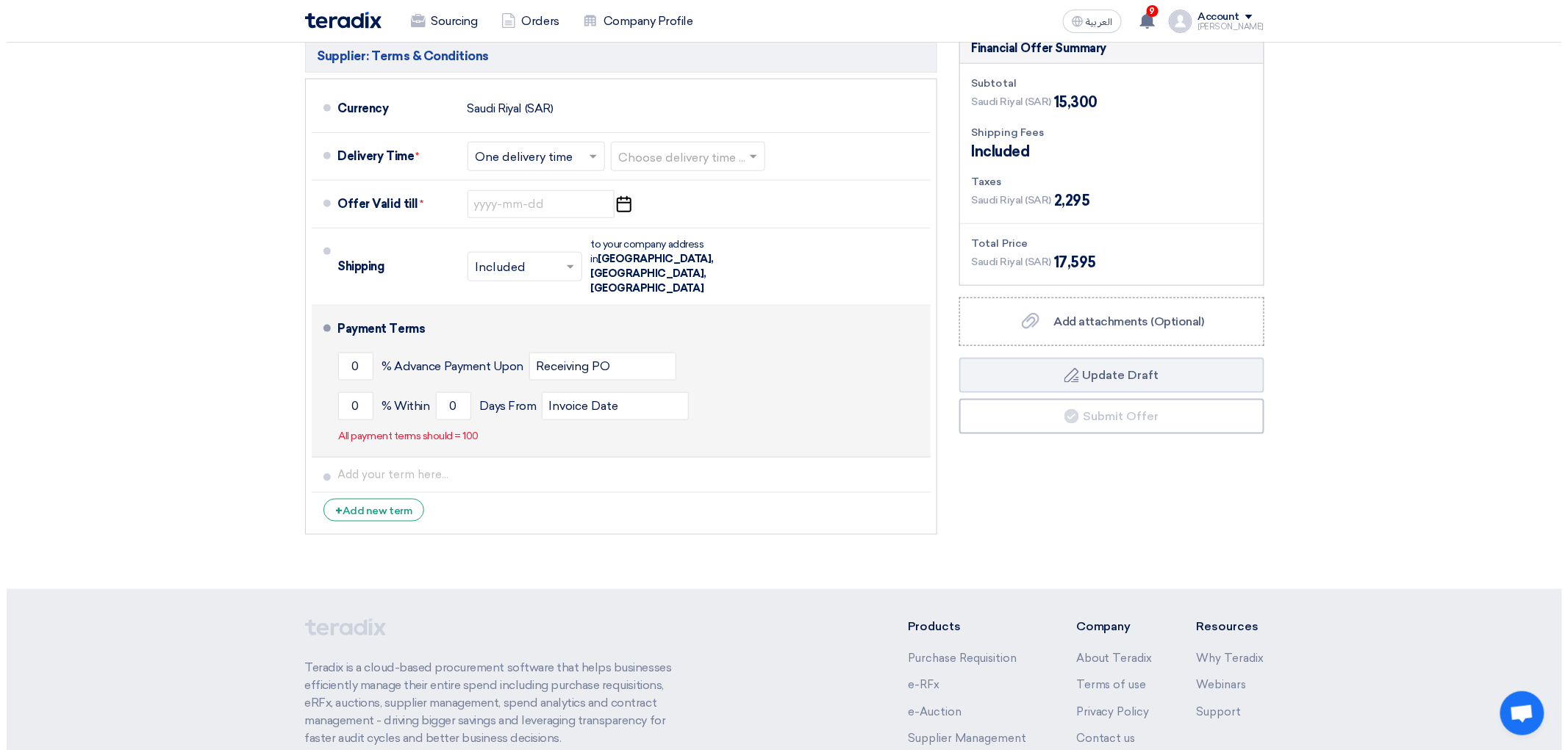
scroll to position [571, 0]
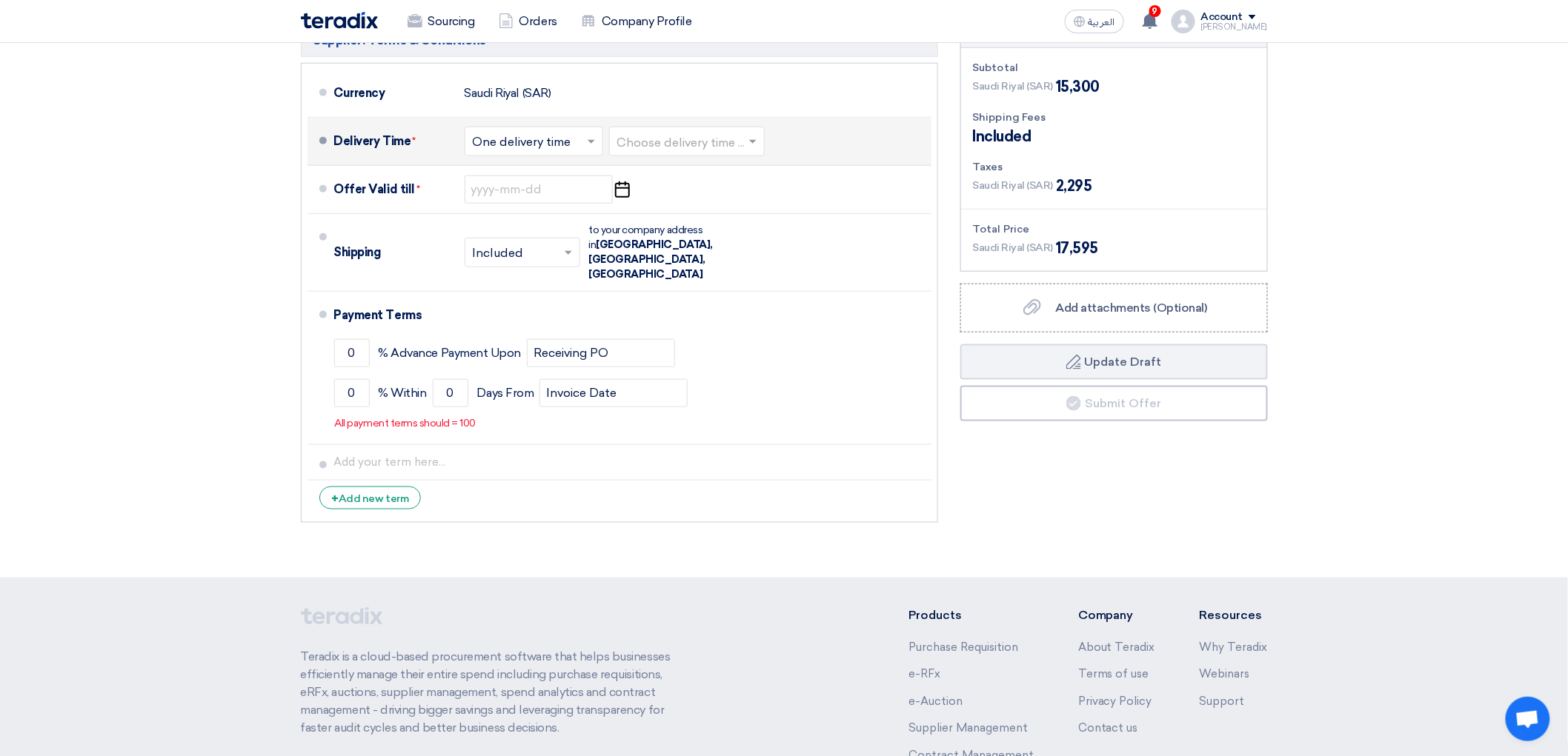
click at [624, 153] on input "text" at bounding box center [688, 142] width 141 height 21
click at [628, 207] on span "3-5 Days" at bounding box center [641, 201] width 49 height 14
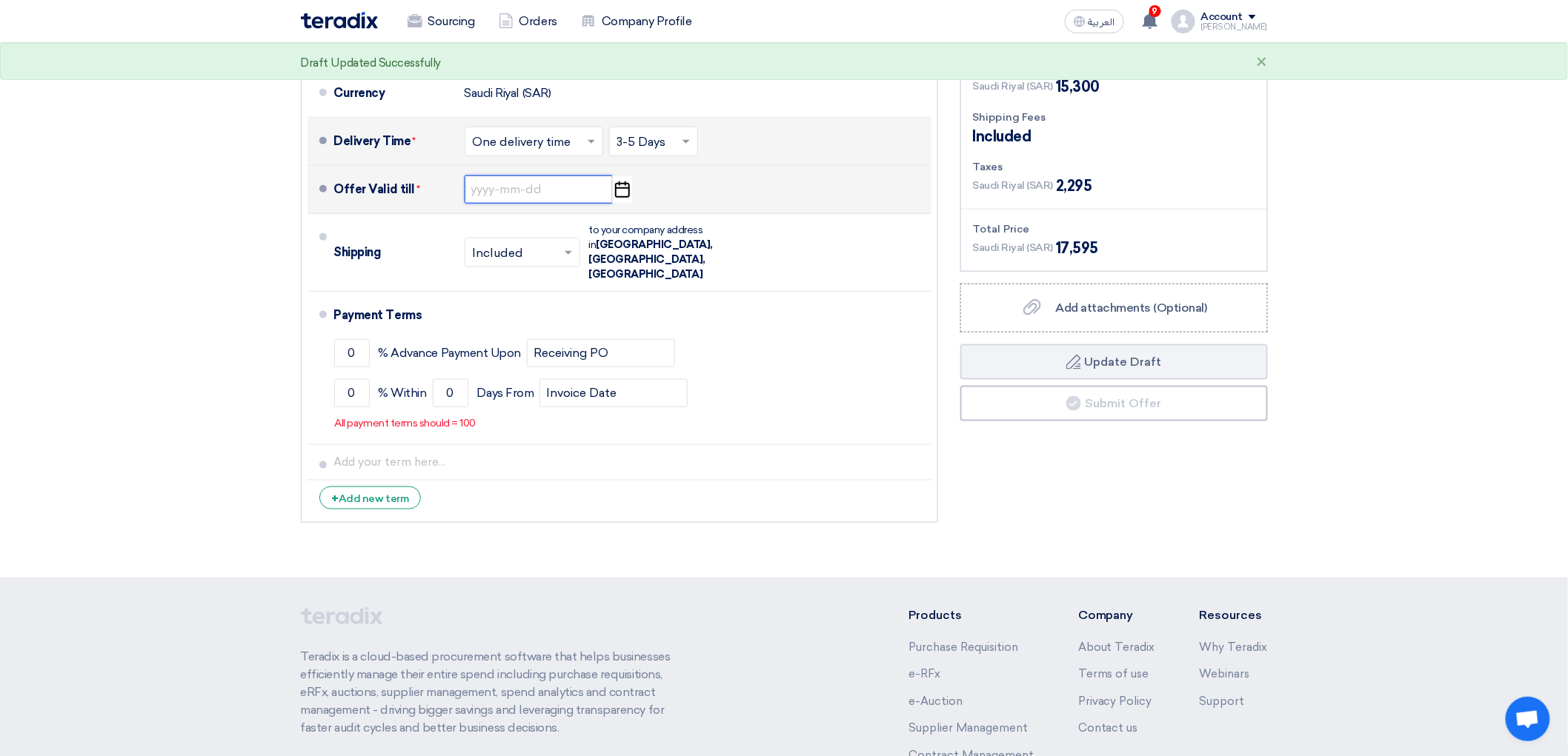
click at [543, 204] on input at bounding box center [538, 189] width 148 height 28
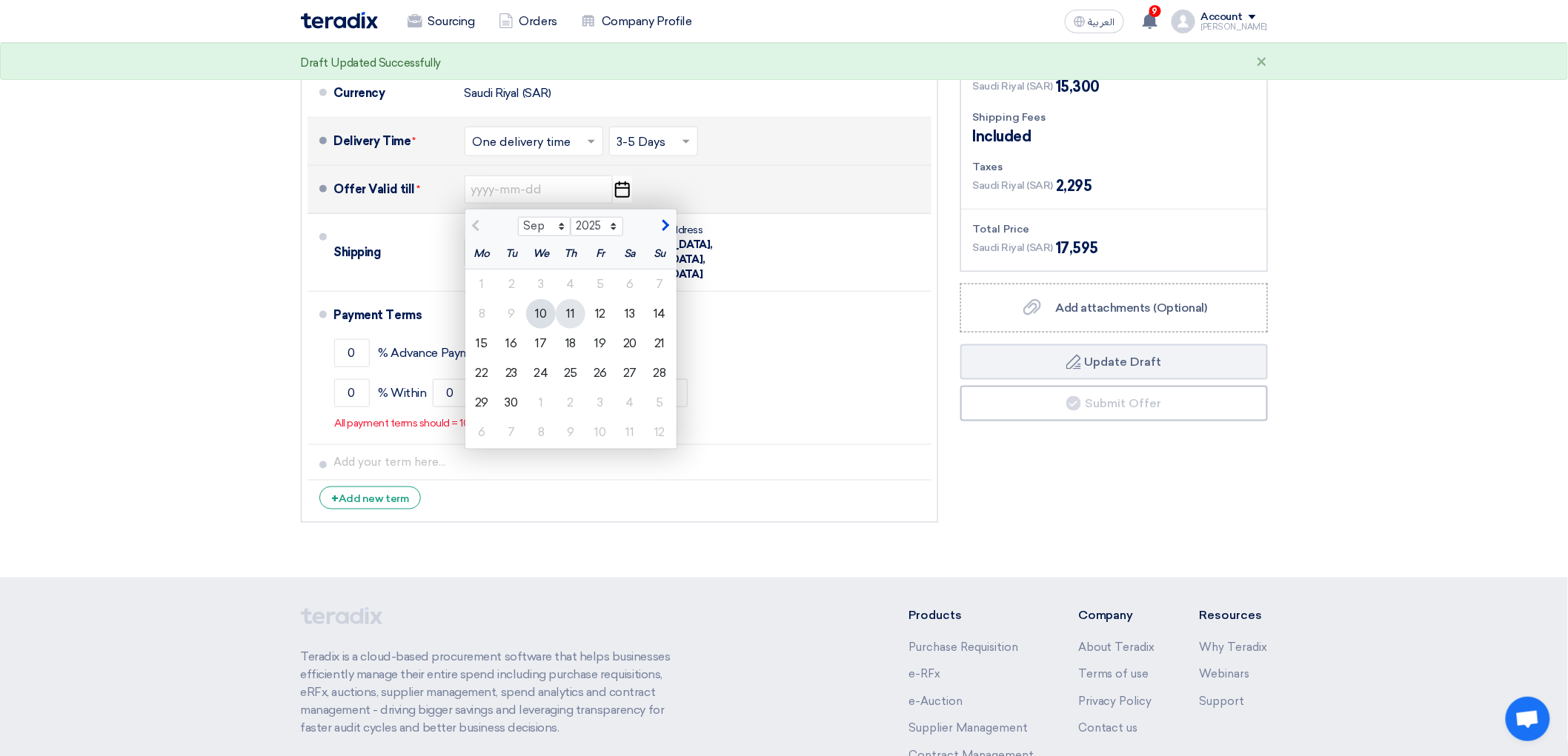
click at [556, 329] on div "11" at bounding box center [570, 314] width 30 height 30
type input "[DATE]"
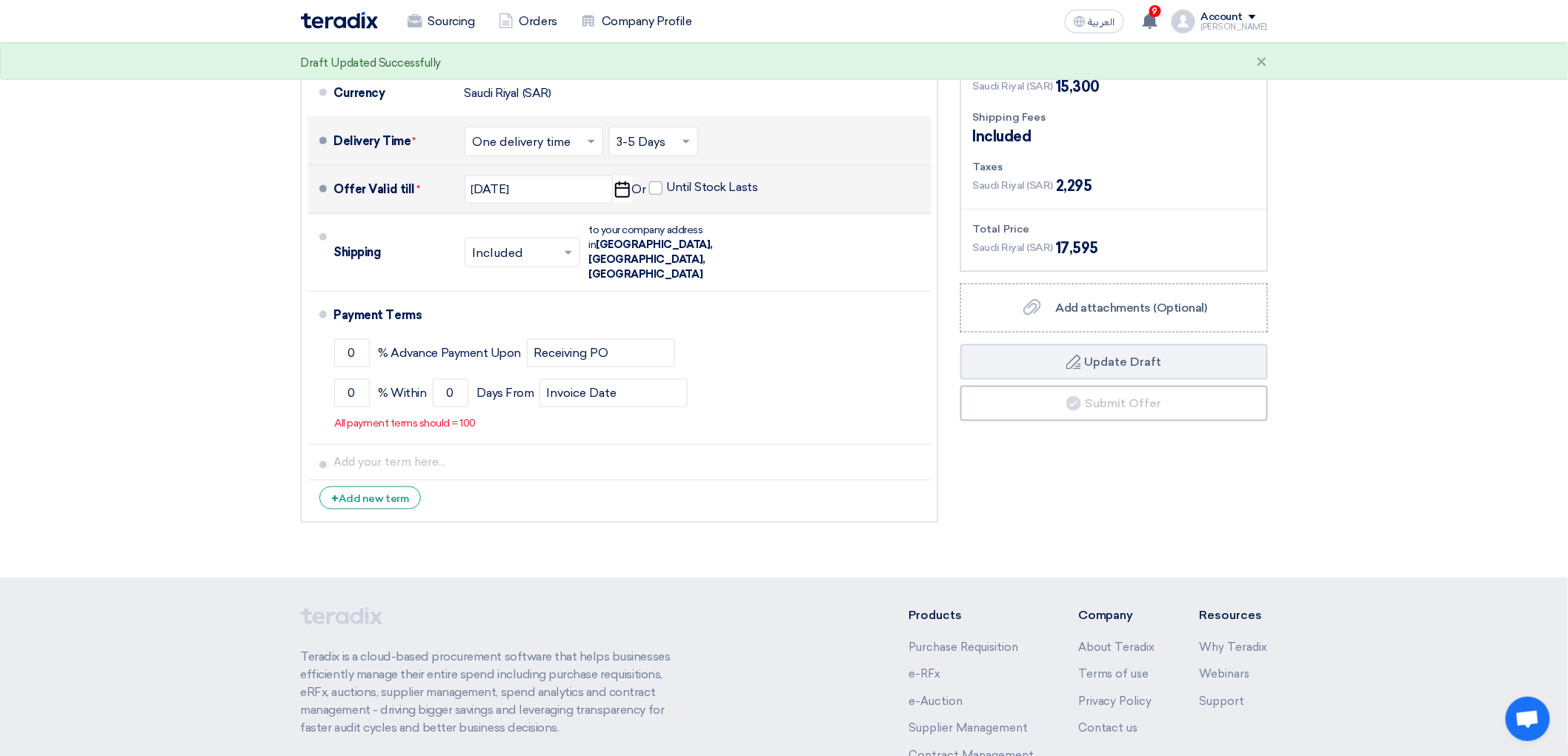
click at [654, 153] on input "text" at bounding box center [654, 142] width 74 height 21
click at [633, 180] on span "1-2 Days (Stock)" at bounding box center [662, 173] width 89 height 14
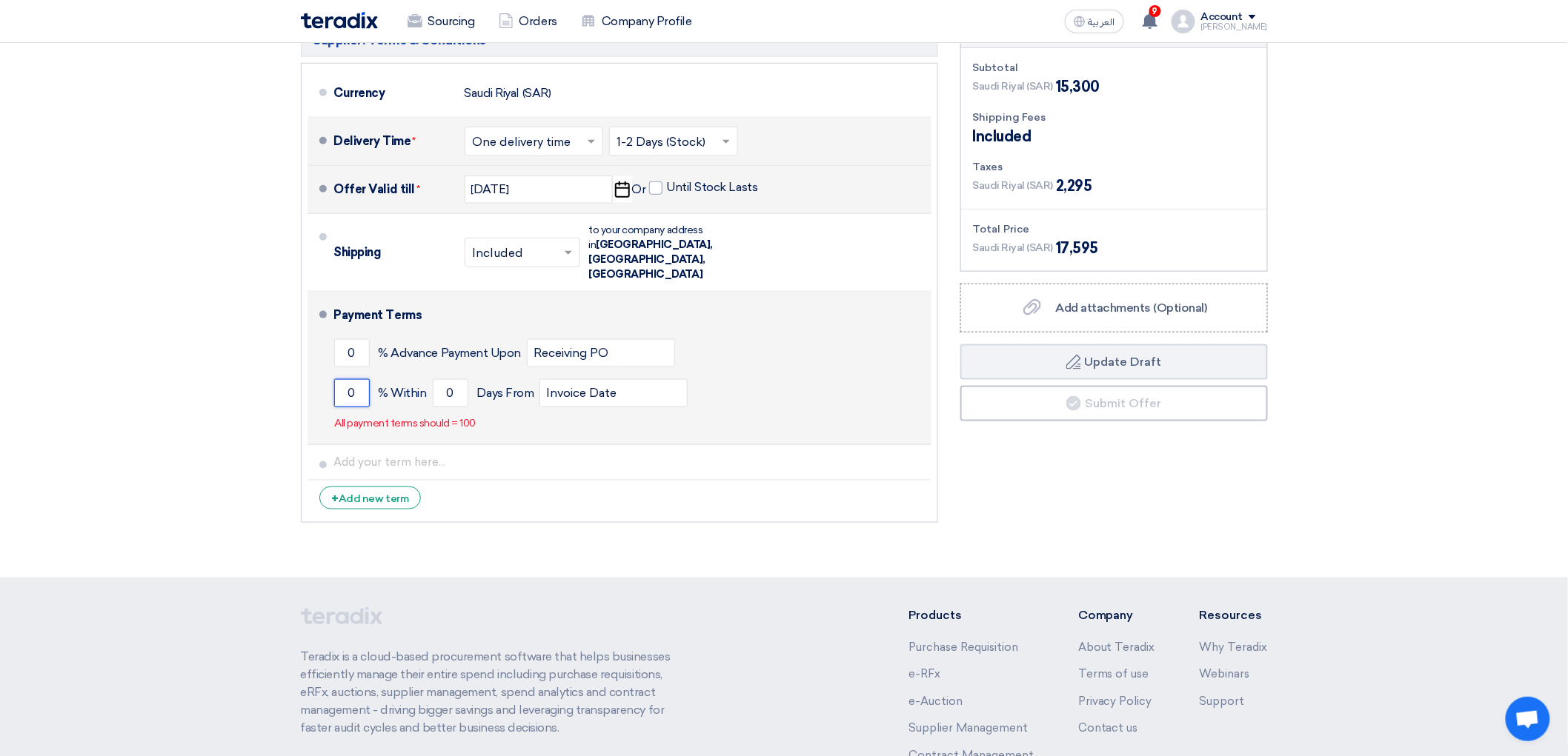
click at [334, 407] on input "0" at bounding box center [351, 393] width 35 height 28
click at [334, 368] on input "0" at bounding box center [351, 353] width 35 height 28
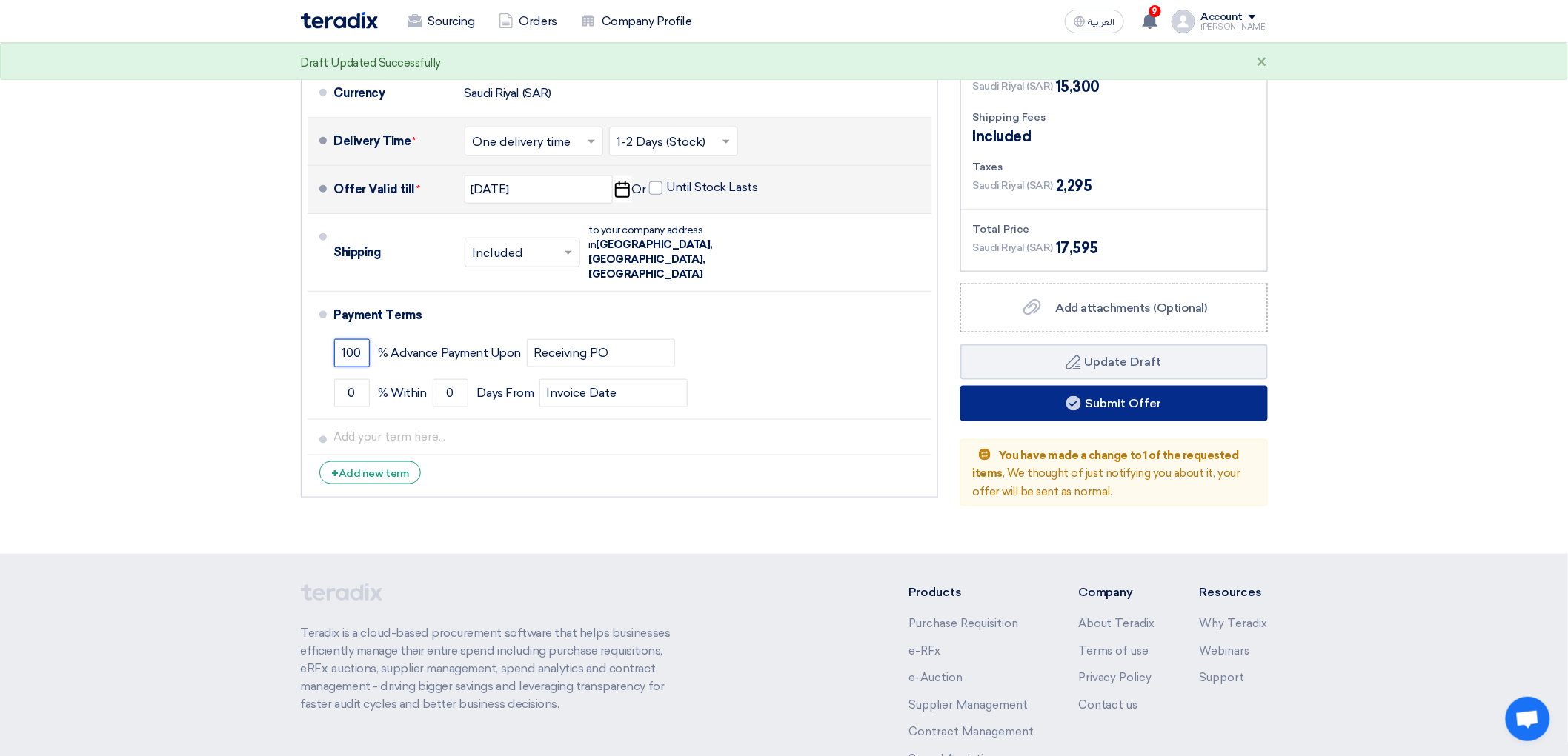
type input "100"
click at [1075, 422] on button "Submit Offer" at bounding box center [1114, 403] width 308 height 35
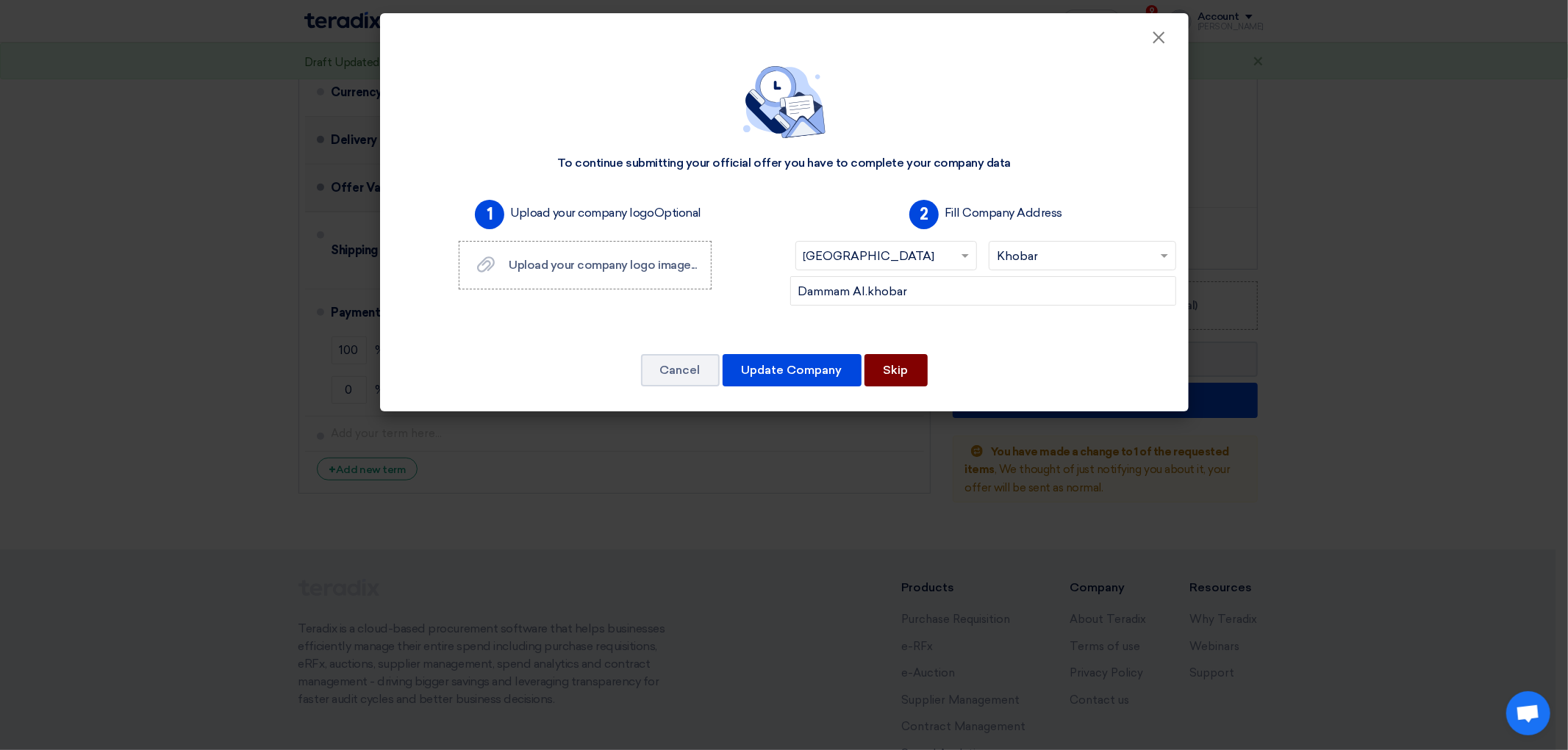
click at [928, 387] on button "Skip" at bounding box center [896, 371] width 63 height 32
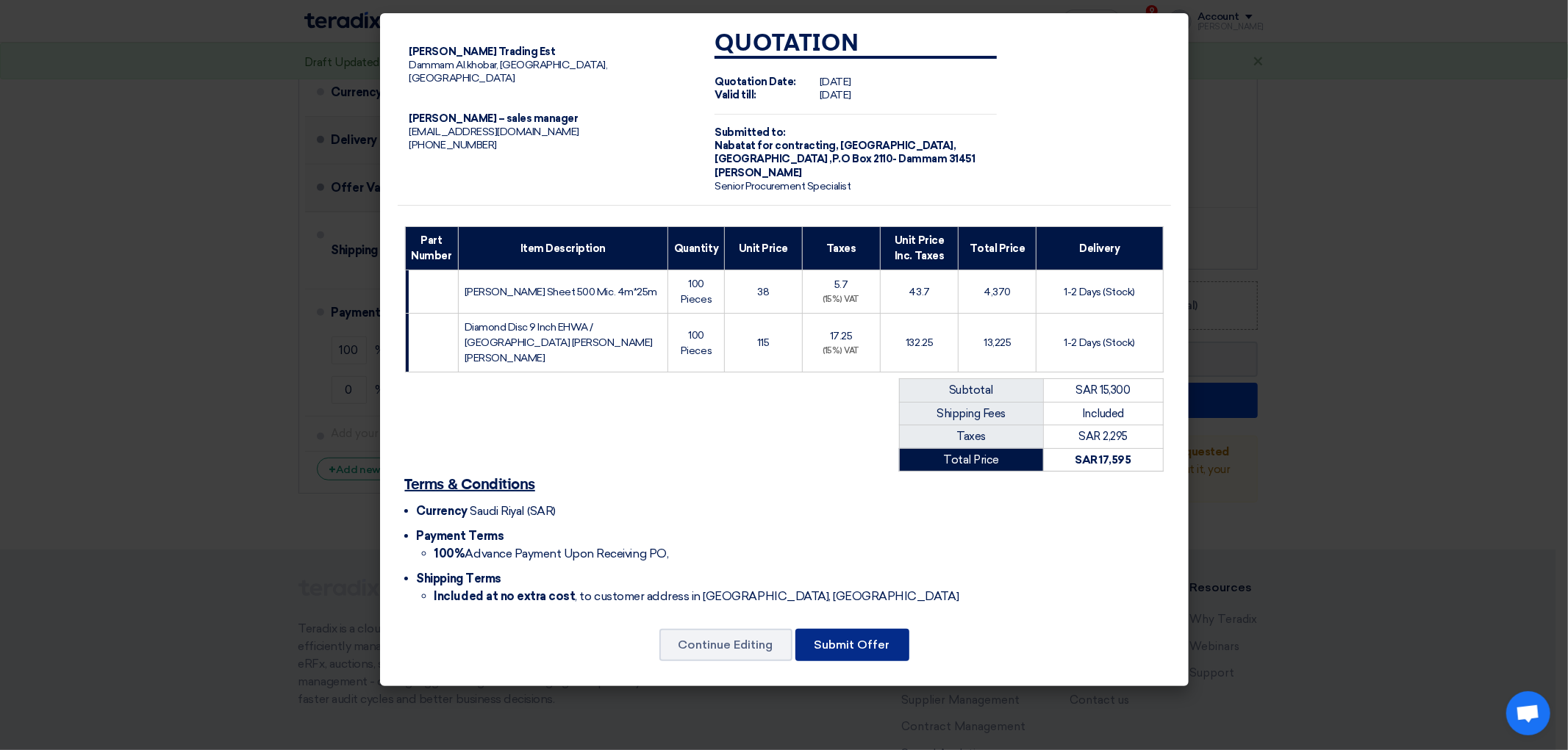
click at [849, 662] on button "Submit Offer" at bounding box center [852, 645] width 114 height 32
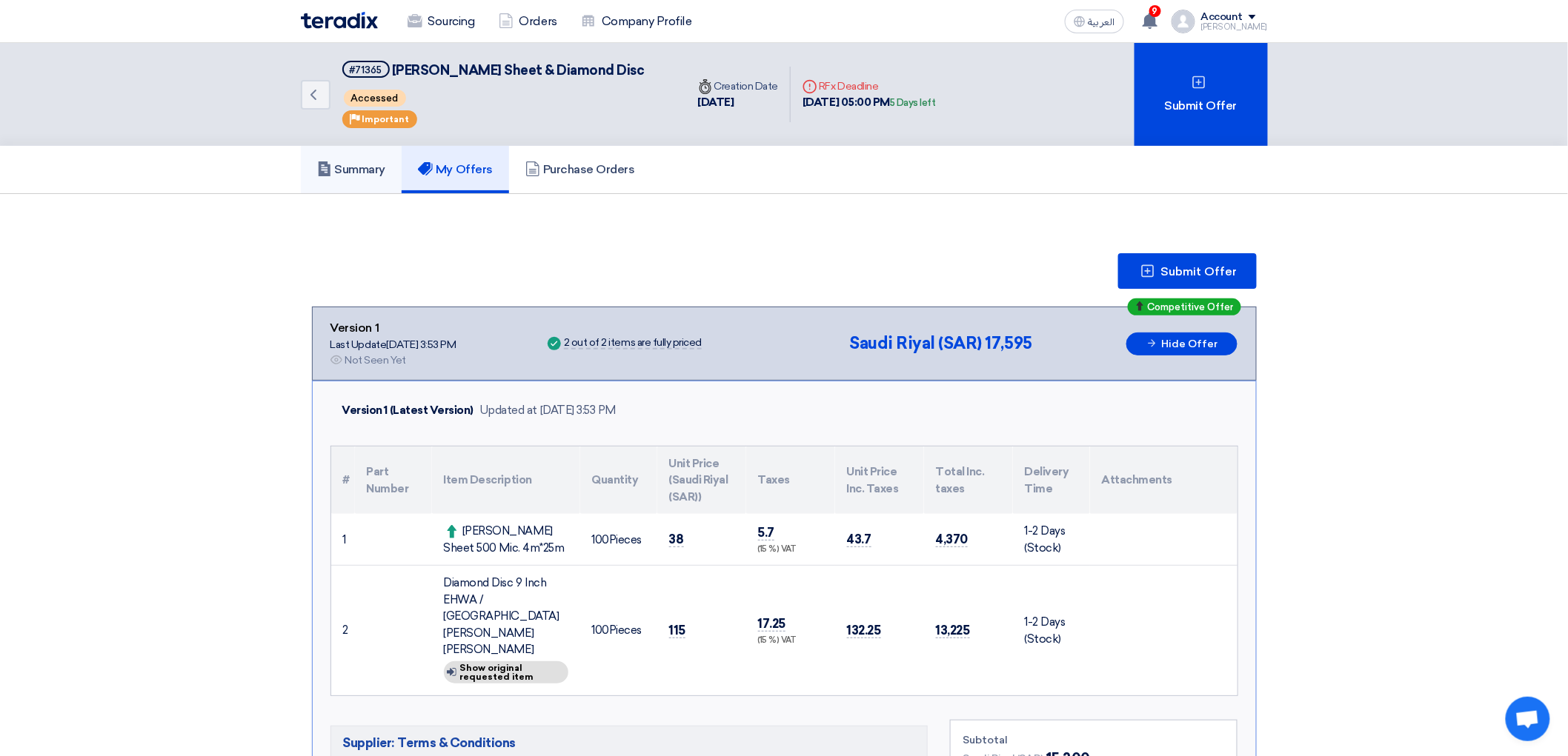
click at [317, 177] on h5 "Summary" at bounding box center [351, 169] width 69 height 15
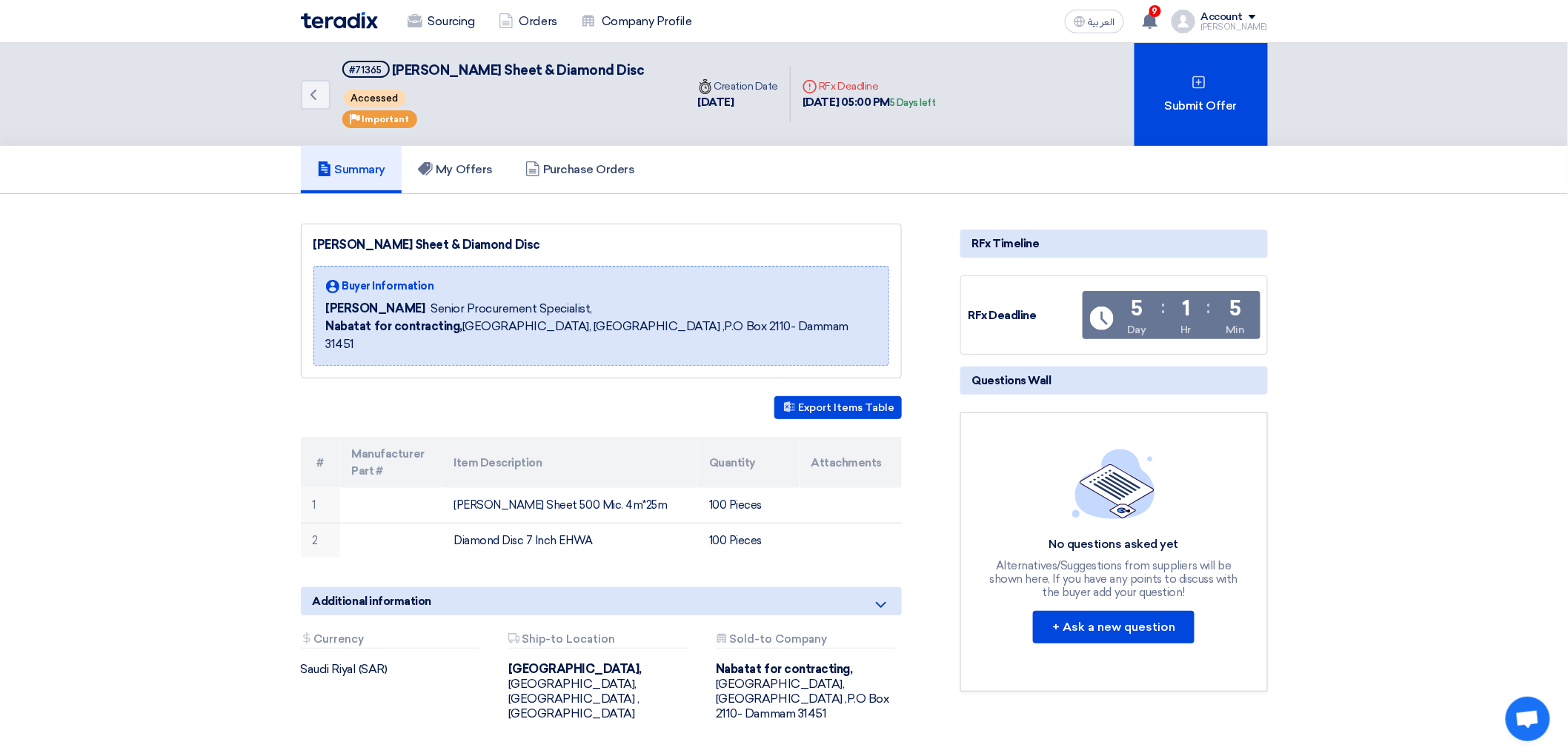
click at [324, 23] on img at bounding box center [339, 21] width 77 height 17
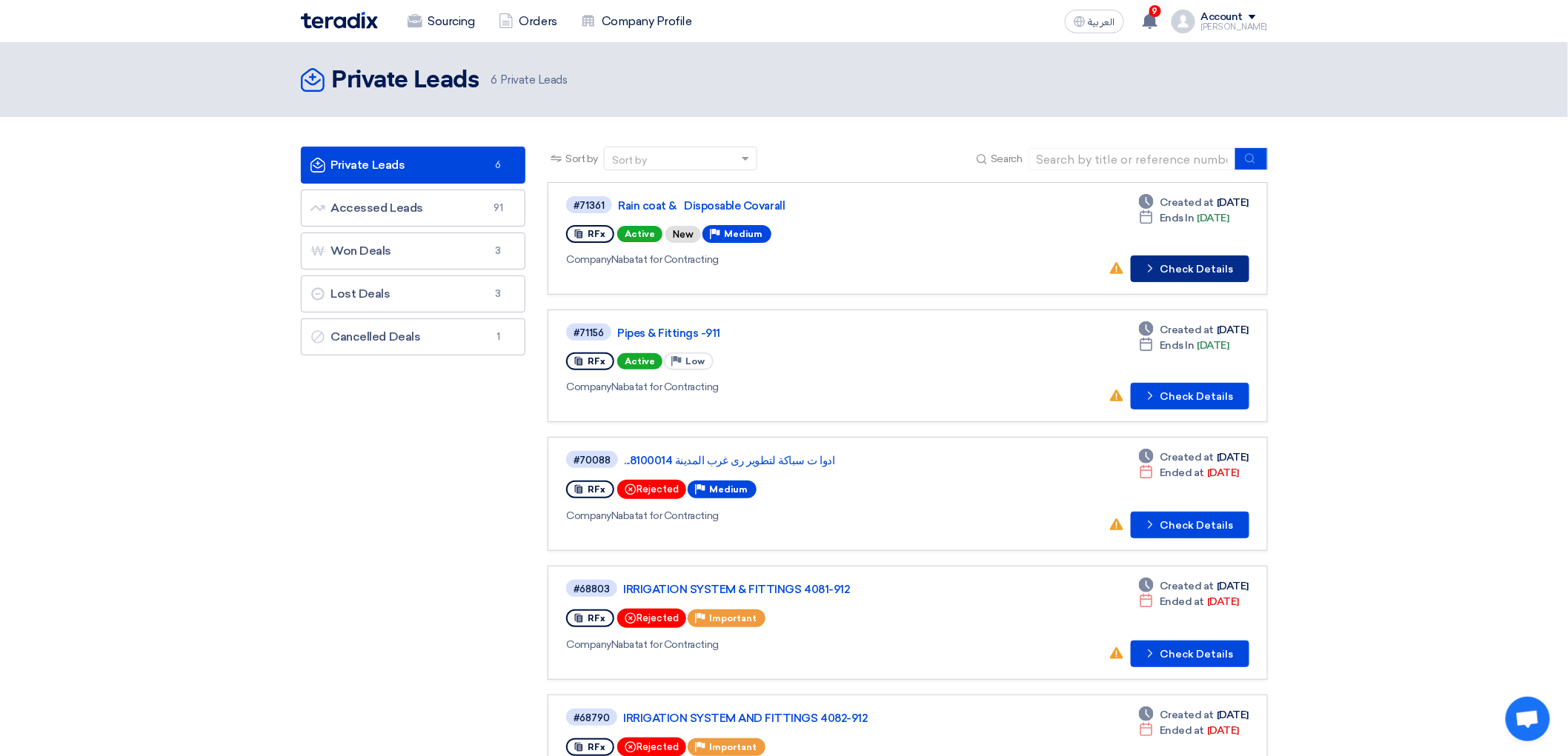
click at [1215, 282] on button "Check details Check Details" at bounding box center [1190, 268] width 118 height 27
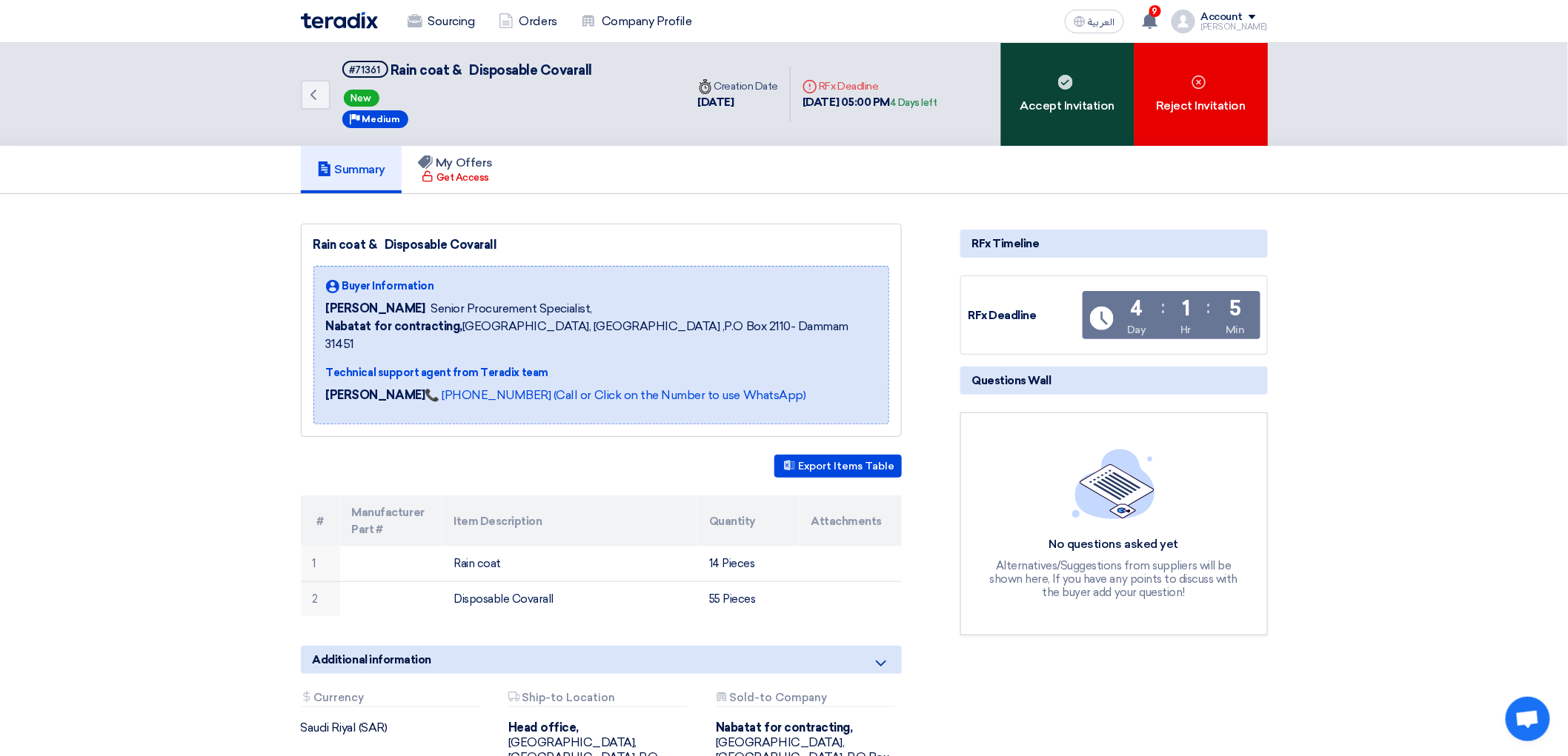
click at [1090, 127] on div "Accept Invitation" at bounding box center [1067, 94] width 134 height 103
click at [1075, 79] on div "Accept Invitation" at bounding box center [1067, 94] width 134 height 103
click at [1072, 90] on use at bounding box center [1065, 81] width 15 height 15
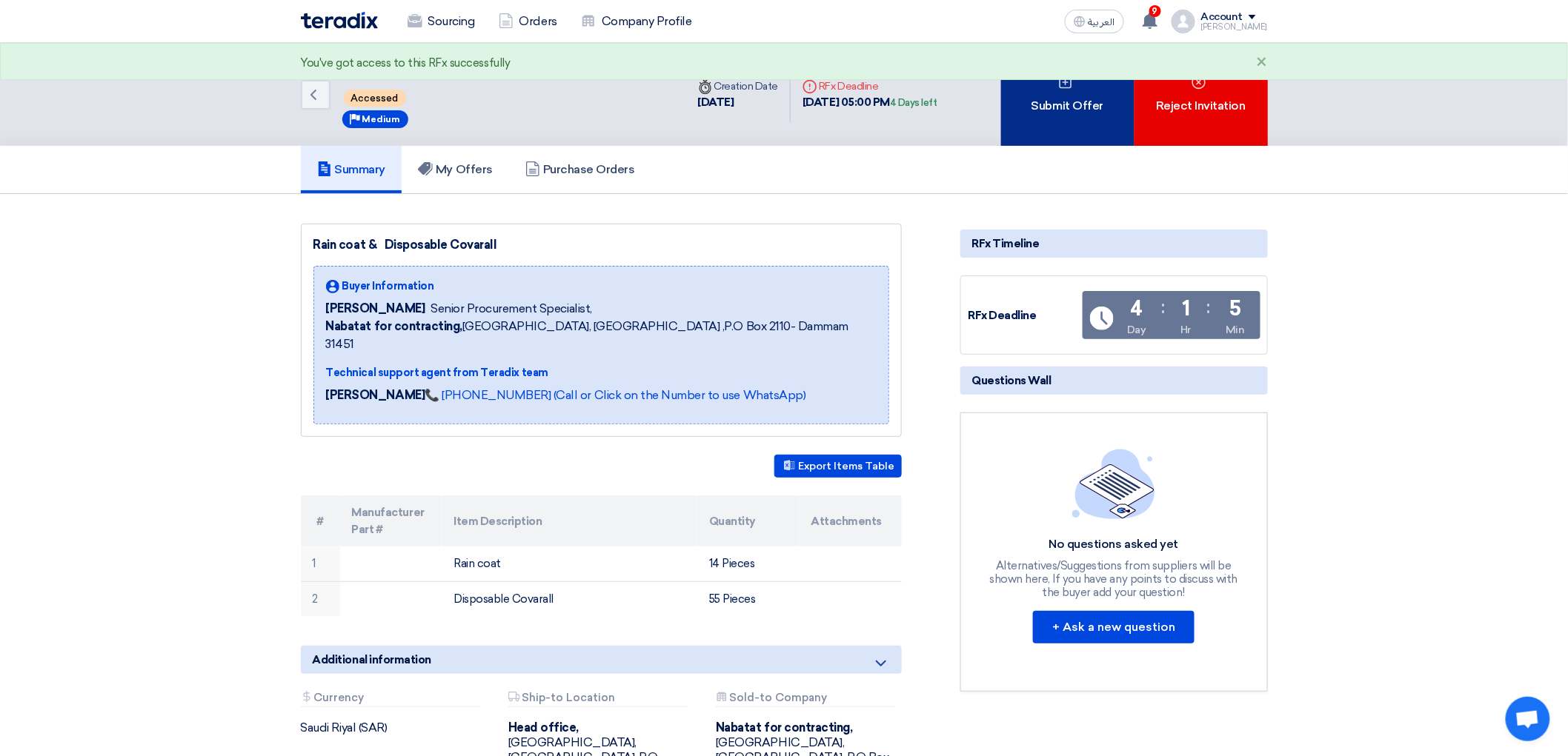
click at [1106, 127] on div "Submit Offer" at bounding box center [1067, 94] width 134 height 103
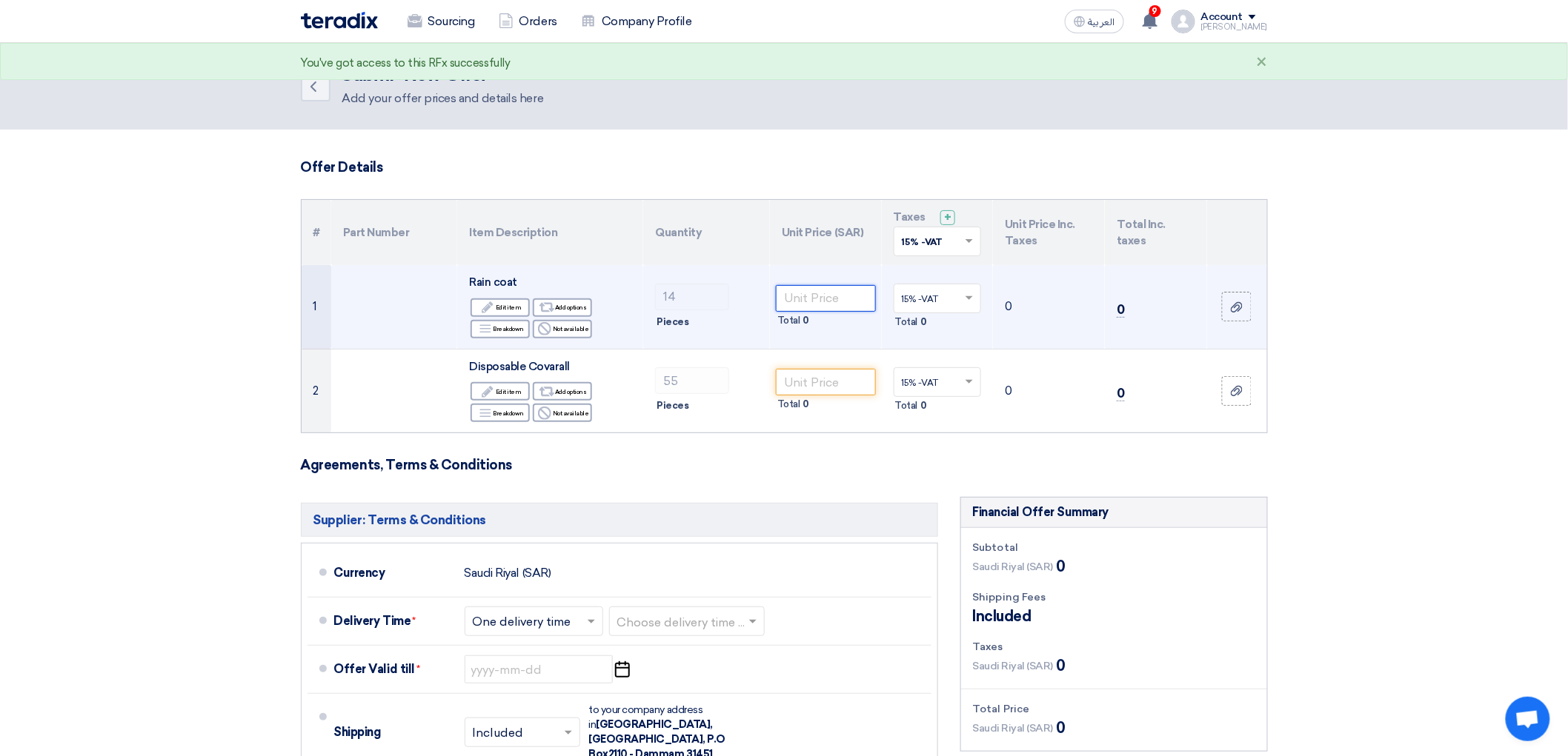
click at [844, 312] on input "number" at bounding box center [826, 298] width 100 height 27
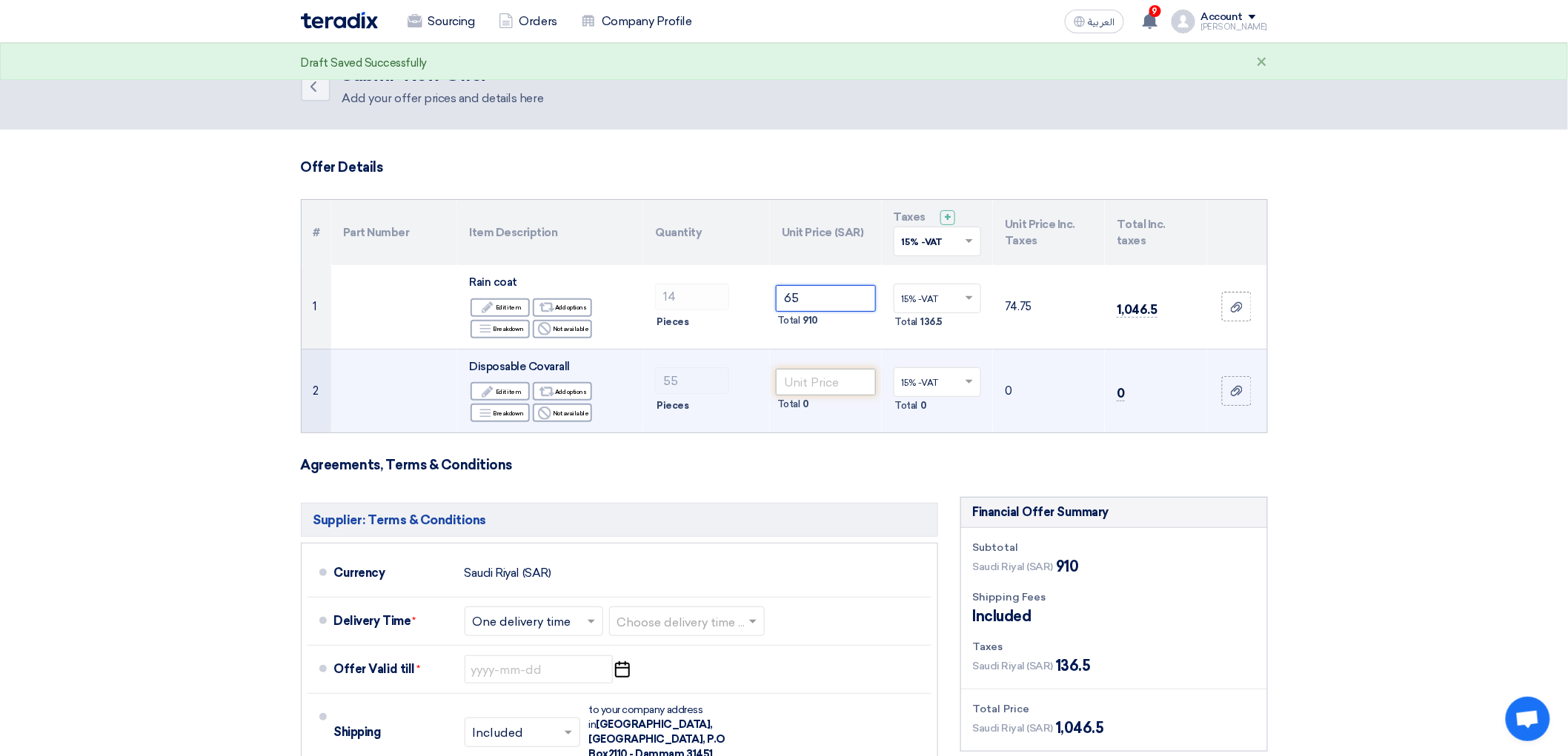
type input "65"
click at [860, 395] on input "number" at bounding box center [826, 381] width 100 height 27
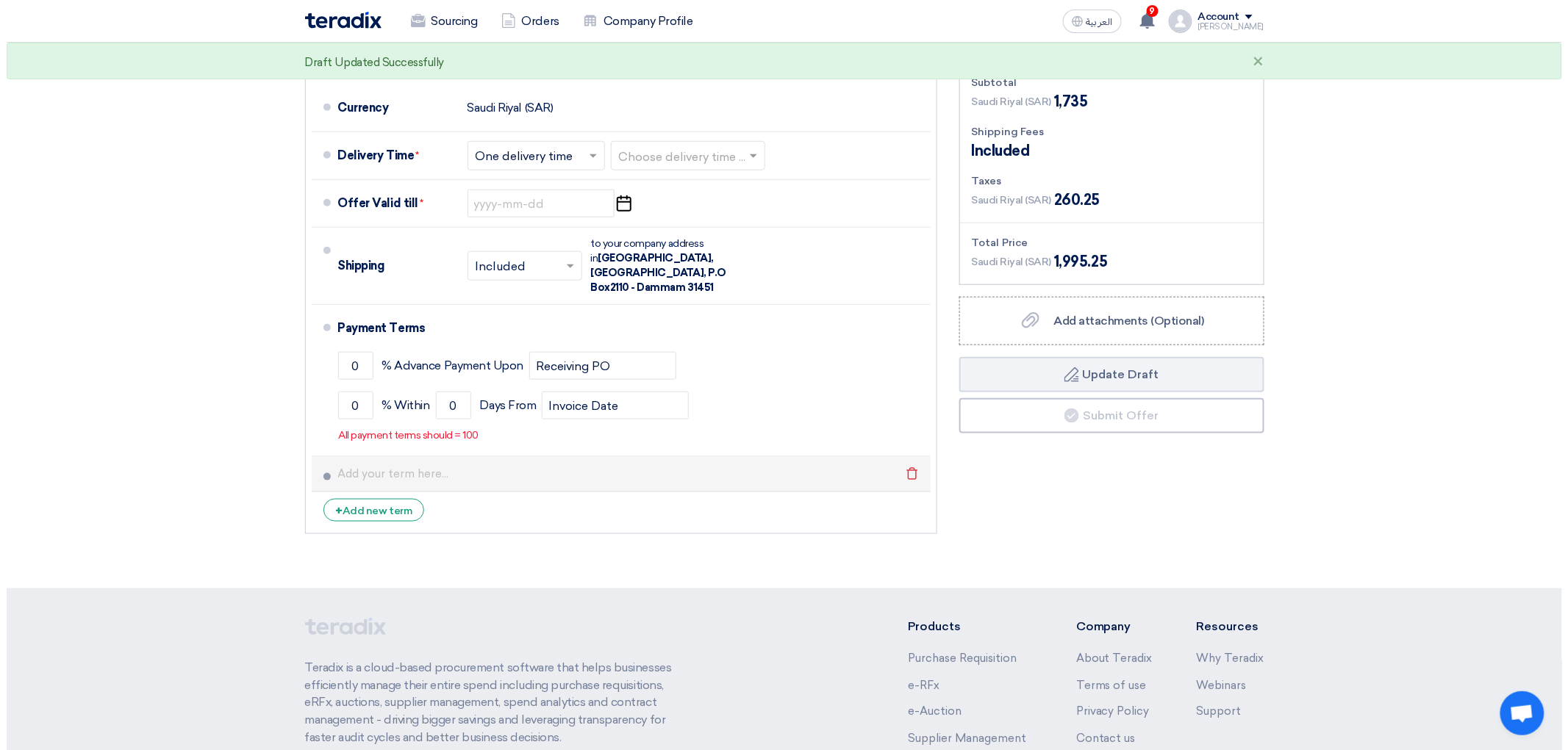
scroll to position [490, 0]
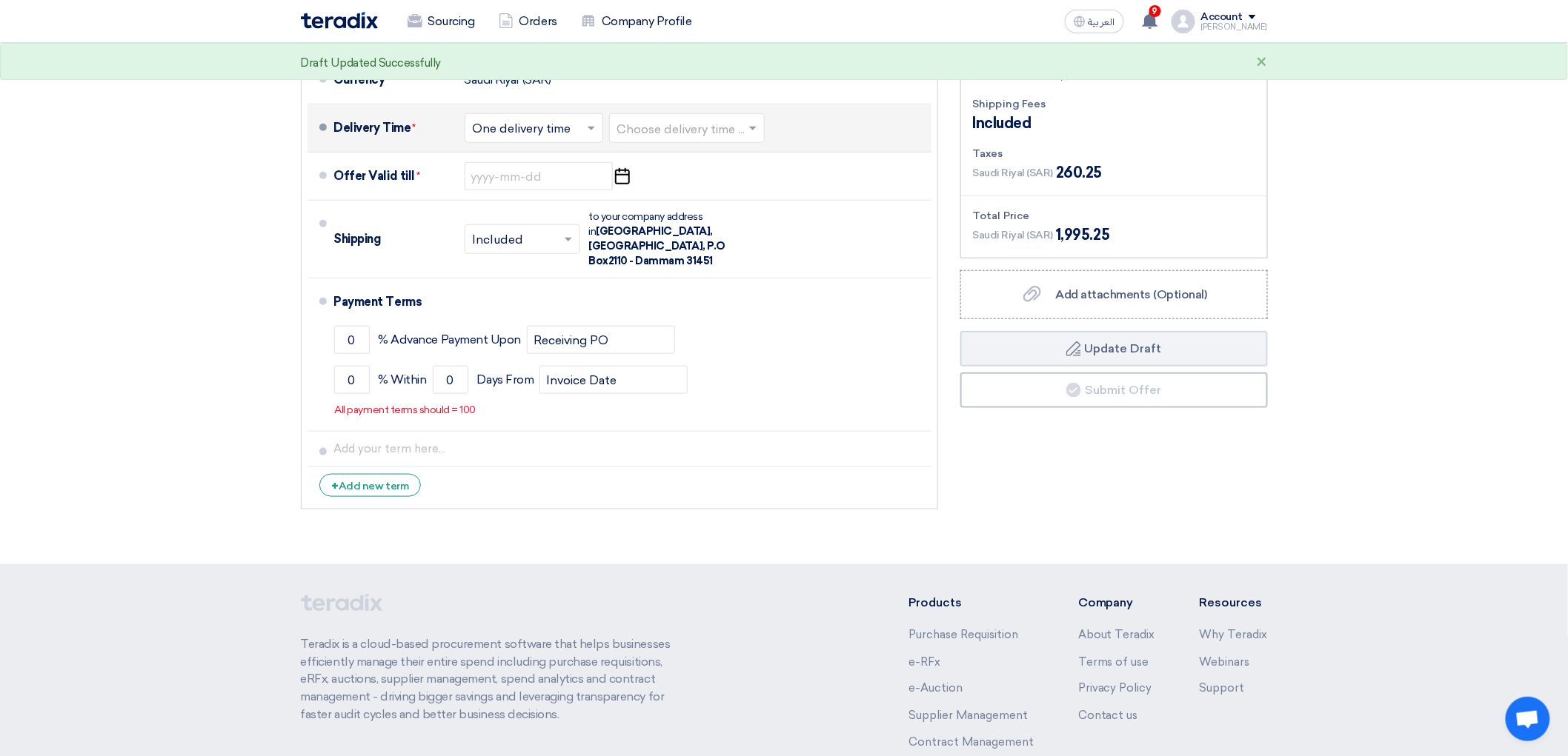
type input "15"
click at [640, 141] on input "text" at bounding box center [688, 129] width 141 height 21
click at [610, 201] on div "3-5 Days" at bounding box center [687, 188] width 154 height 27
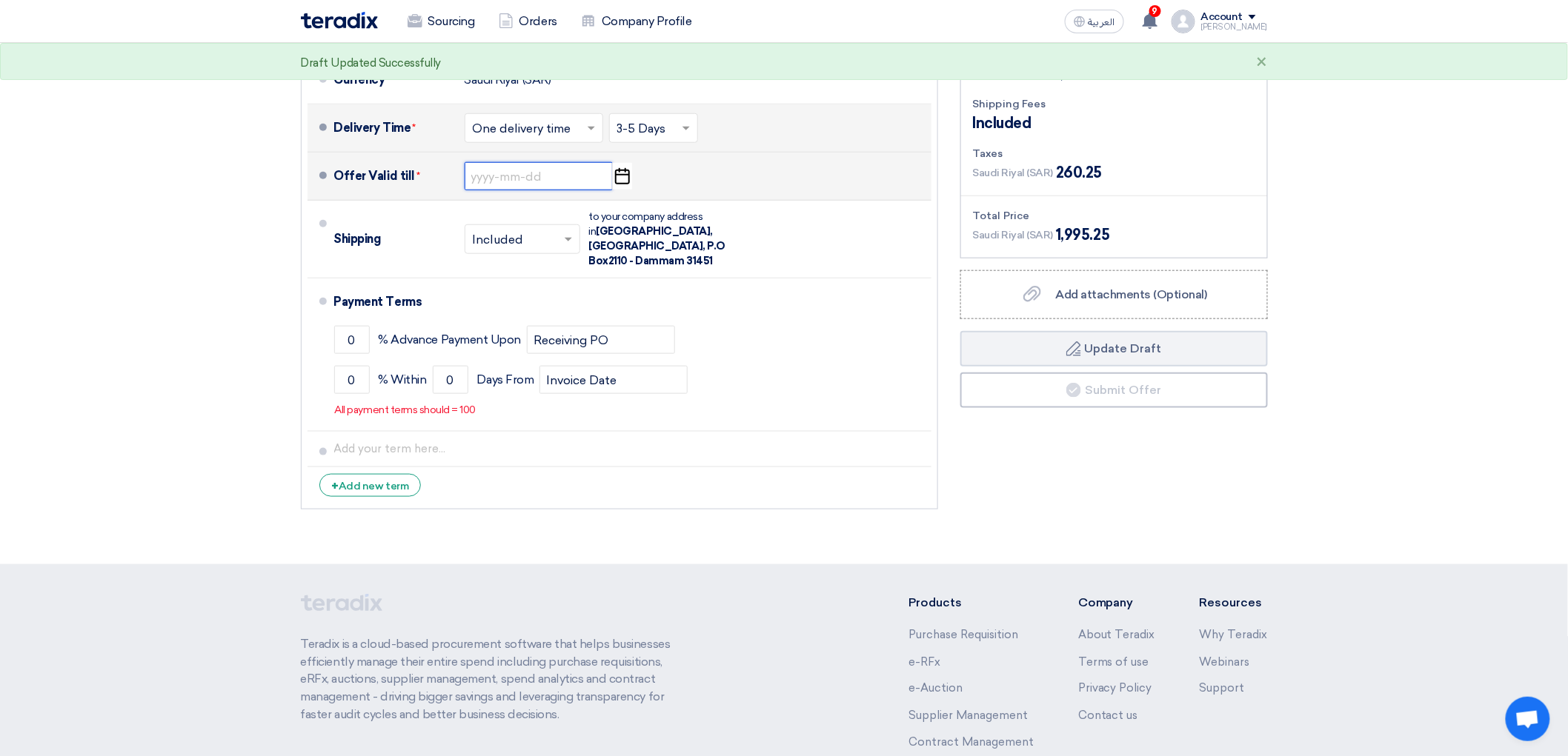
click at [465, 190] on input at bounding box center [538, 176] width 148 height 28
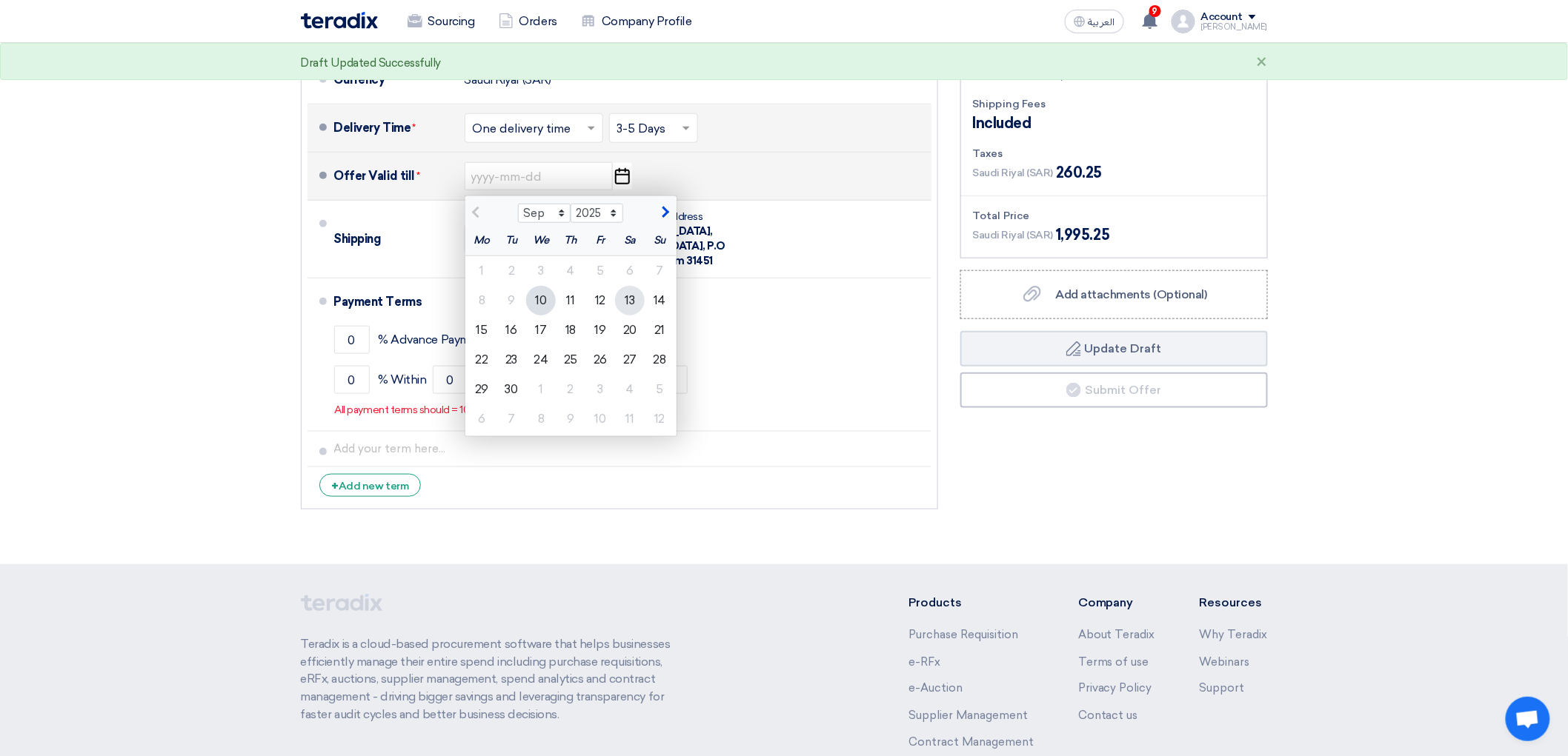
click at [615, 315] on div "13" at bounding box center [629, 301] width 30 height 30
type input "[DATE]"
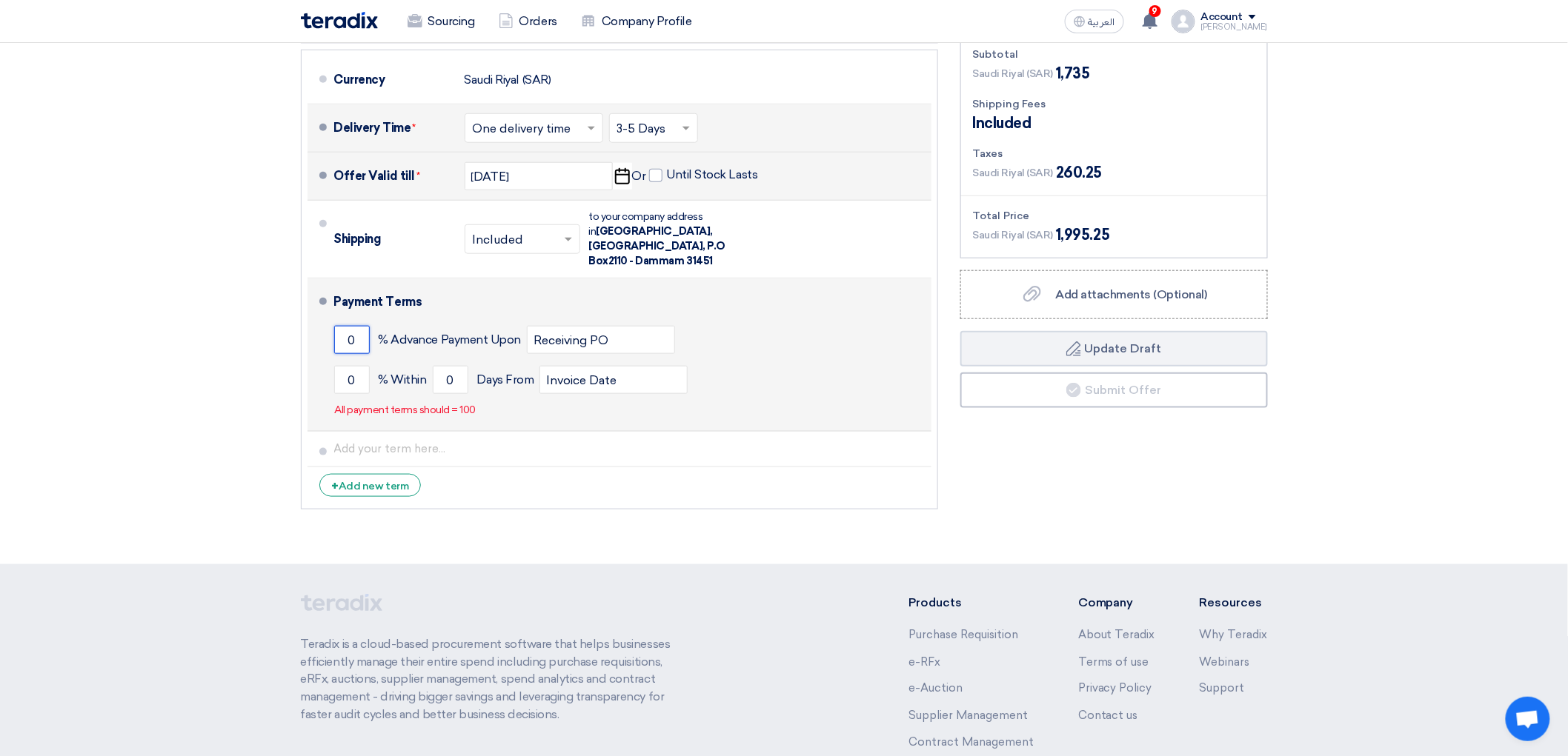
click at [334, 354] on input "0" at bounding box center [351, 339] width 35 height 28
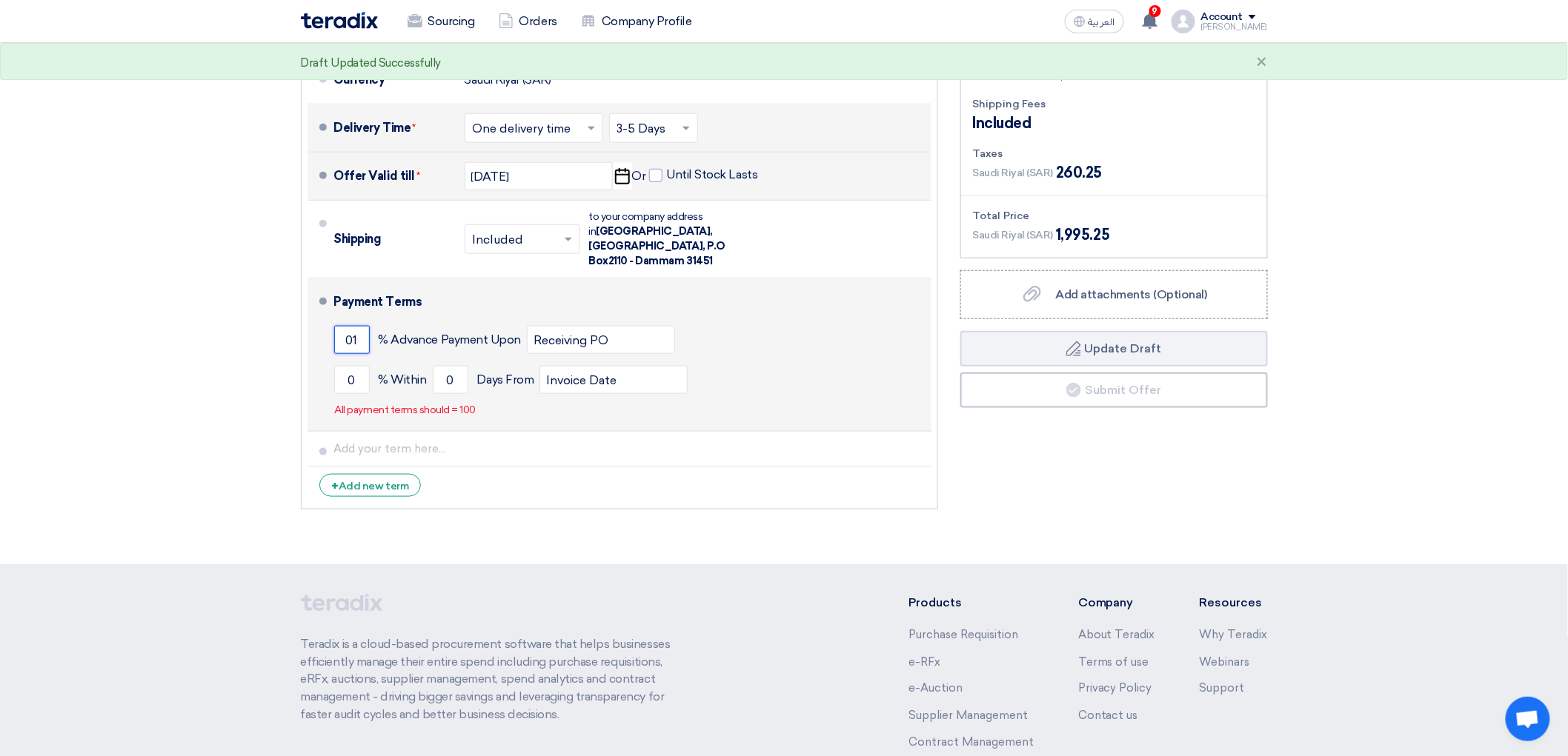
type input "0"
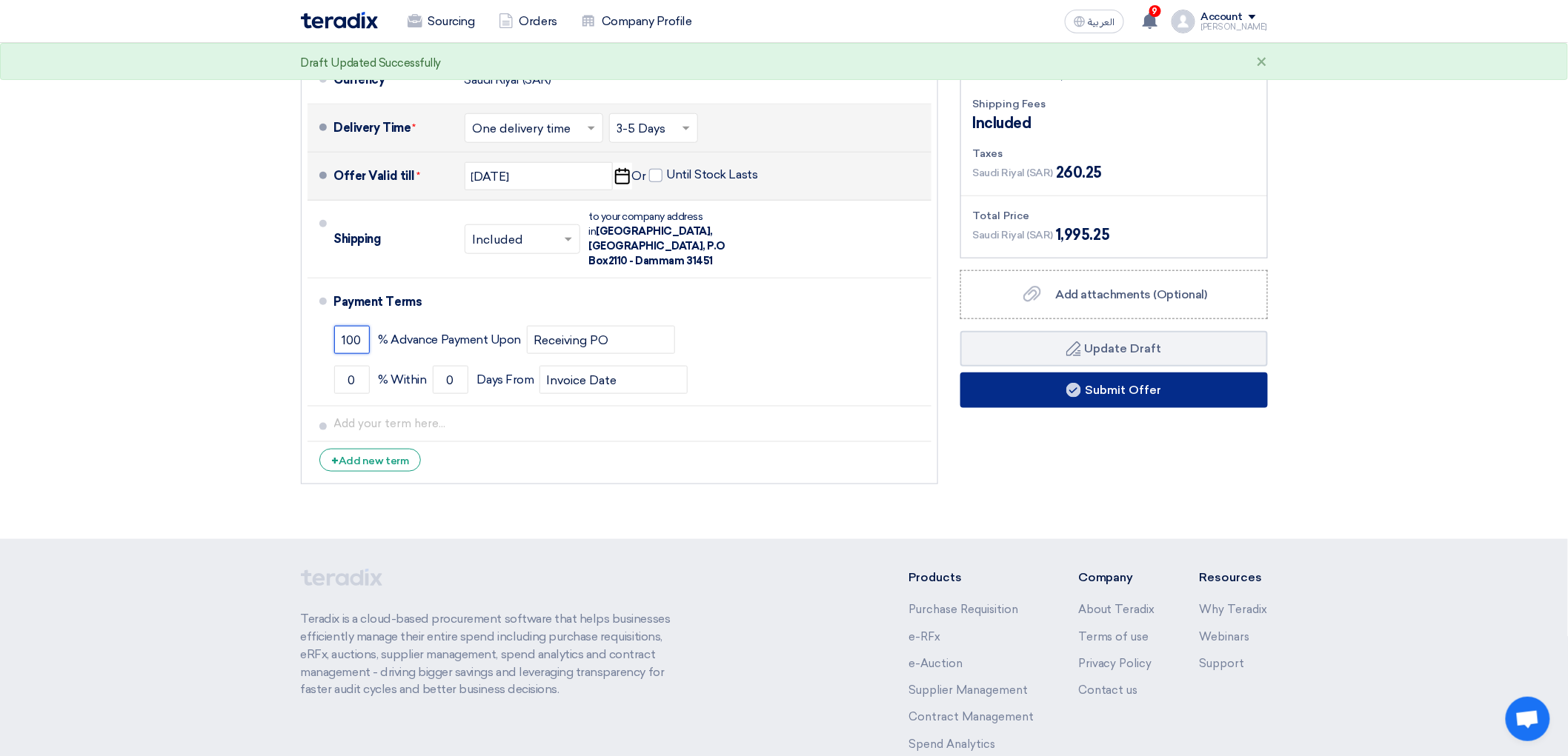
type input "100"
click at [1076, 408] on button "Submit Offer" at bounding box center [1114, 390] width 308 height 35
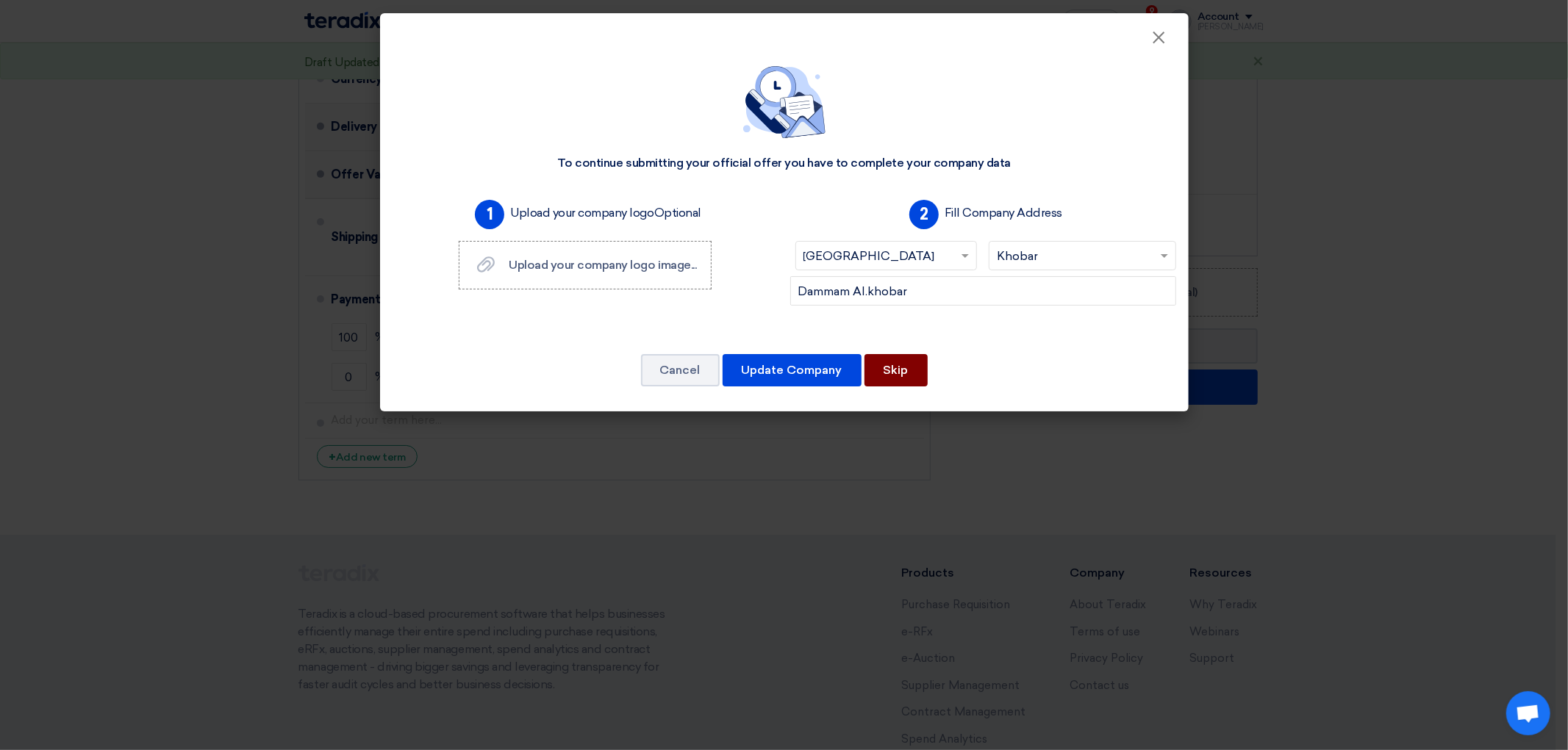
click at [906, 387] on button "Skip" at bounding box center [896, 371] width 63 height 32
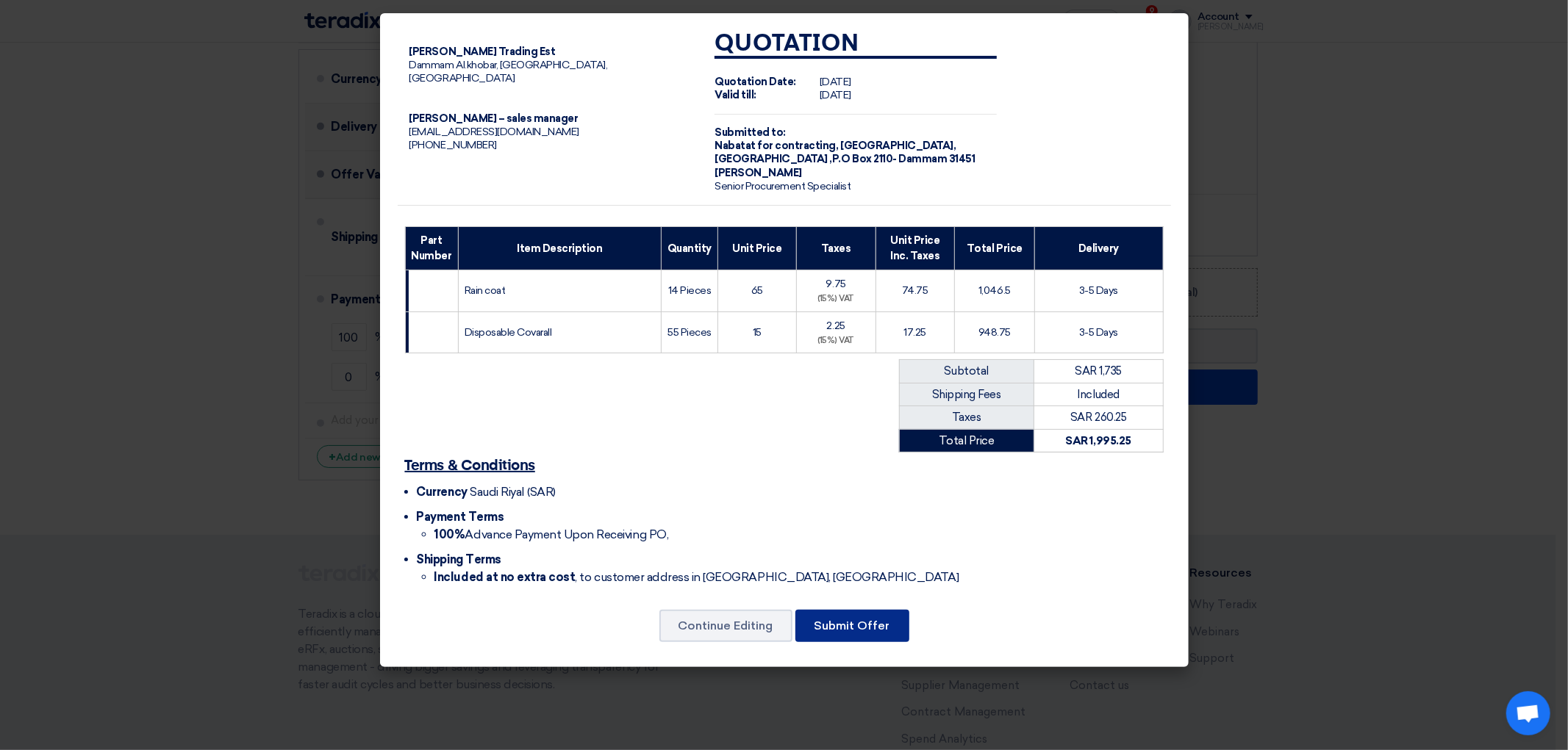
click at [864, 642] on button "Submit Offer" at bounding box center [852, 626] width 114 height 32
